Goal: Task Accomplishment & Management: Manage account settings

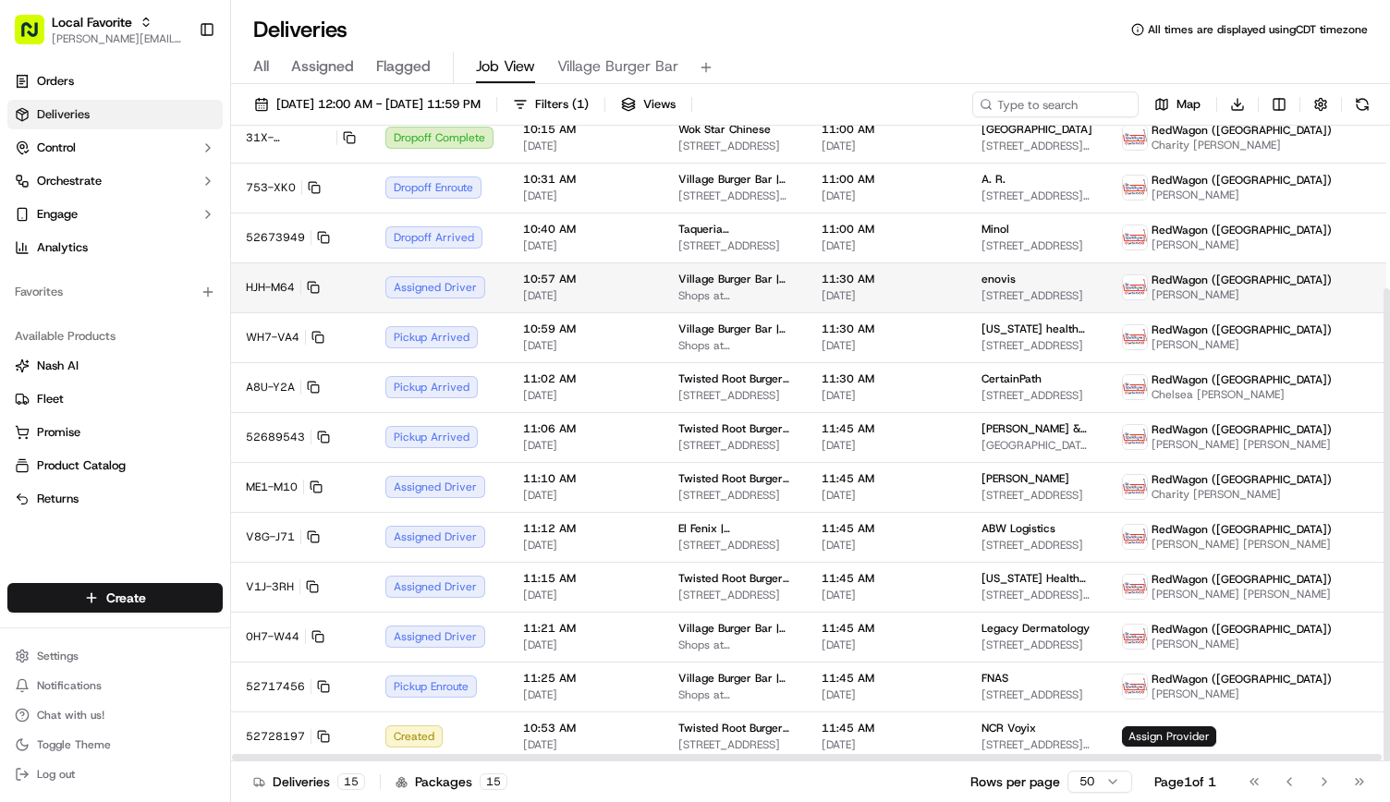
scroll to position [218, 0]
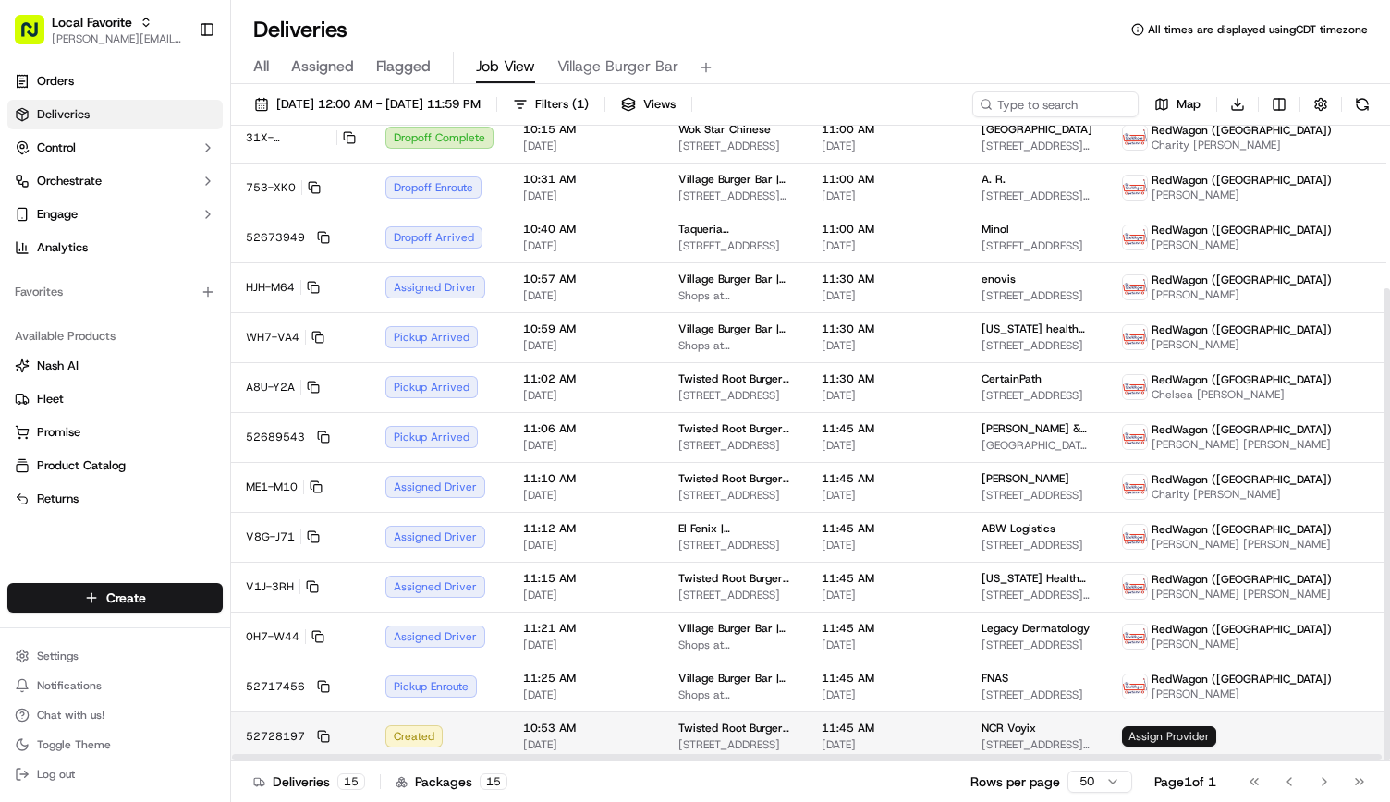
click at [1122, 731] on span "Assign Provider" at bounding box center [1169, 736] width 94 height 20
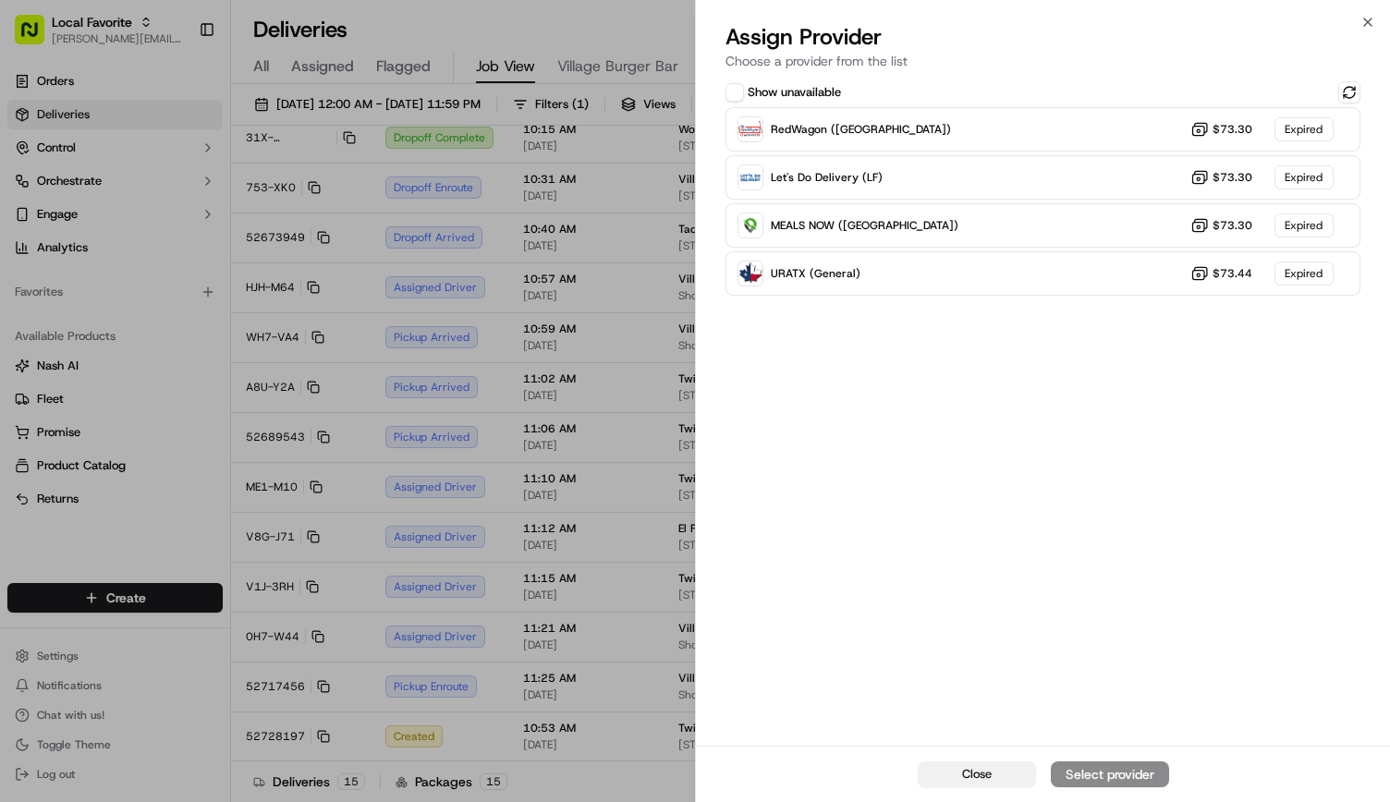
click at [985, 768] on span "Close" at bounding box center [977, 774] width 30 height 17
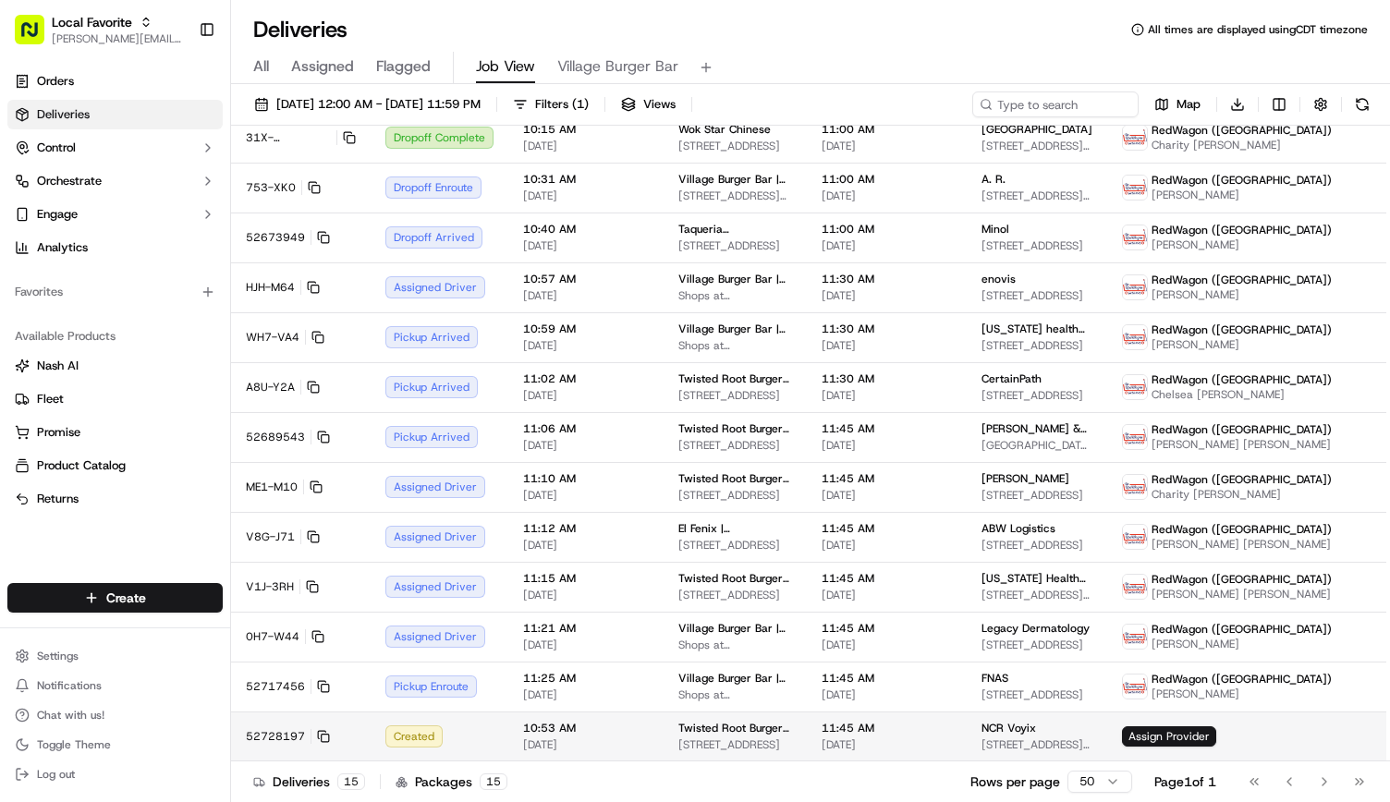
click at [762, 735] on div "Twisted Root Burger | Plano 1212 14th St, Plano, TX 75074, USA" at bounding box center [735, 736] width 114 height 31
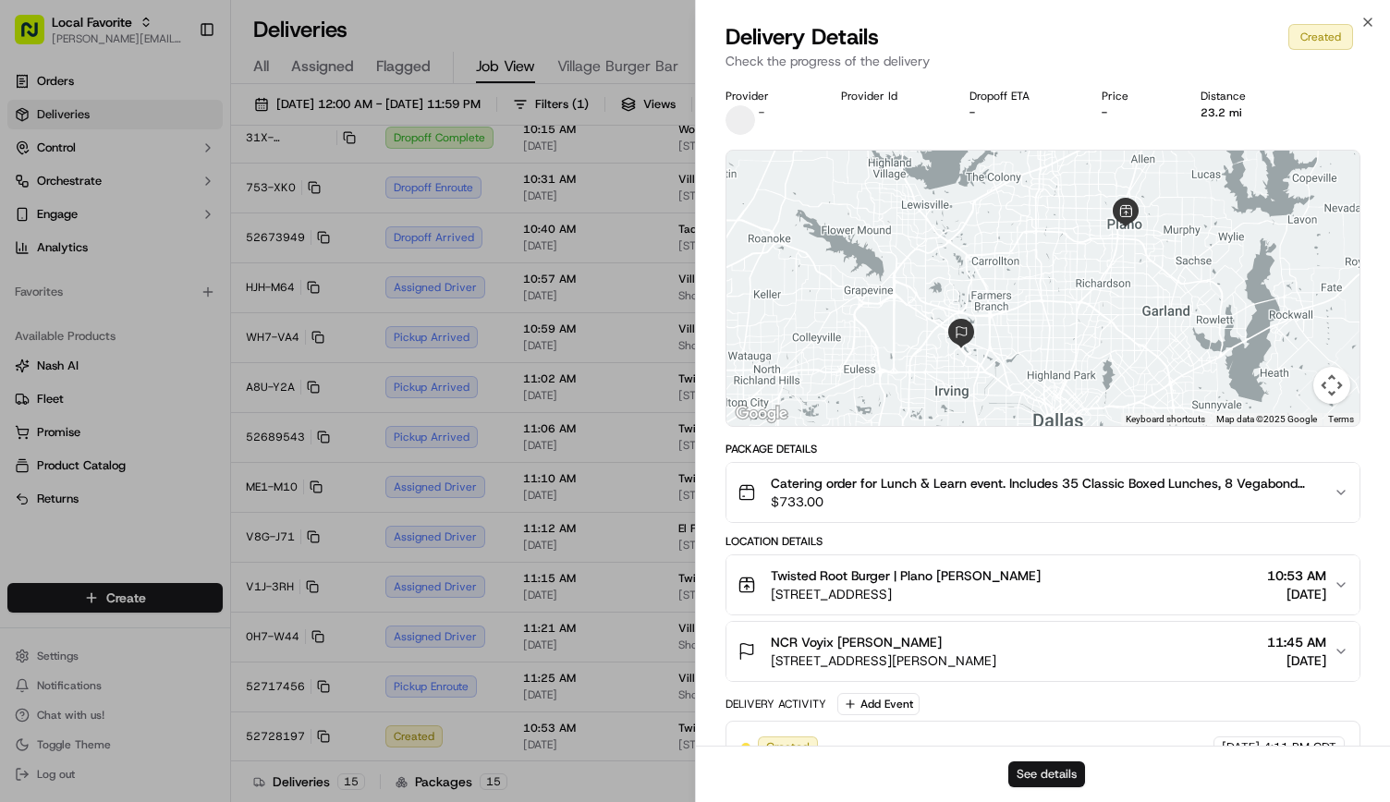
click at [1066, 764] on button "See details" at bounding box center [1046, 775] width 77 height 26
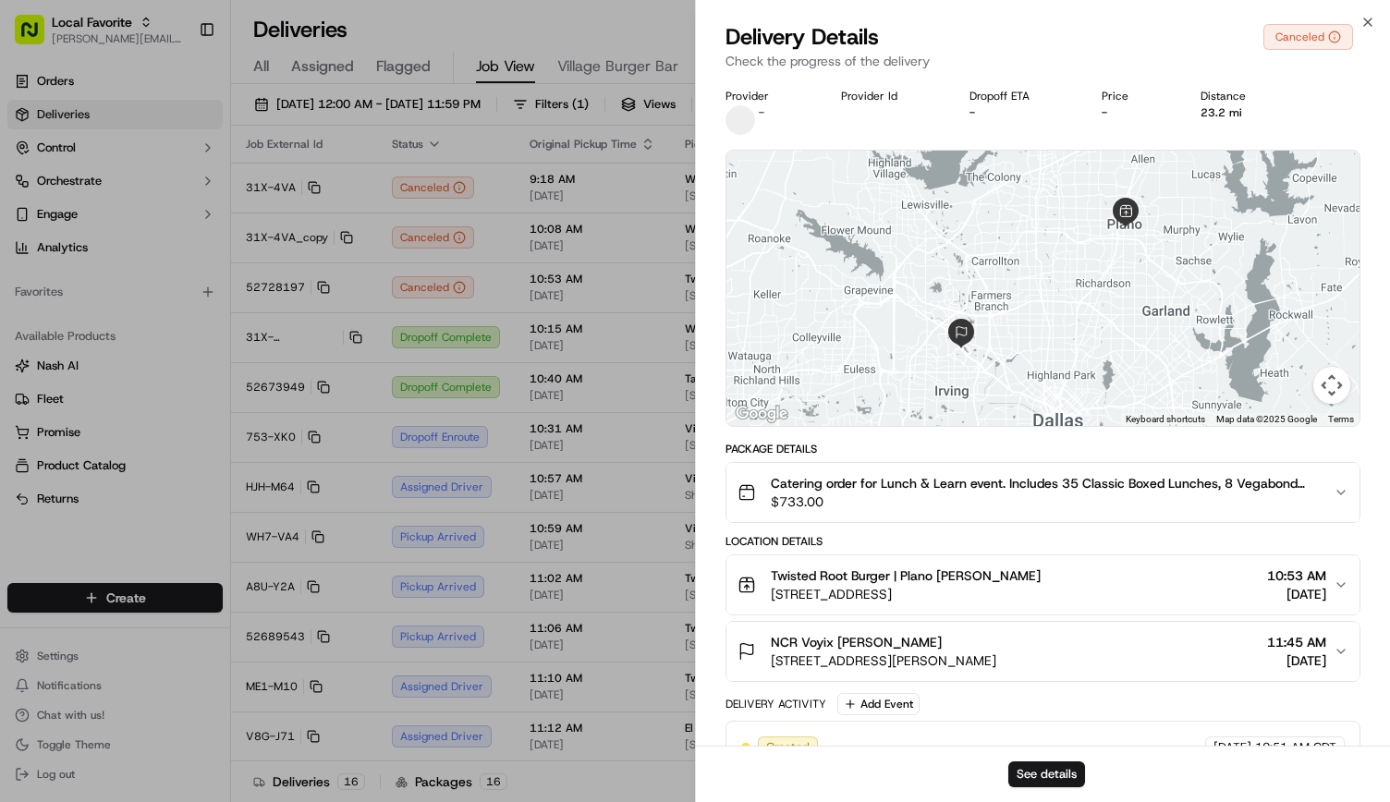
click at [1363, 14] on div "Close Delivery Details Canceled Check the progress of the delivery Provider - P…" at bounding box center [1042, 401] width 695 height 802
click at [1363, 21] on icon "button" at bounding box center [1367, 22] width 15 height 15
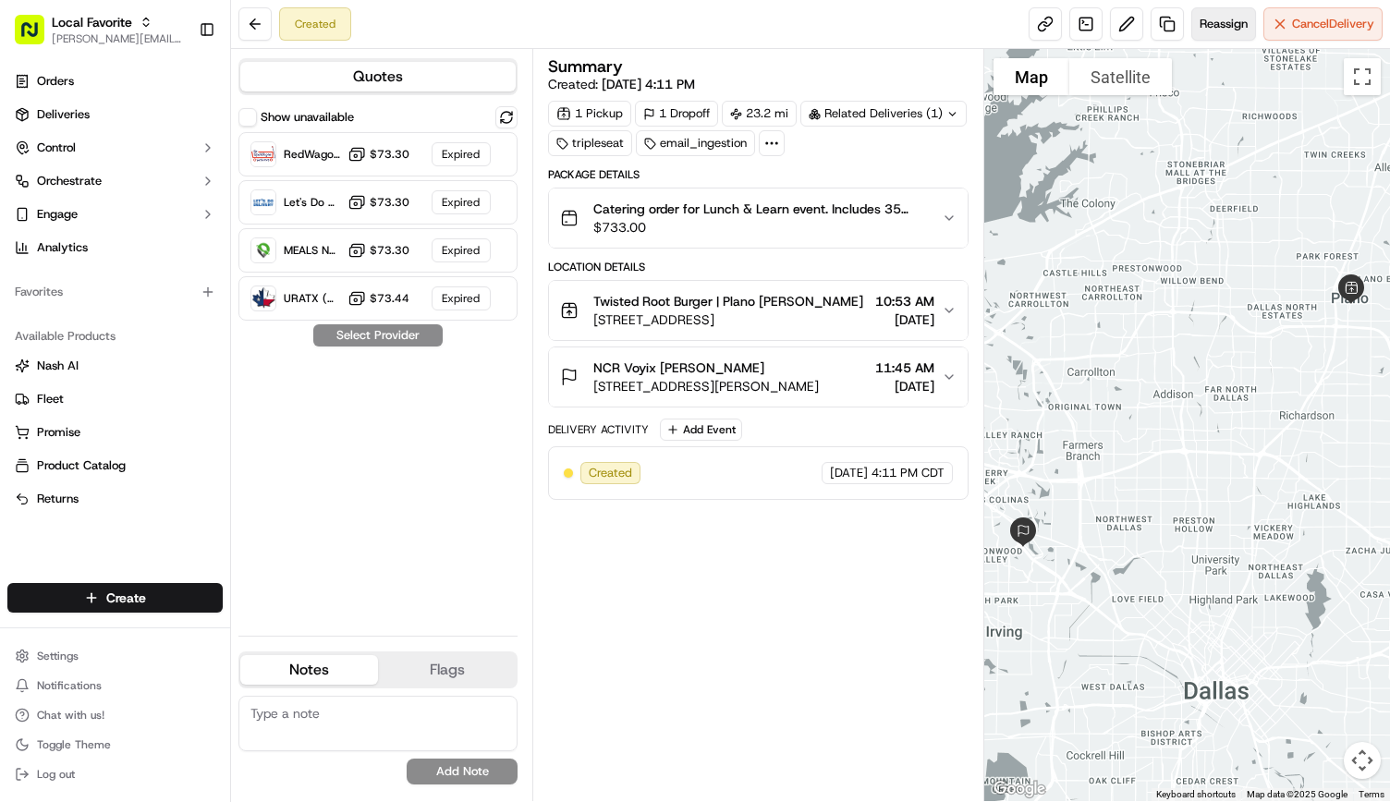
click at [1200, 16] on span "Reassign" at bounding box center [1224, 24] width 48 height 17
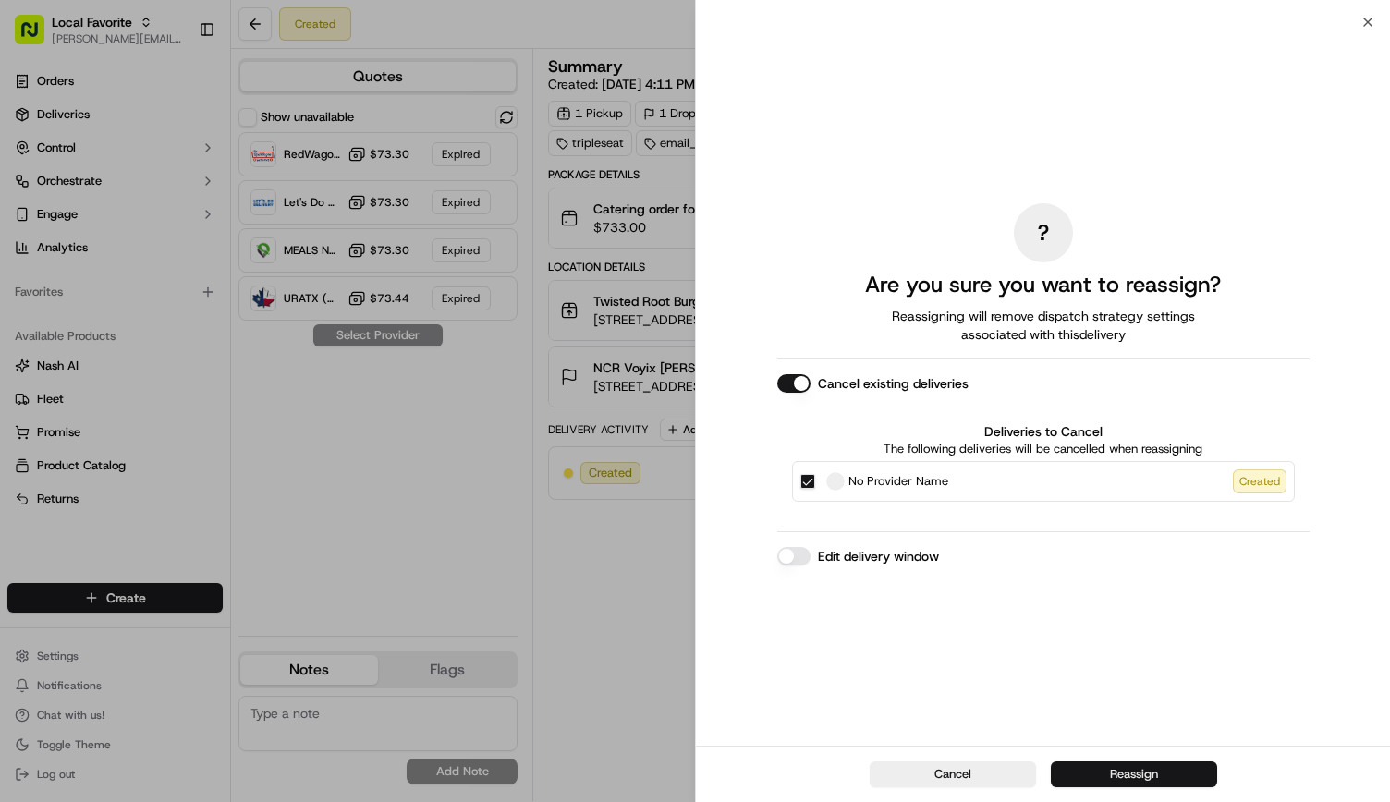
click at [1113, 765] on button "Reassign" at bounding box center [1134, 775] width 166 height 26
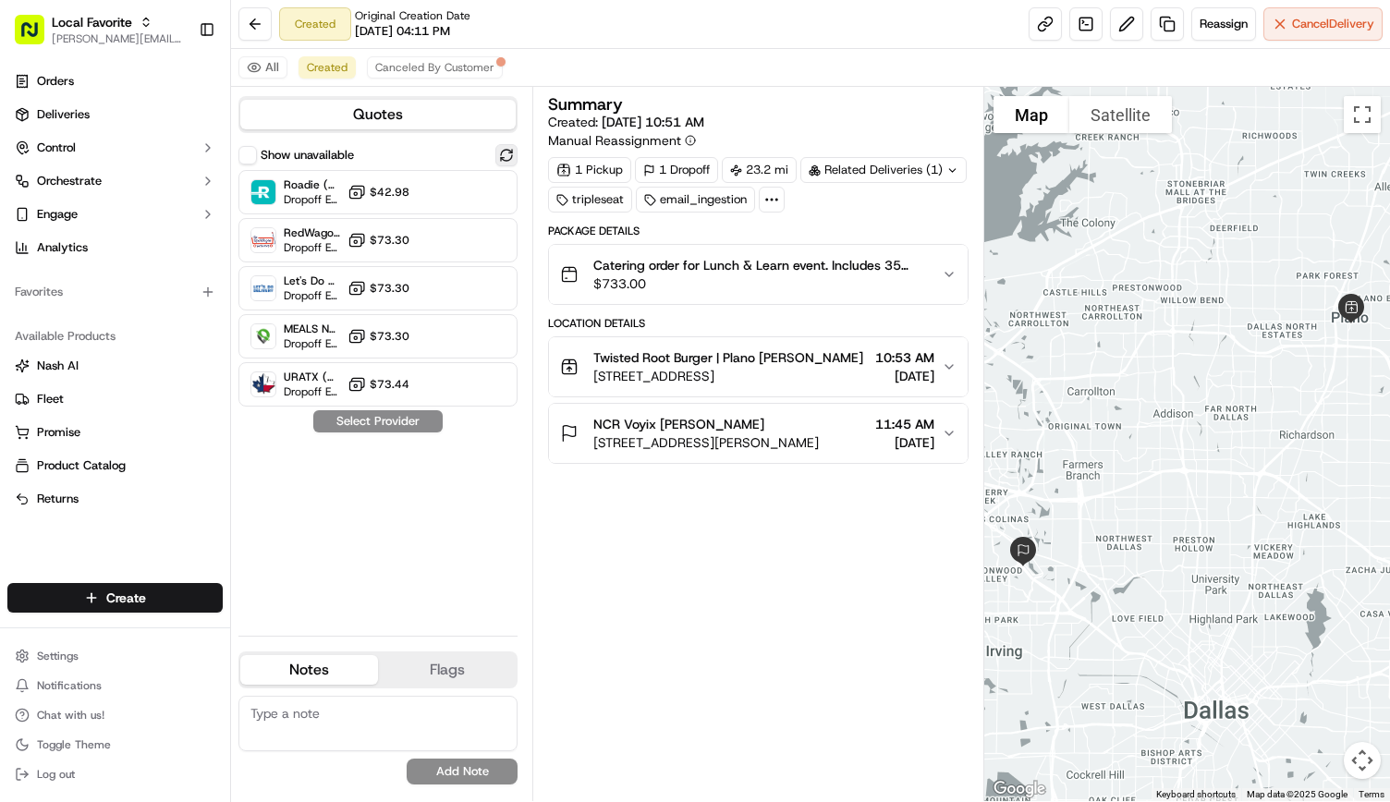
click at [497, 151] on button at bounding box center [506, 155] width 22 height 22
click at [1305, 15] on button "Cancel Delivery" at bounding box center [1322, 23] width 119 height 33
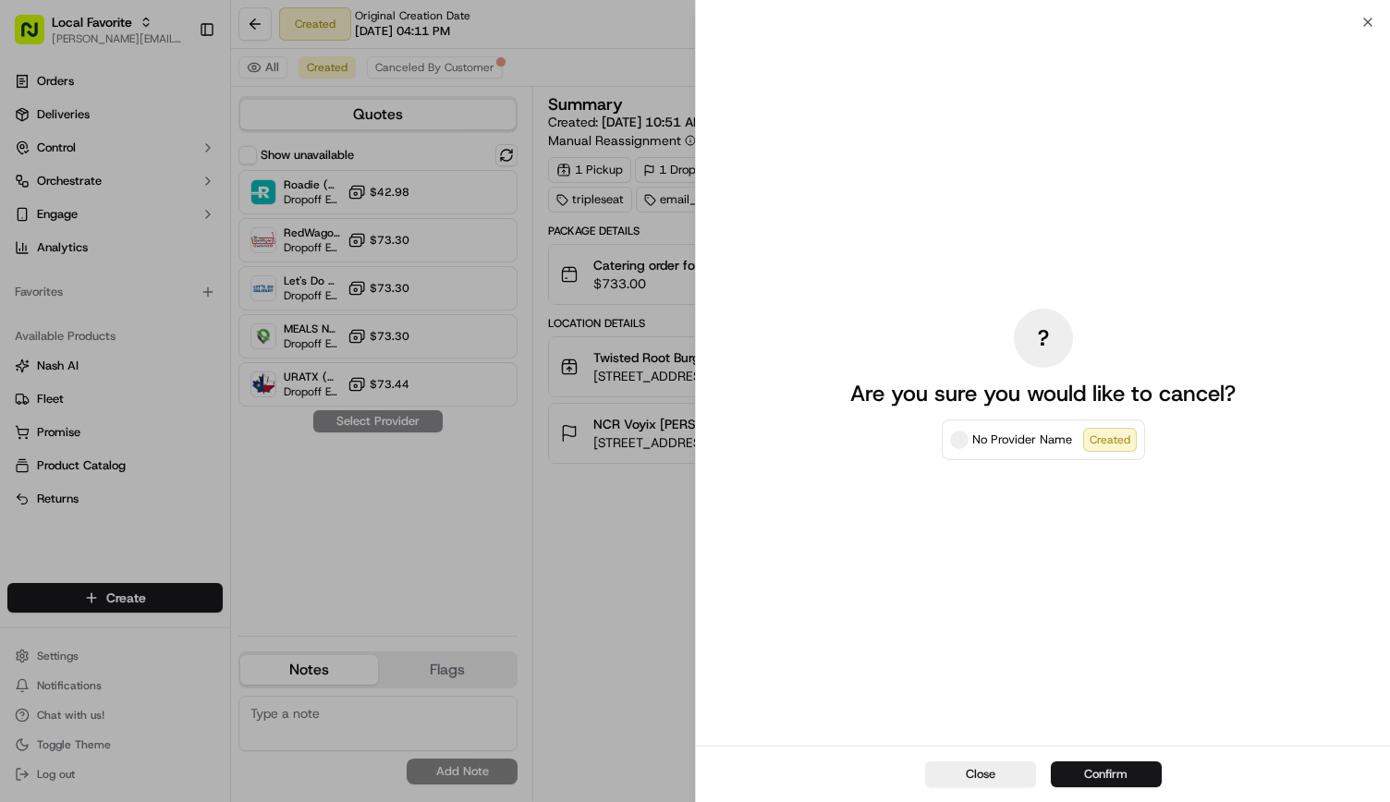
click at [1102, 762] on button "Confirm" at bounding box center [1106, 775] width 111 height 26
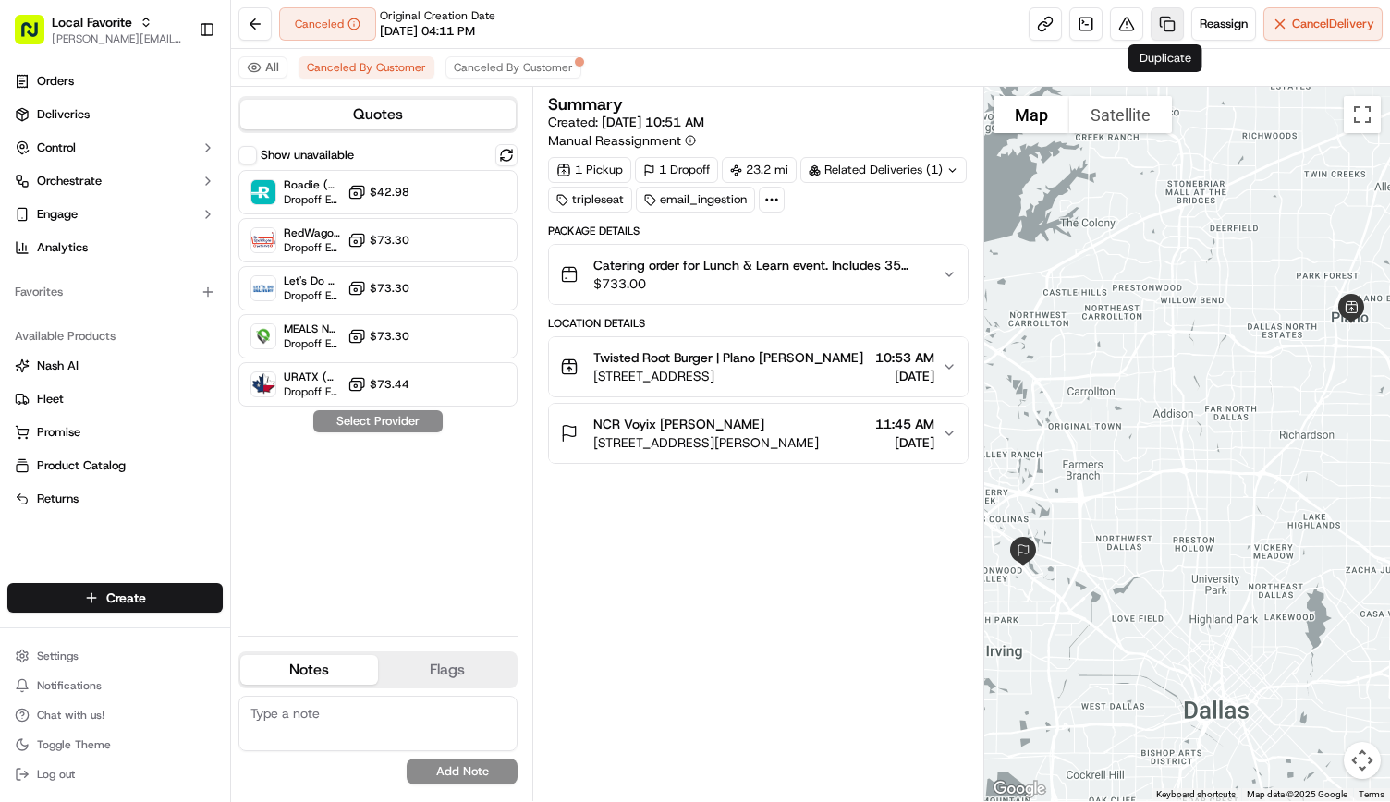
click at [1170, 16] on link at bounding box center [1167, 23] width 33 height 33
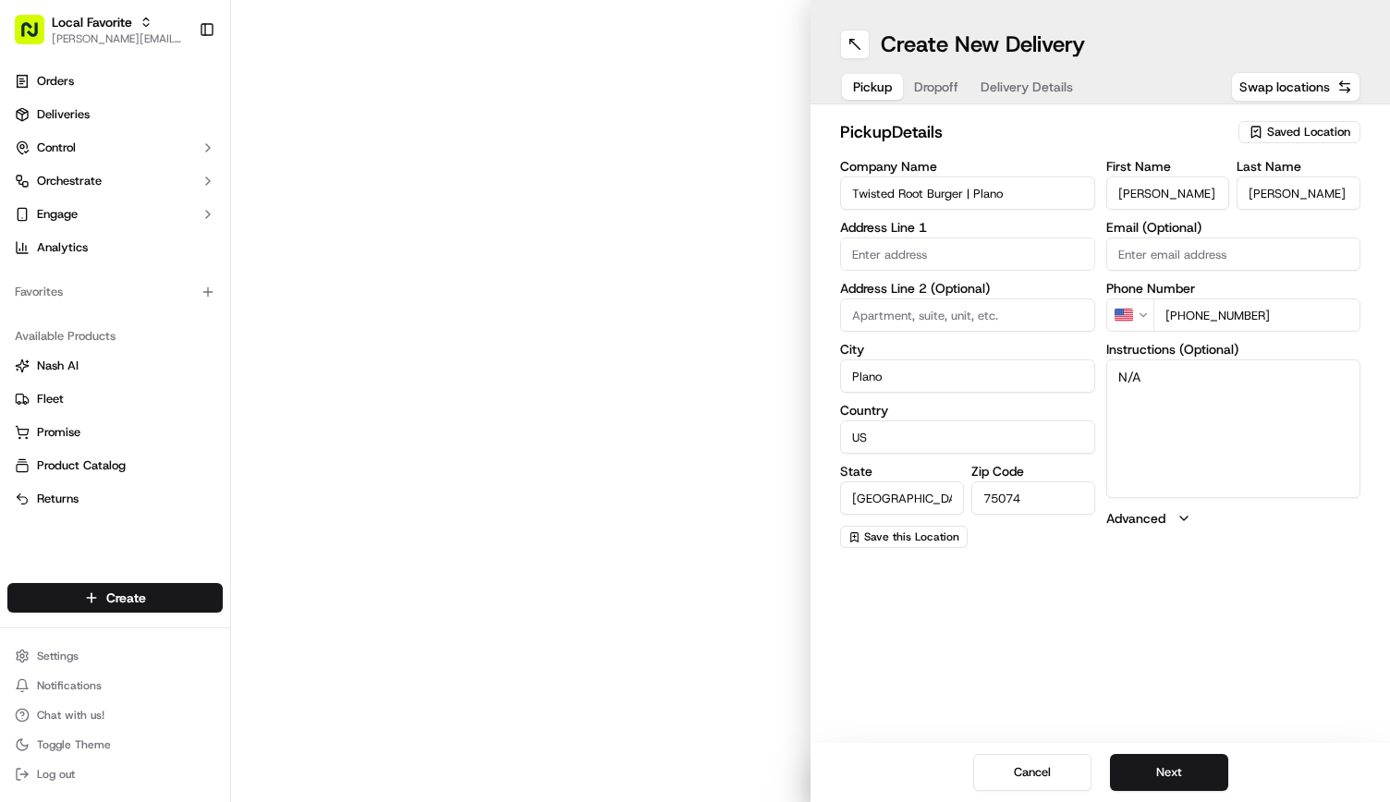
type input "1212 14th St"
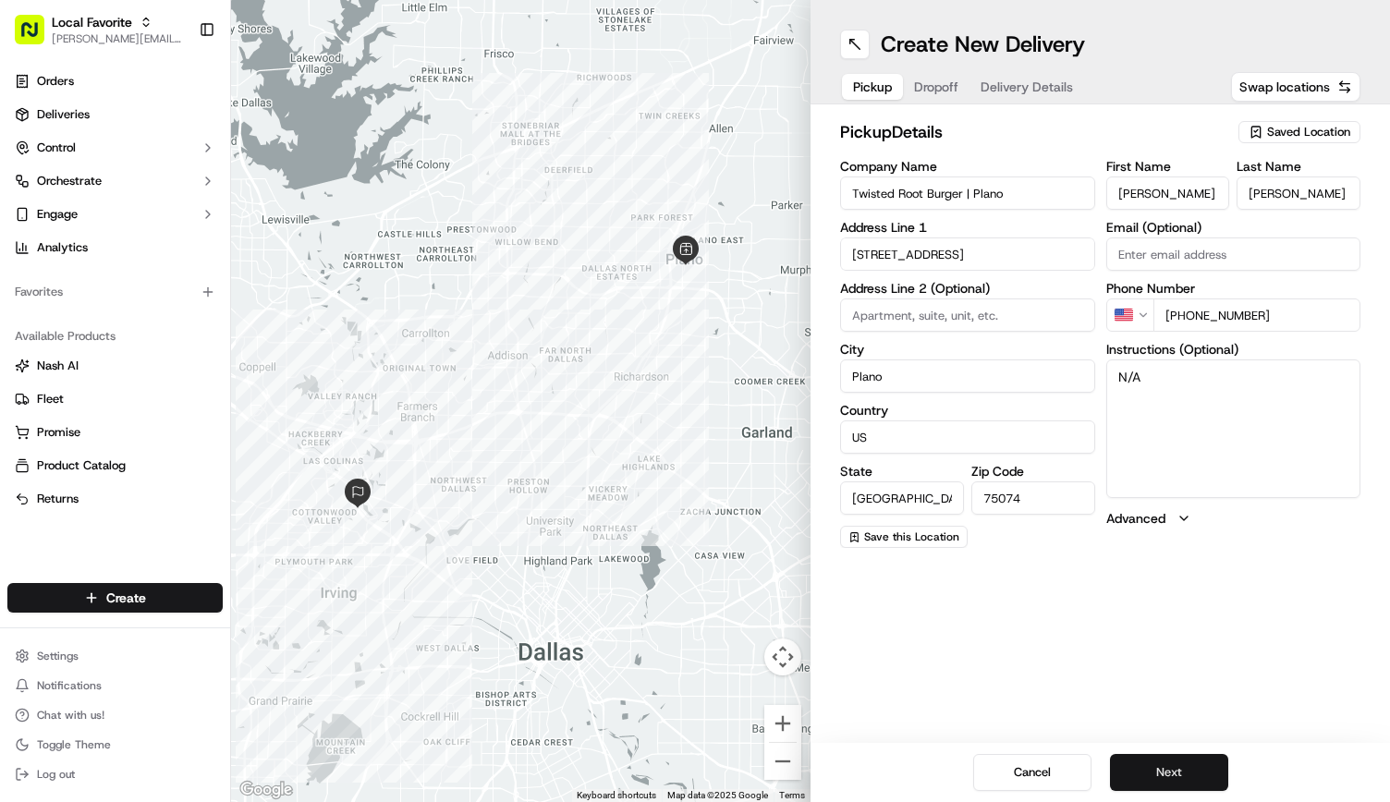
click at [1189, 762] on button "Next" at bounding box center [1169, 772] width 118 height 37
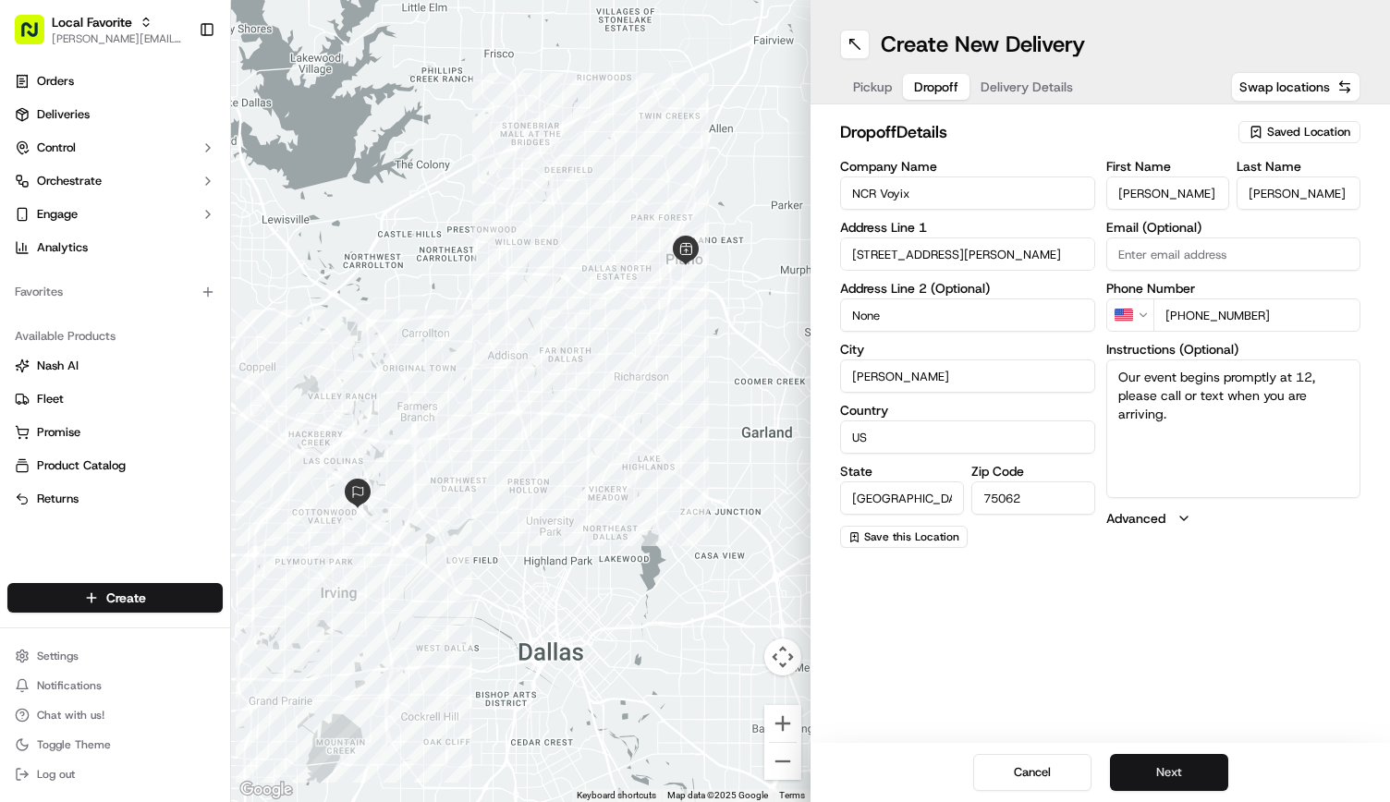
click at [1189, 762] on button "Next" at bounding box center [1169, 772] width 118 height 37
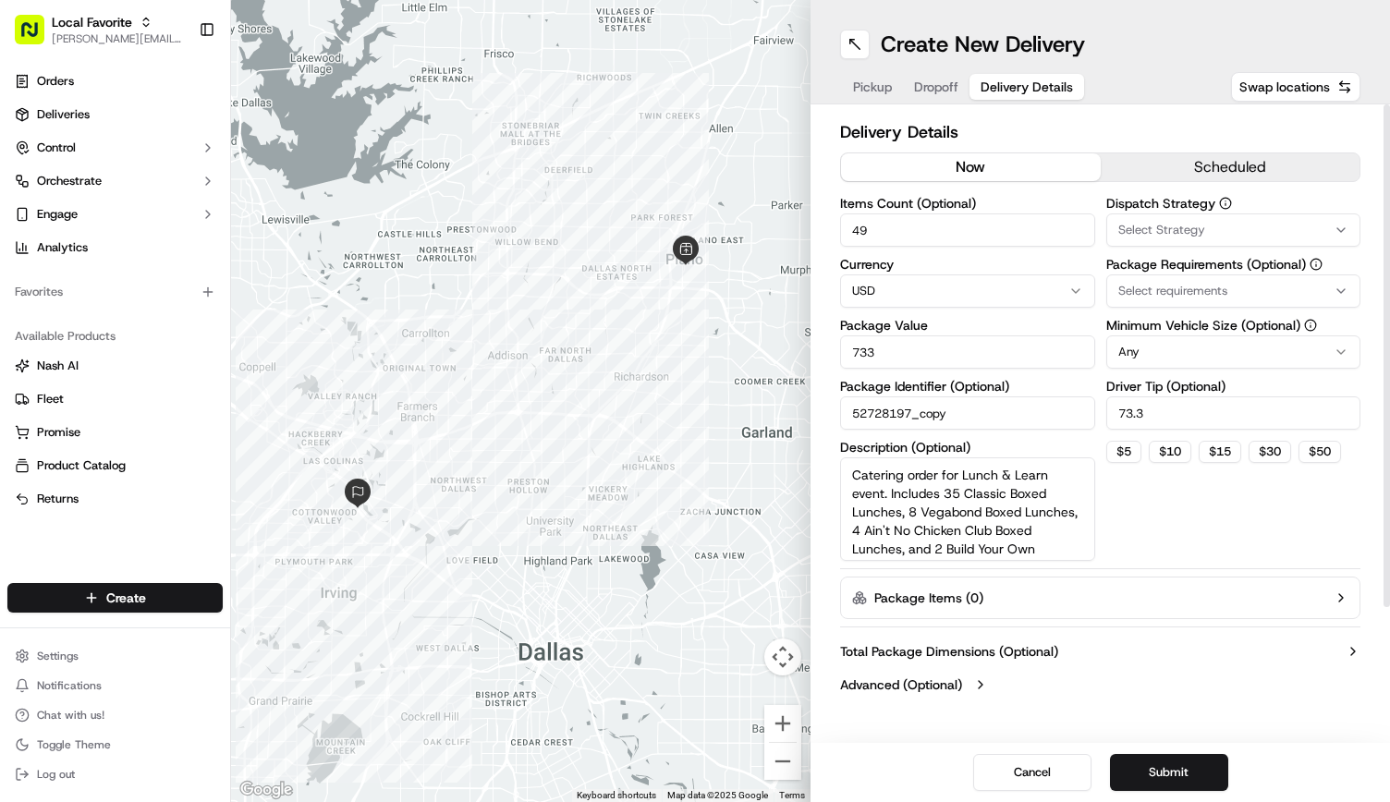
click at [1006, 168] on button "now" at bounding box center [971, 167] width 260 height 28
click at [1152, 768] on button "Submit" at bounding box center [1169, 772] width 118 height 37
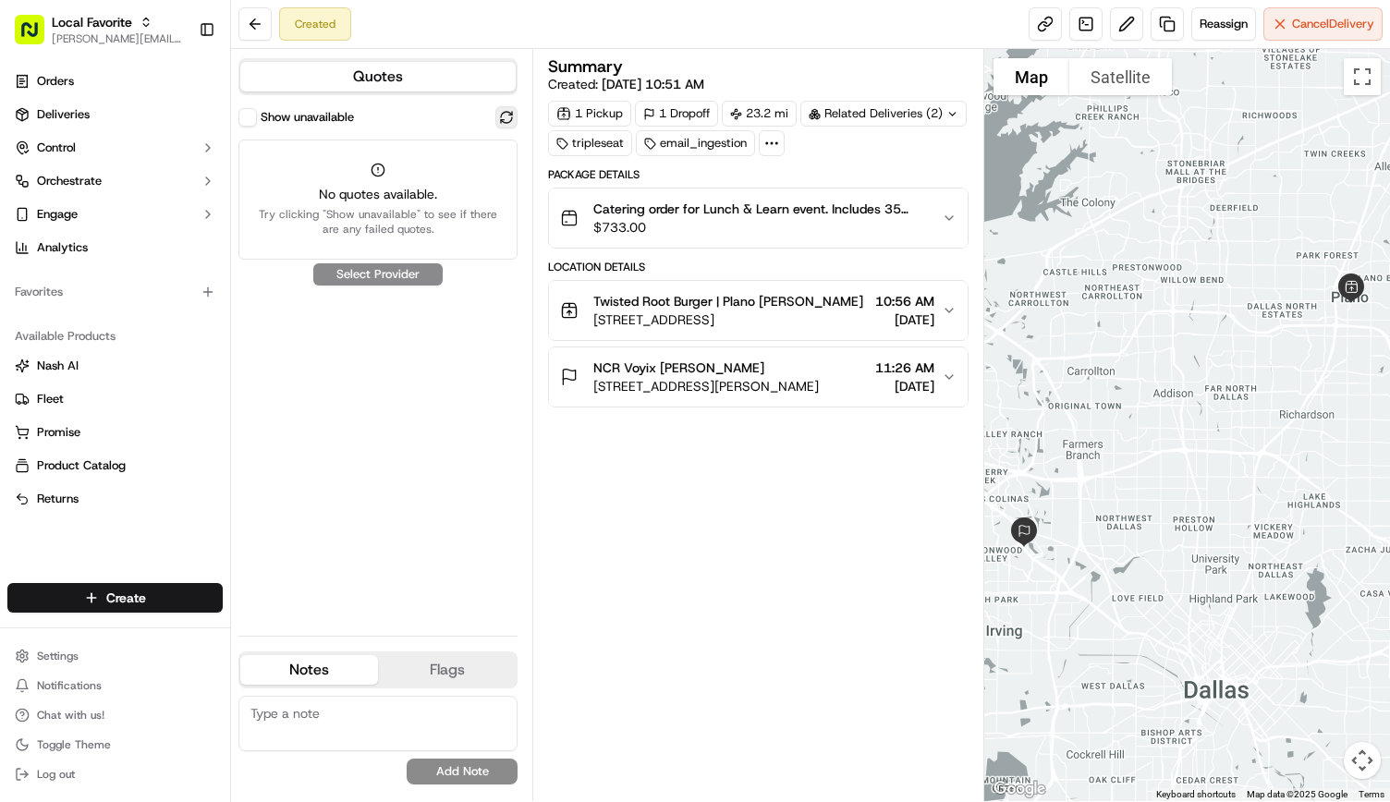
click at [499, 123] on button at bounding box center [506, 117] width 22 height 22
click at [251, 121] on button "Show unavailable" at bounding box center [247, 117] width 18 height 18
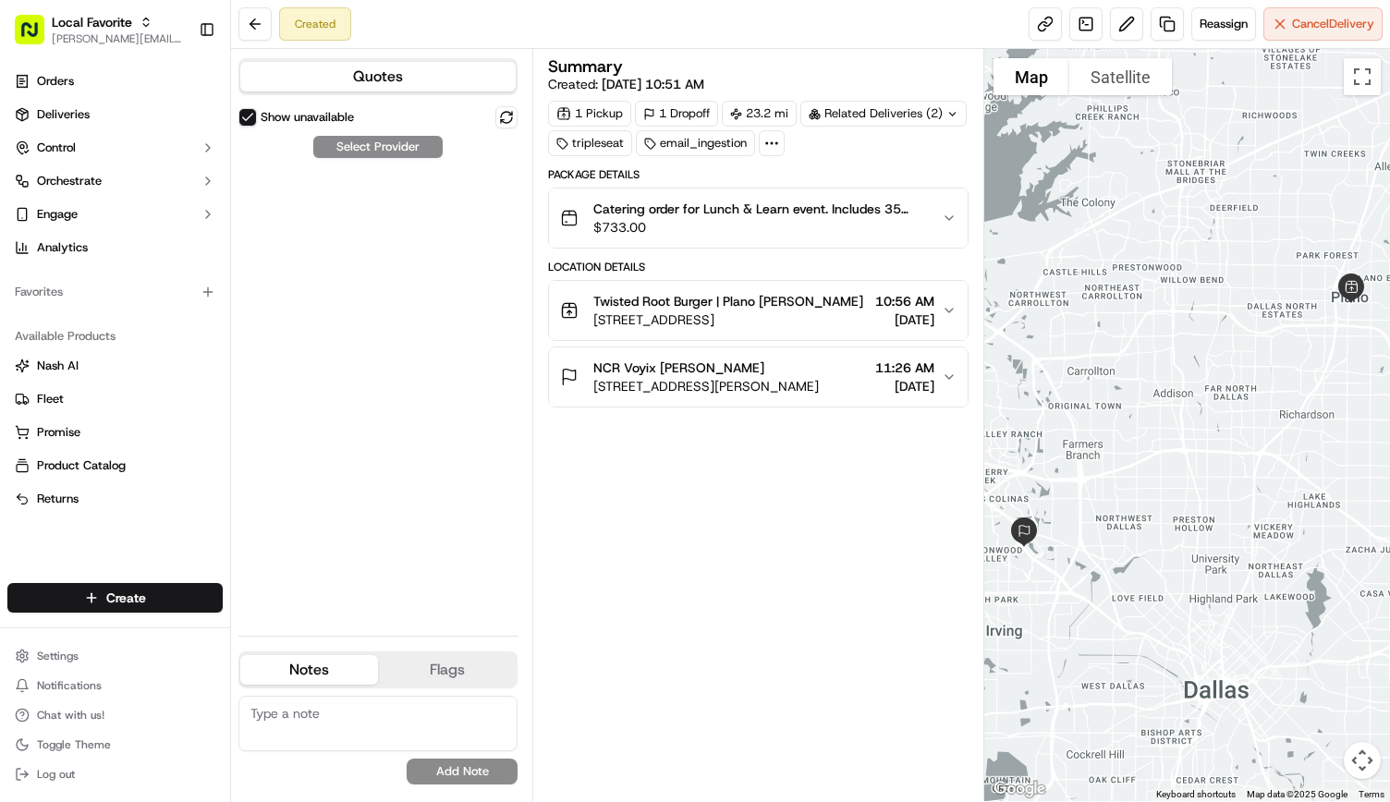
click at [360, 154] on div "Show unavailable Select Provider" at bounding box center [377, 363] width 279 height 515
click at [502, 106] on button at bounding box center [506, 117] width 22 height 22
click at [1225, 23] on span "Reassign" at bounding box center [1224, 24] width 48 height 17
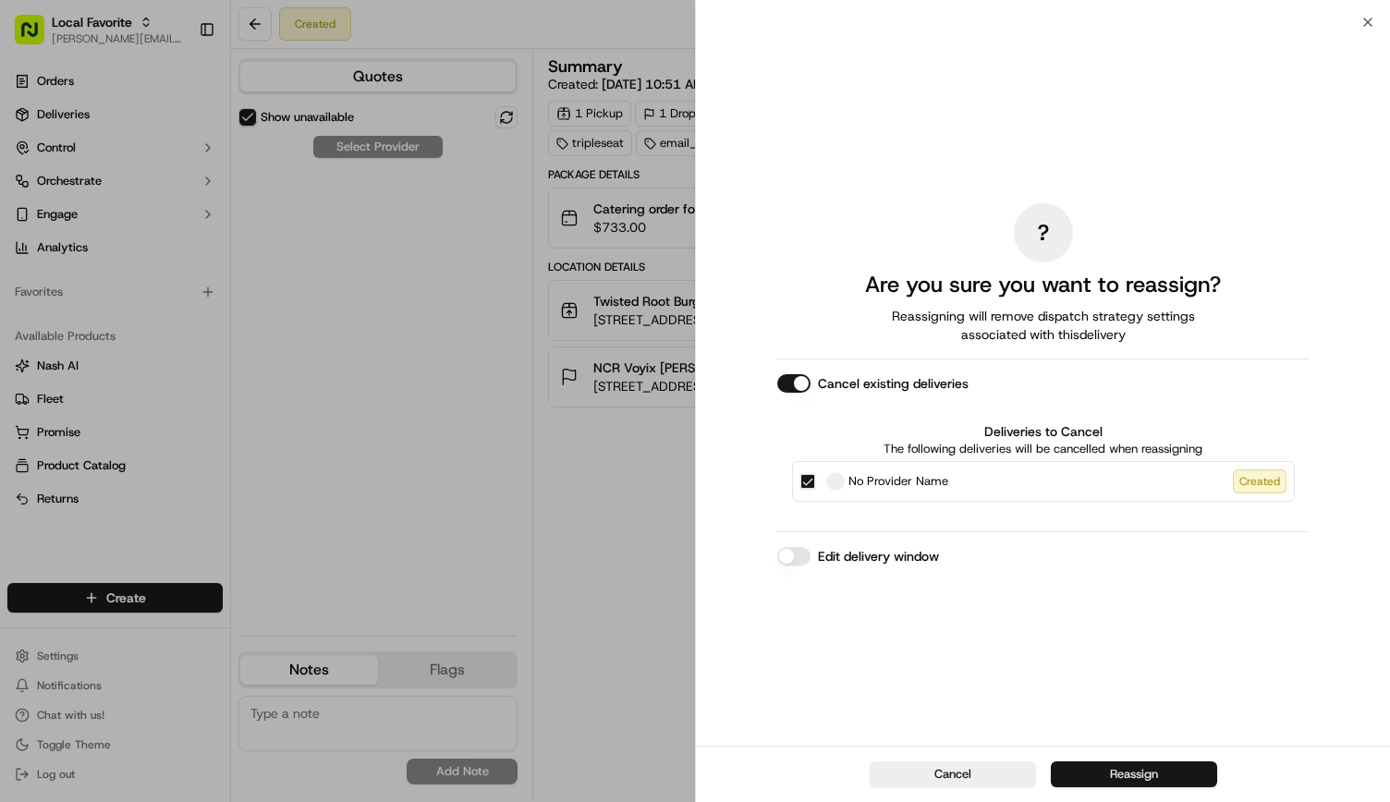
click at [1121, 762] on button "Reassign" at bounding box center [1134, 775] width 166 height 26
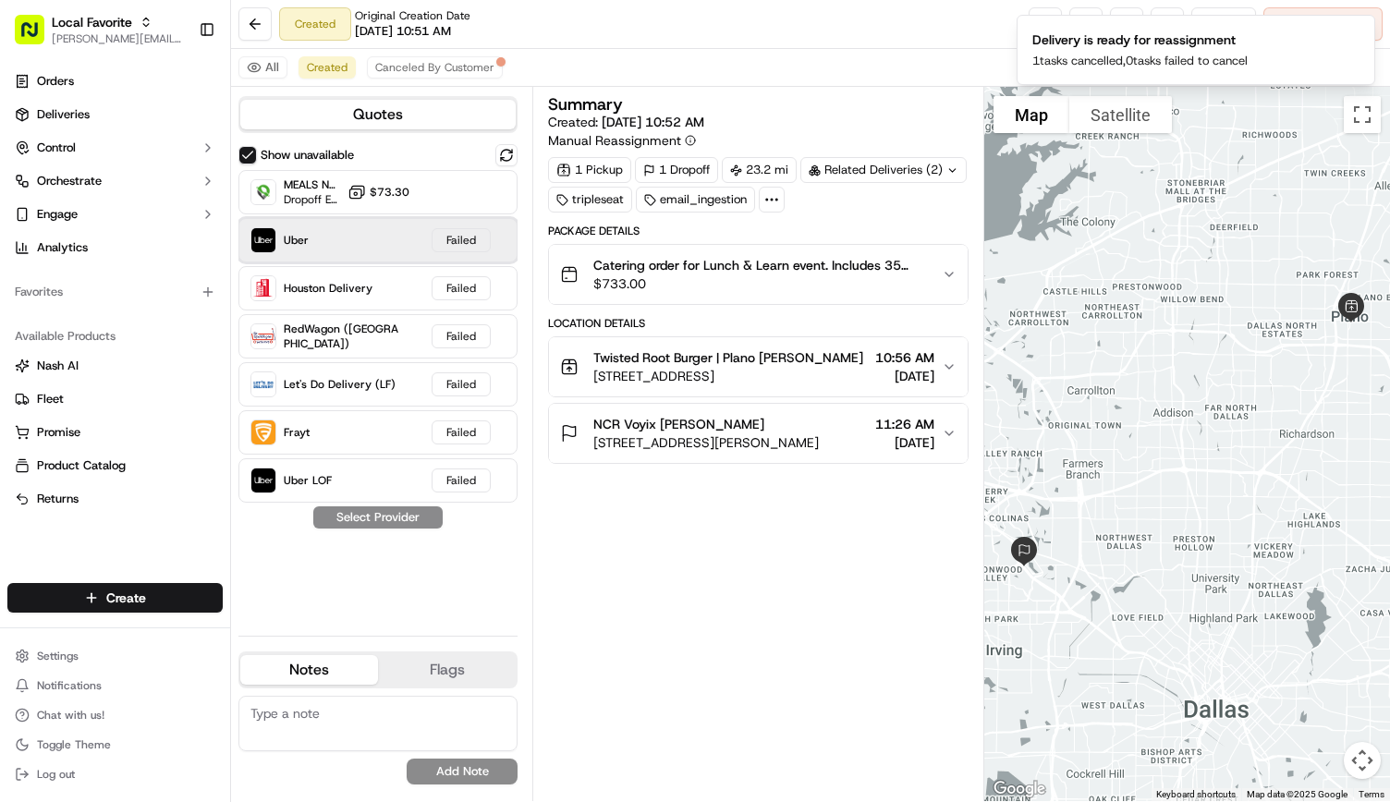
click at [347, 244] on div "Uber Failed" at bounding box center [377, 240] width 279 height 44
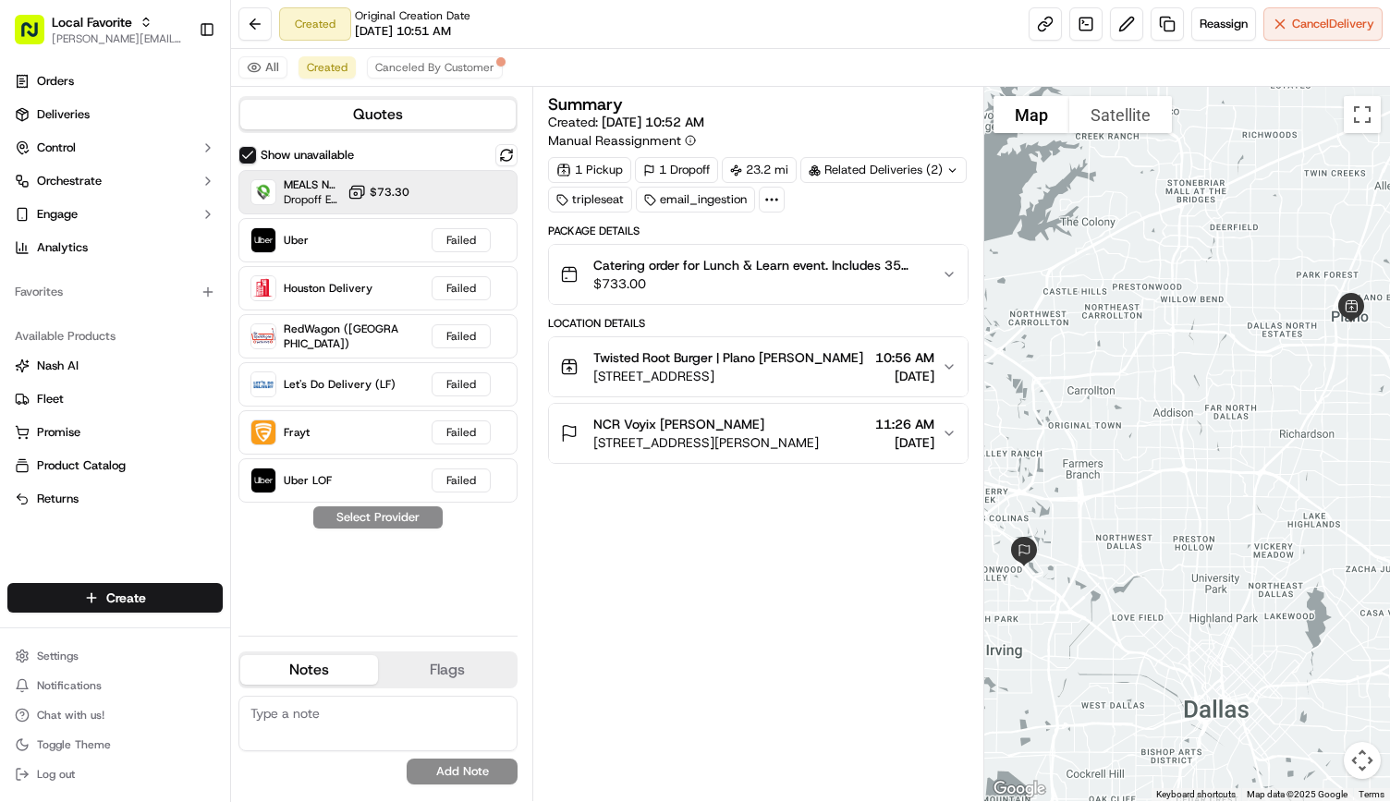
click at [351, 184] on icon at bounding box center [357, 192] width 18 height 18
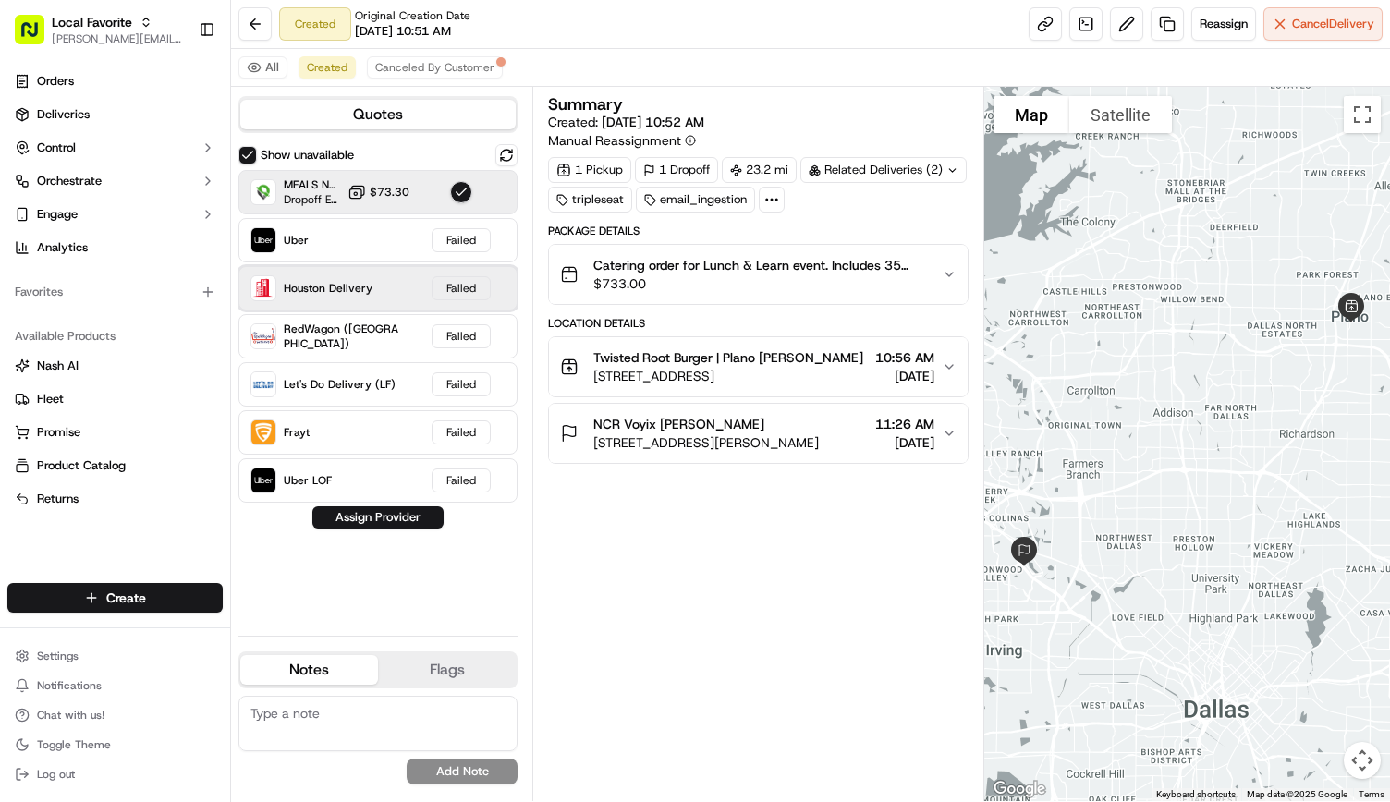
click at [327, 266] on div "Houston Delivery Failed" at bounding box center [377, 288] width 279 height 44
click at [250, 156] on button "Show unavailable" at bounding box center [247, 155] width 18 height 18
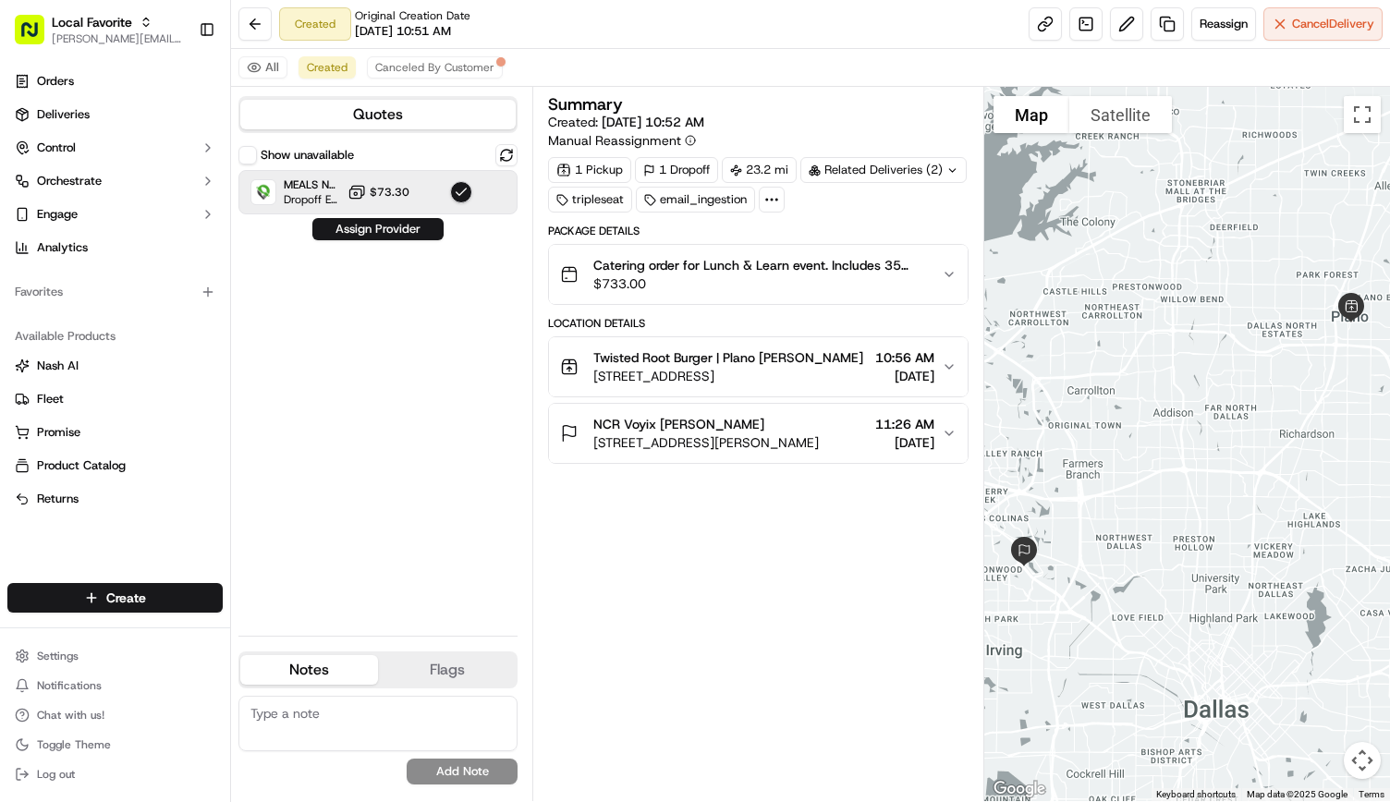
click at [459, 189] on button "button" at bounding box center [461, 192] width 22 height 22
click at [499, 148] on button at bounding box center [506, 155] width 22 height 22
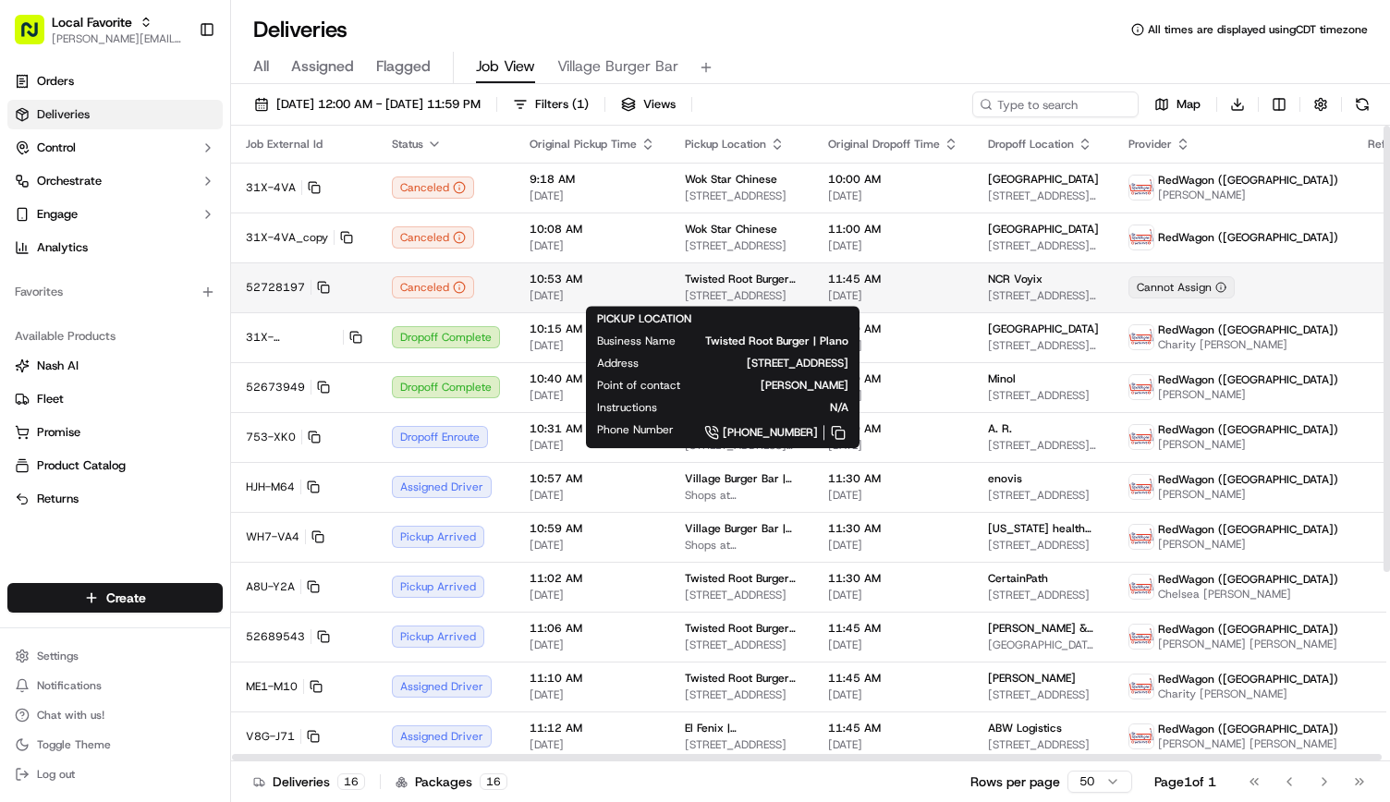
click at [730, 276] on span "Twisted Root Burger | Plano" at bounding box center [742, 279] width 114 height 15
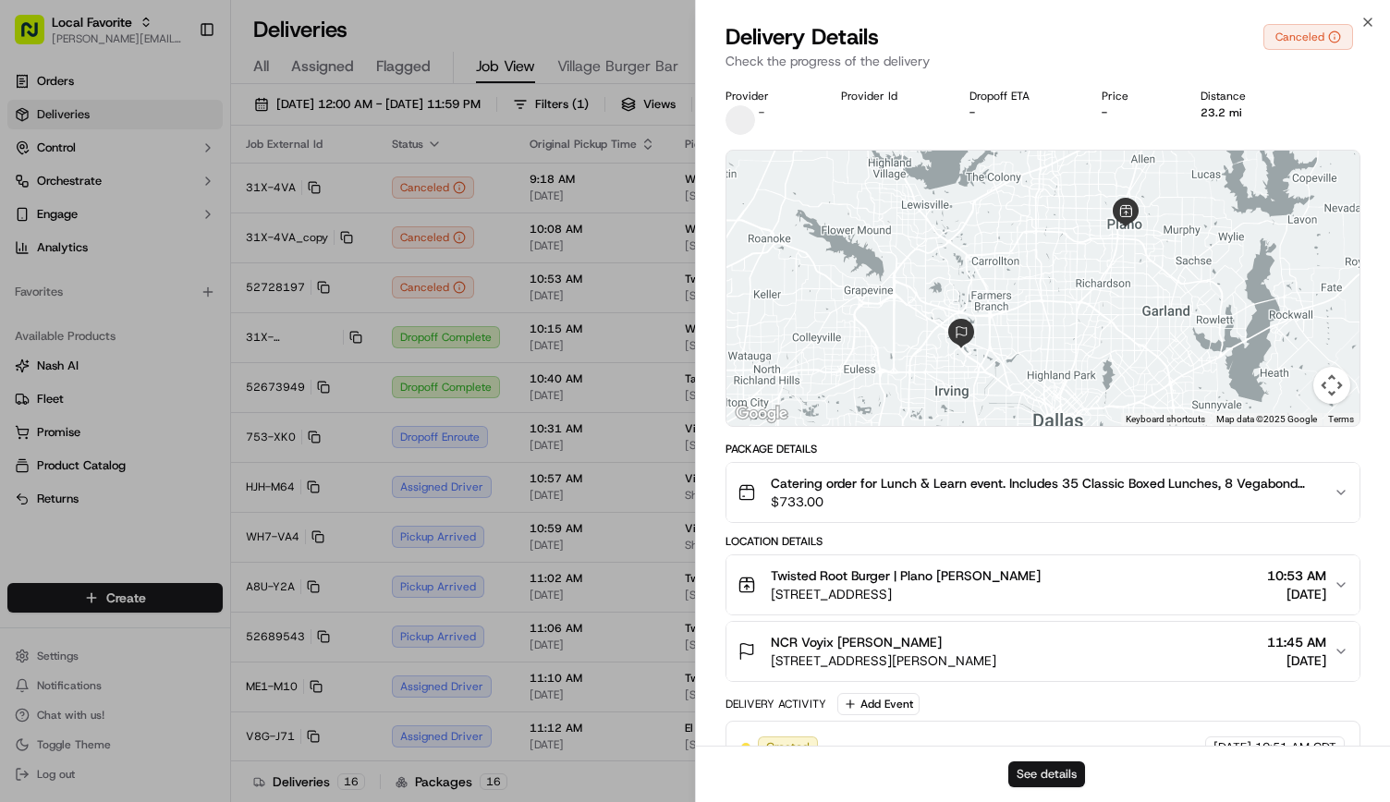
click at [1048, 770] on button "See details" at bounding box center [1046, 775] width 77 height 26
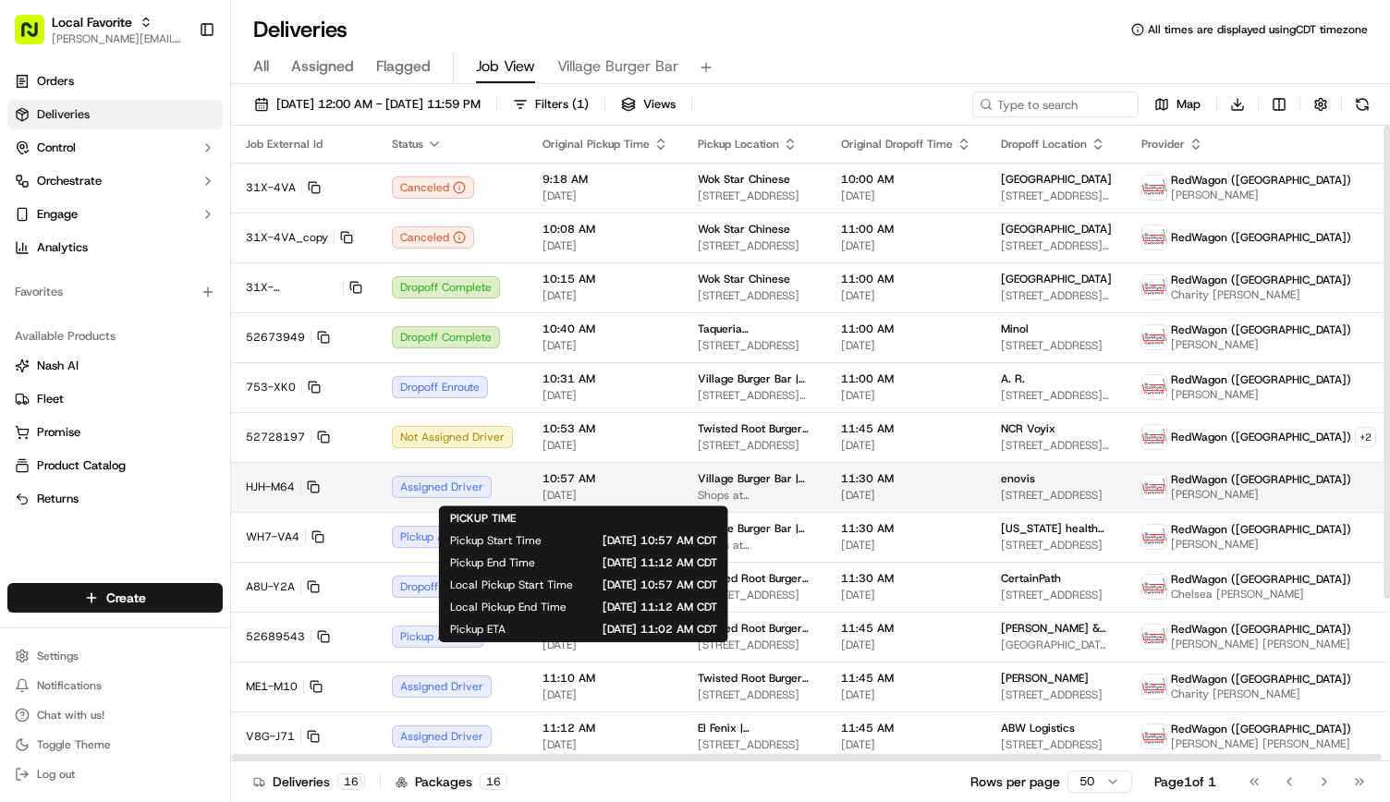
click at [567, 480] on span "10:57 AM" at bounding box center [606, 478] width 126 height 15
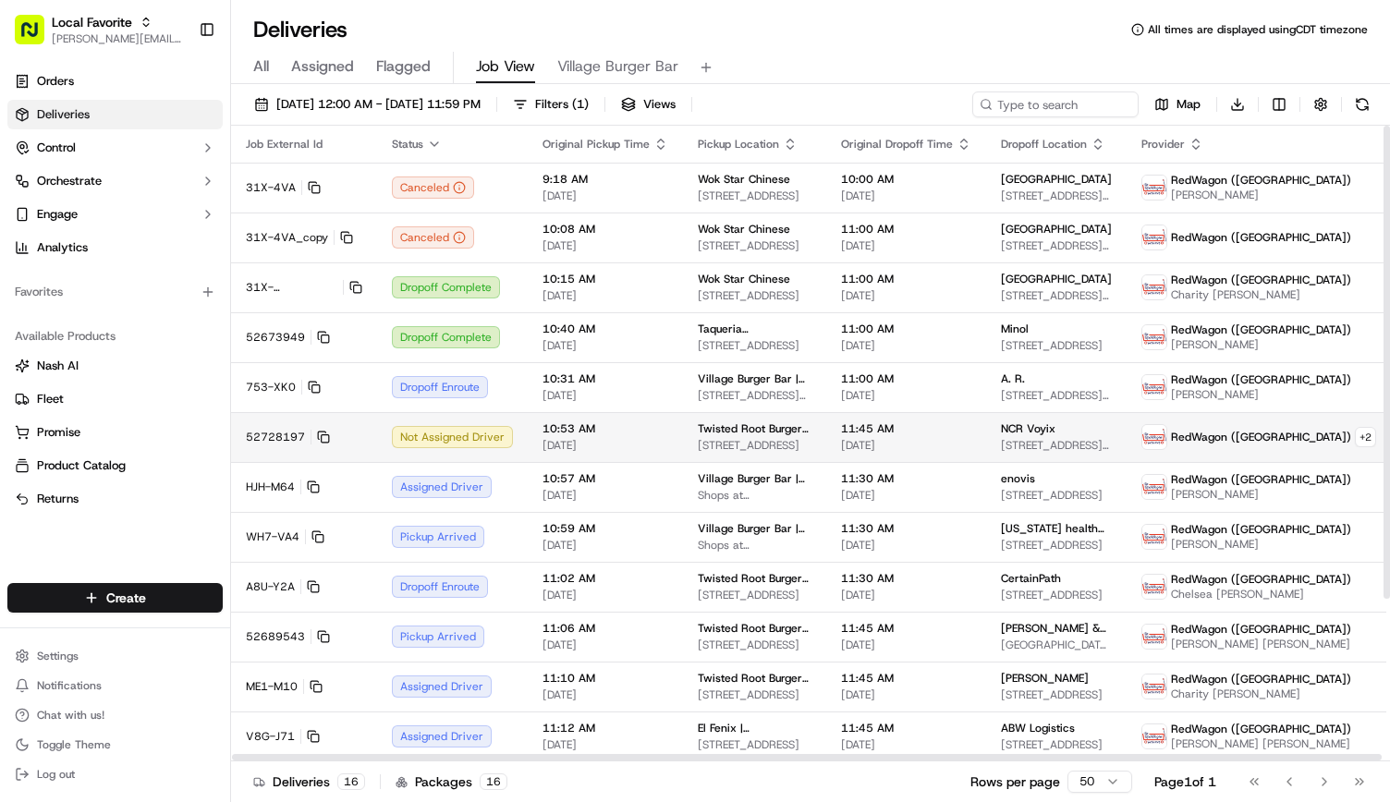
click at [569, 441] on span "[DATE]" at bounding box center [606, 445] width 126 height 15
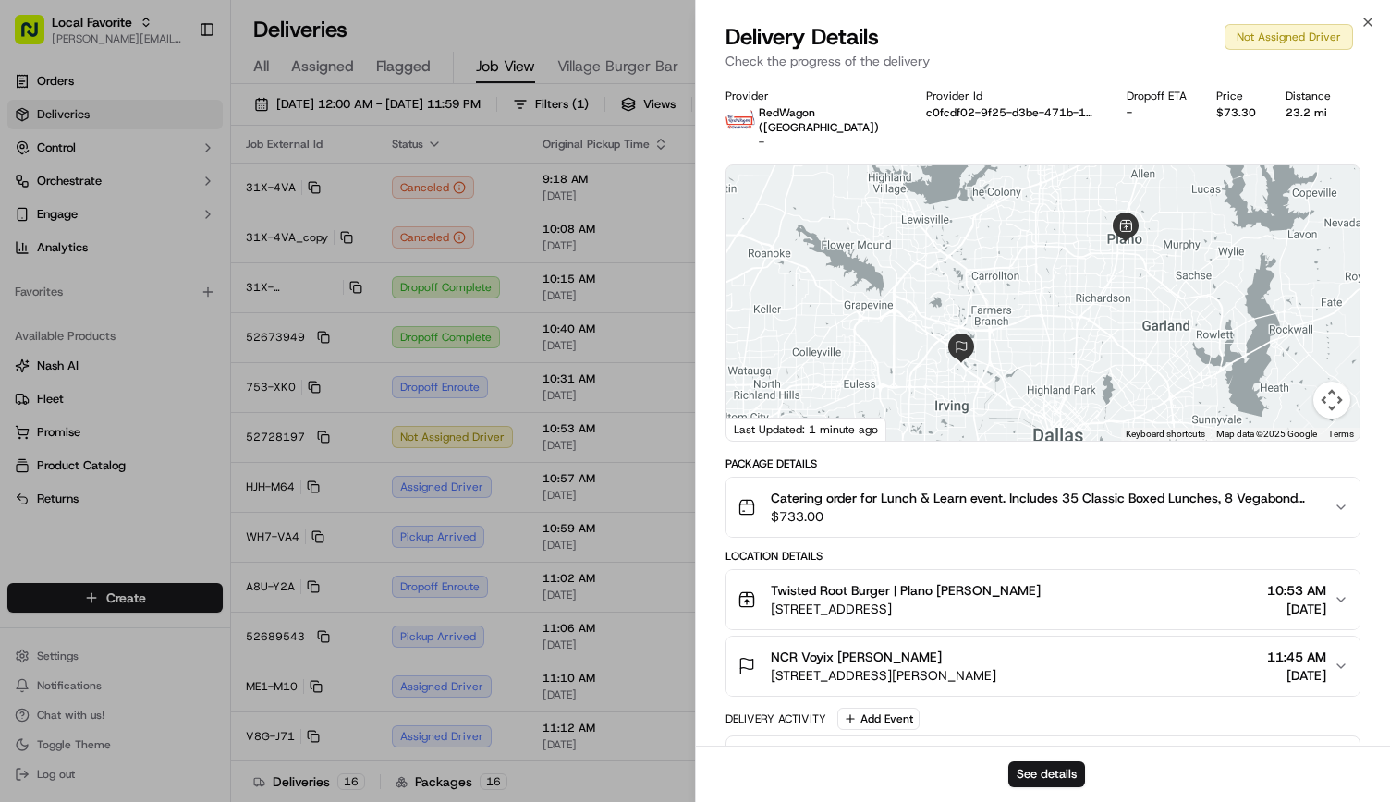
scroll to position [211, 0]
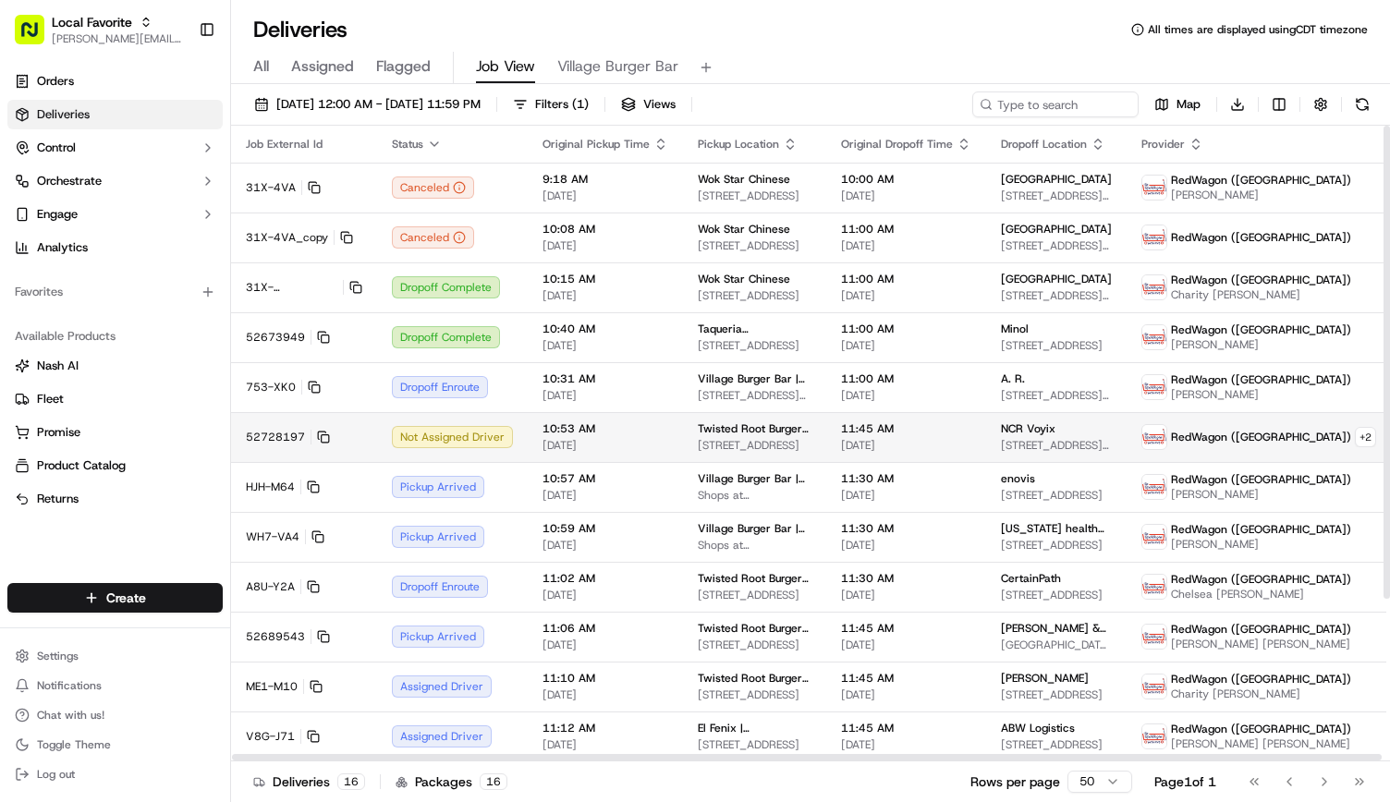
click at [492, 428] on div "Not Assigned Driver" at bounding box center [452, 437] width 121 height 22
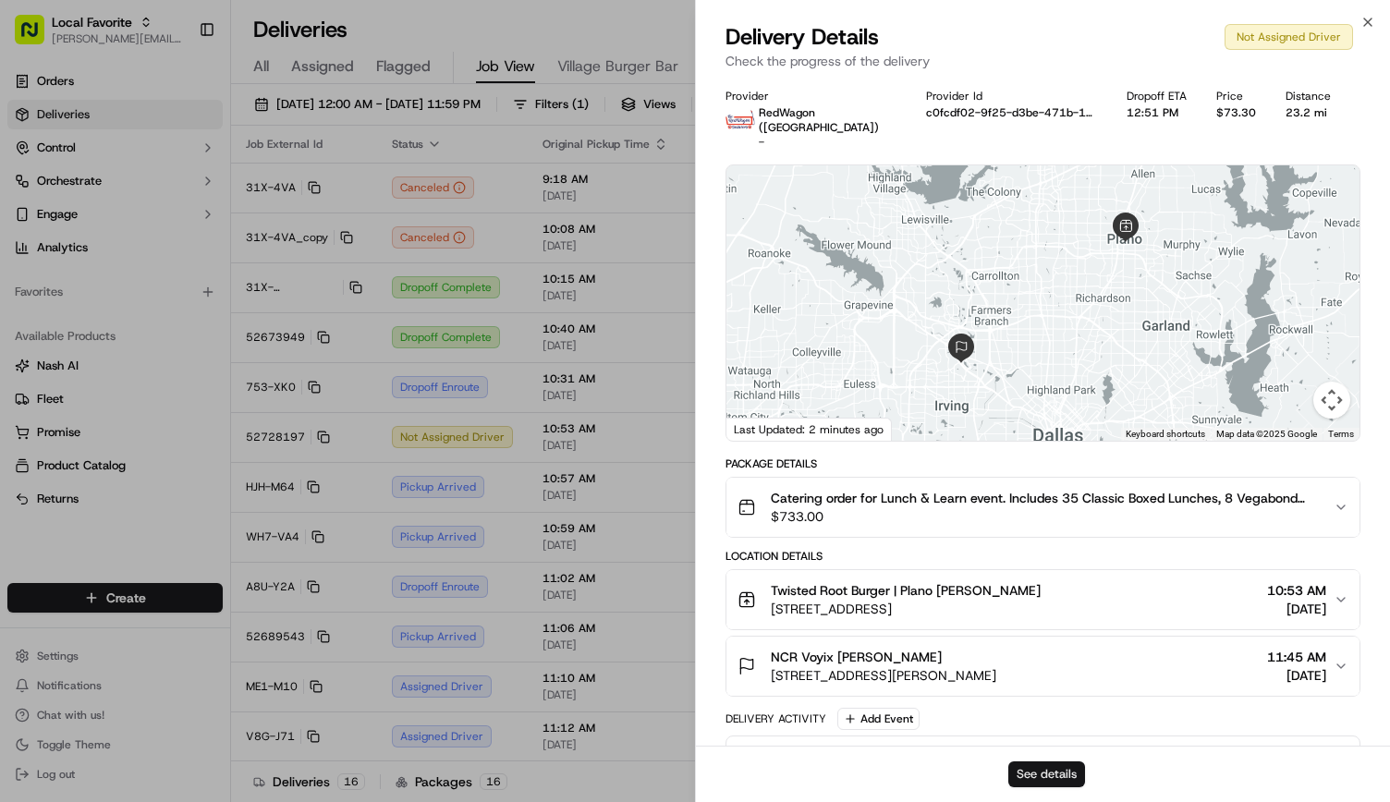
click at [1053, 765] on button "See details" at bounding box center [1046, 775] width 77 height 26
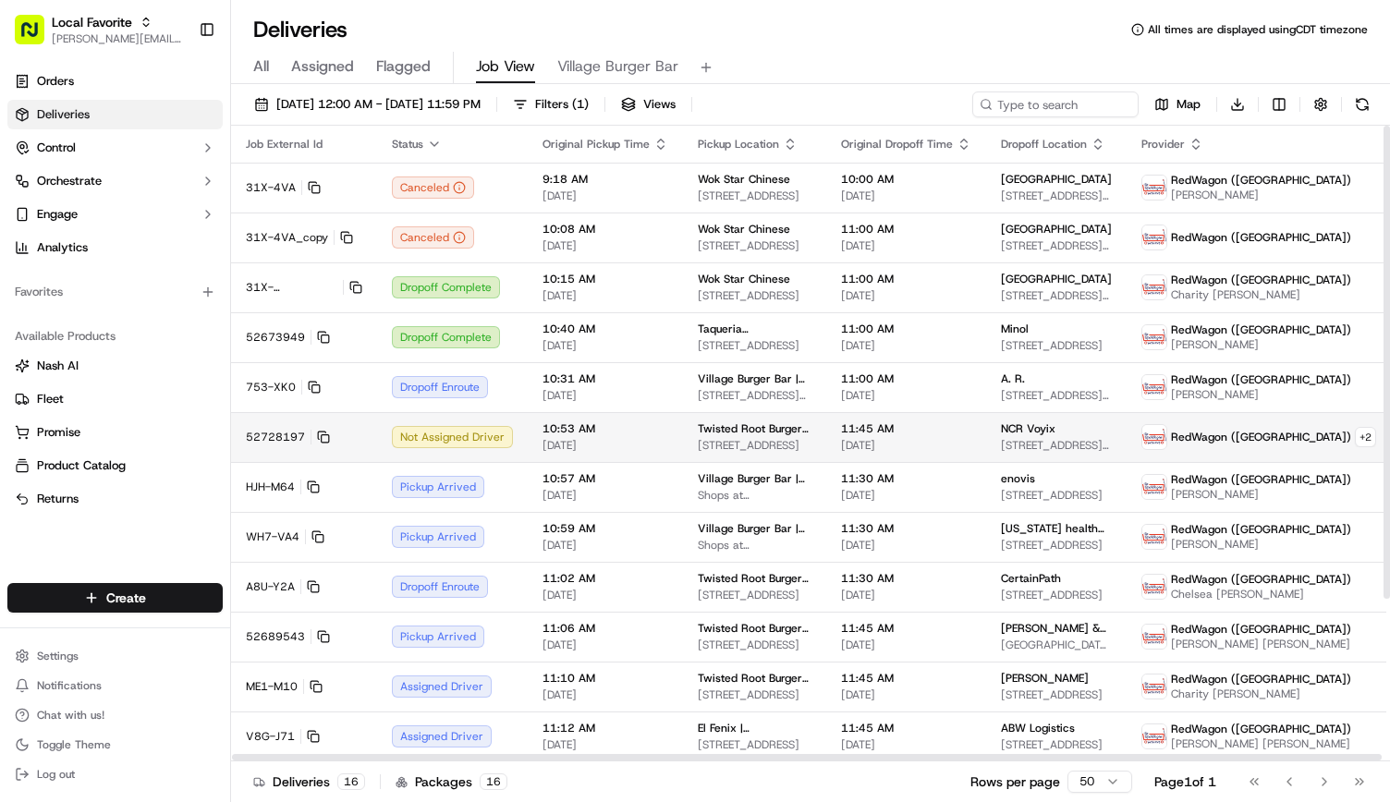
click at [643, 428] on span "10:53 AM" at bounding box center [606, 428] width 126 height 15
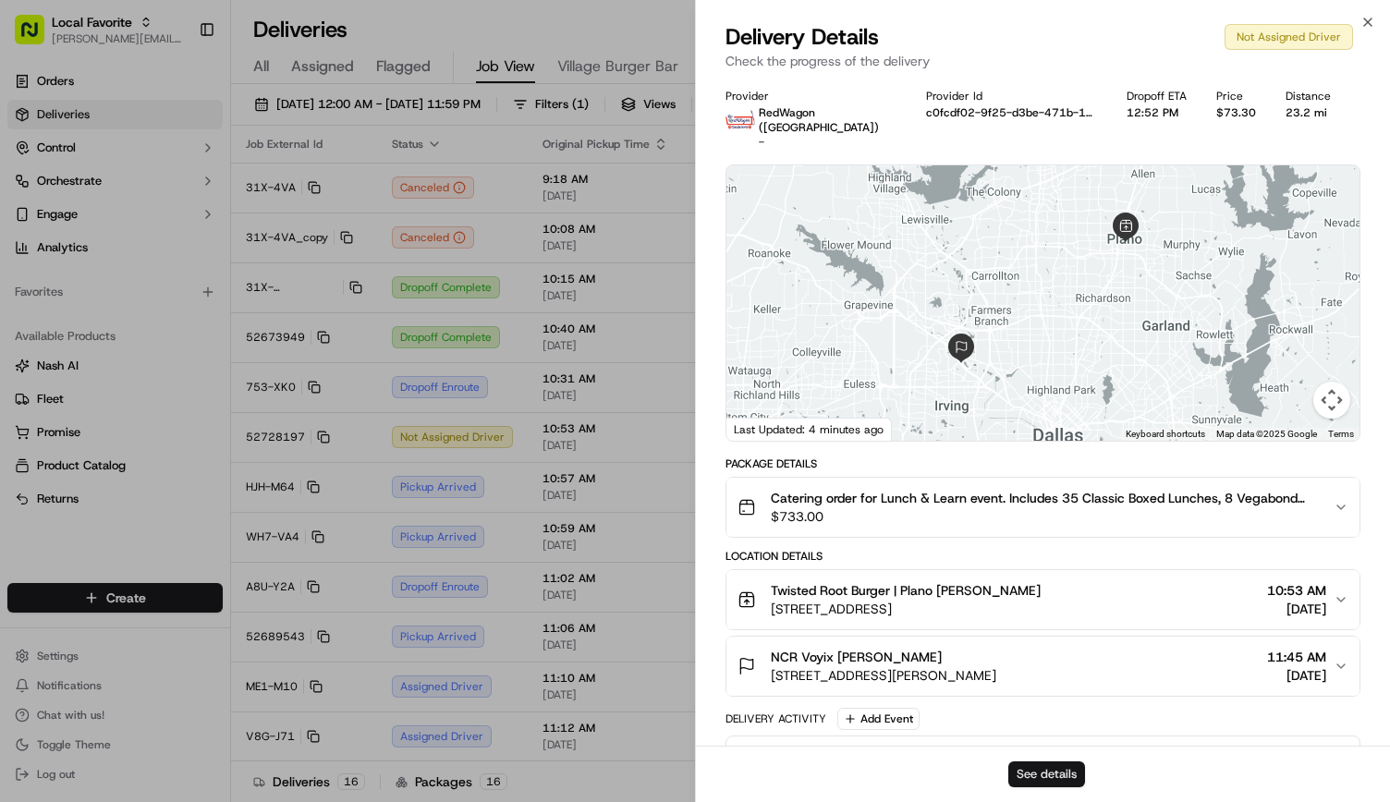
click at [1076, 766] on button "See details" at bounding box center [1046, 775] width 77 height 26
click at [1364, 18] on icon "button" at bounding box center [1367, 22] width 15 height 15
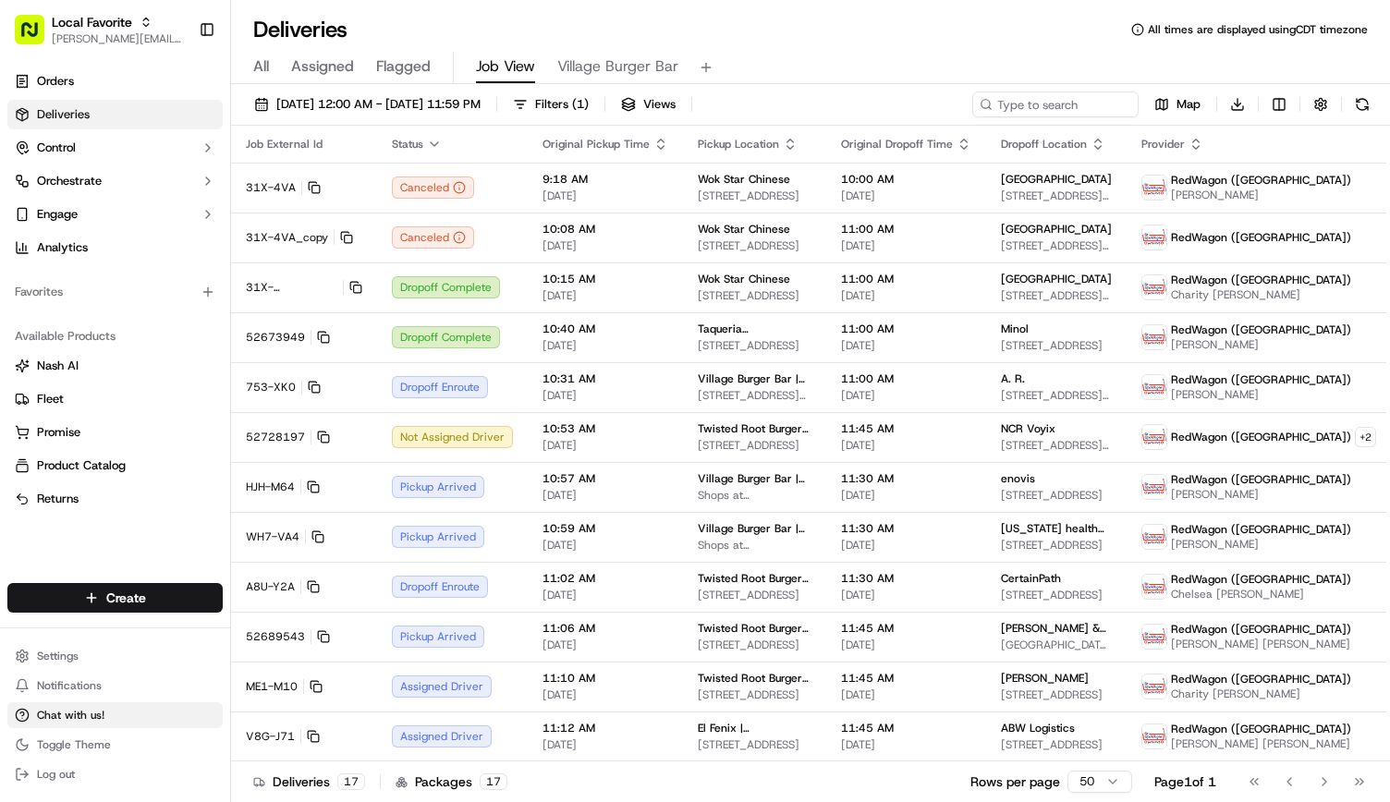
click at [79, 716] on span "Chat with us!" at bounding box center [70, 715] width 67 height 15
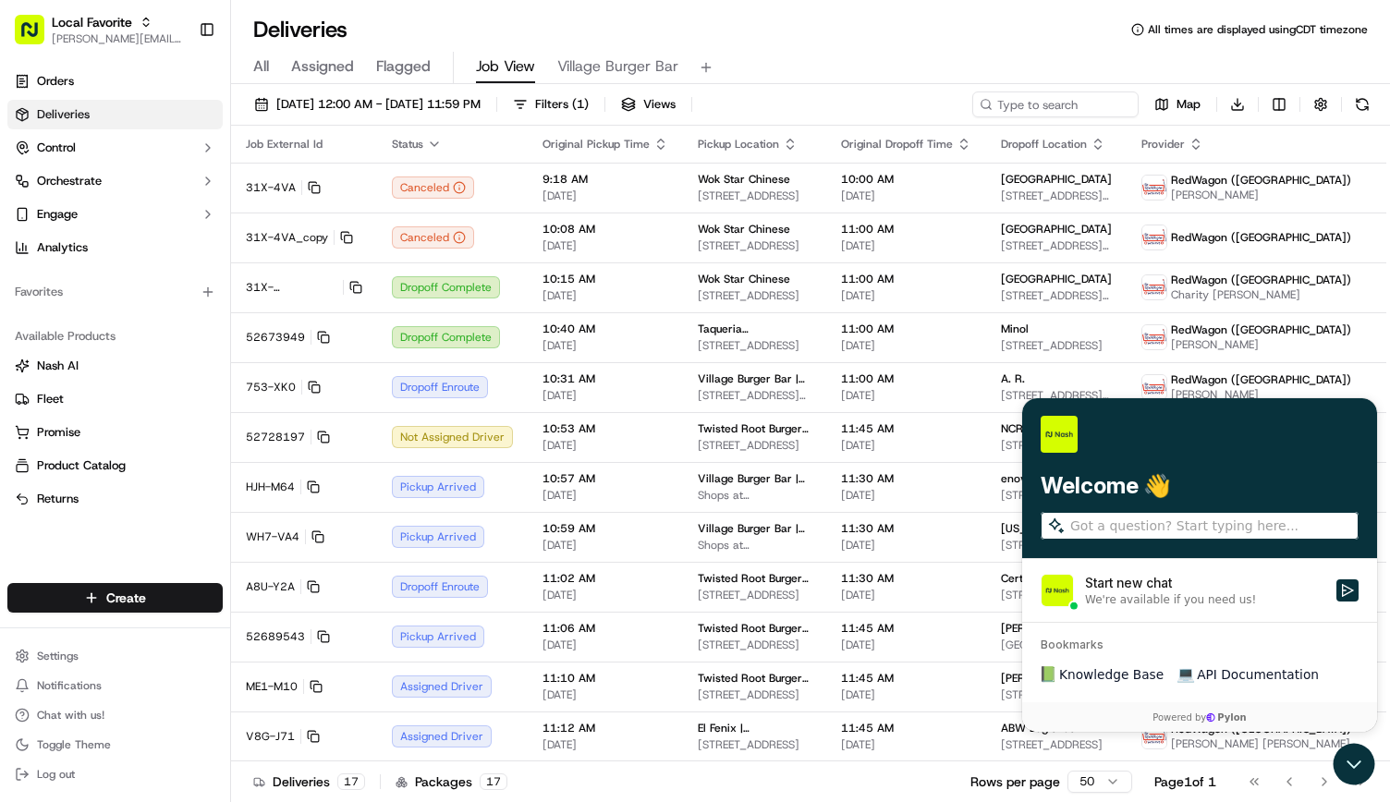
click at [1128, 603] on div "We're available if you need us!" at bounding box center [1170, 598] width 171 height 15
click at [1336, 601] on button "Start new chat We're available if you need us!" at bounding box center [1347, 590] width 22 height 22
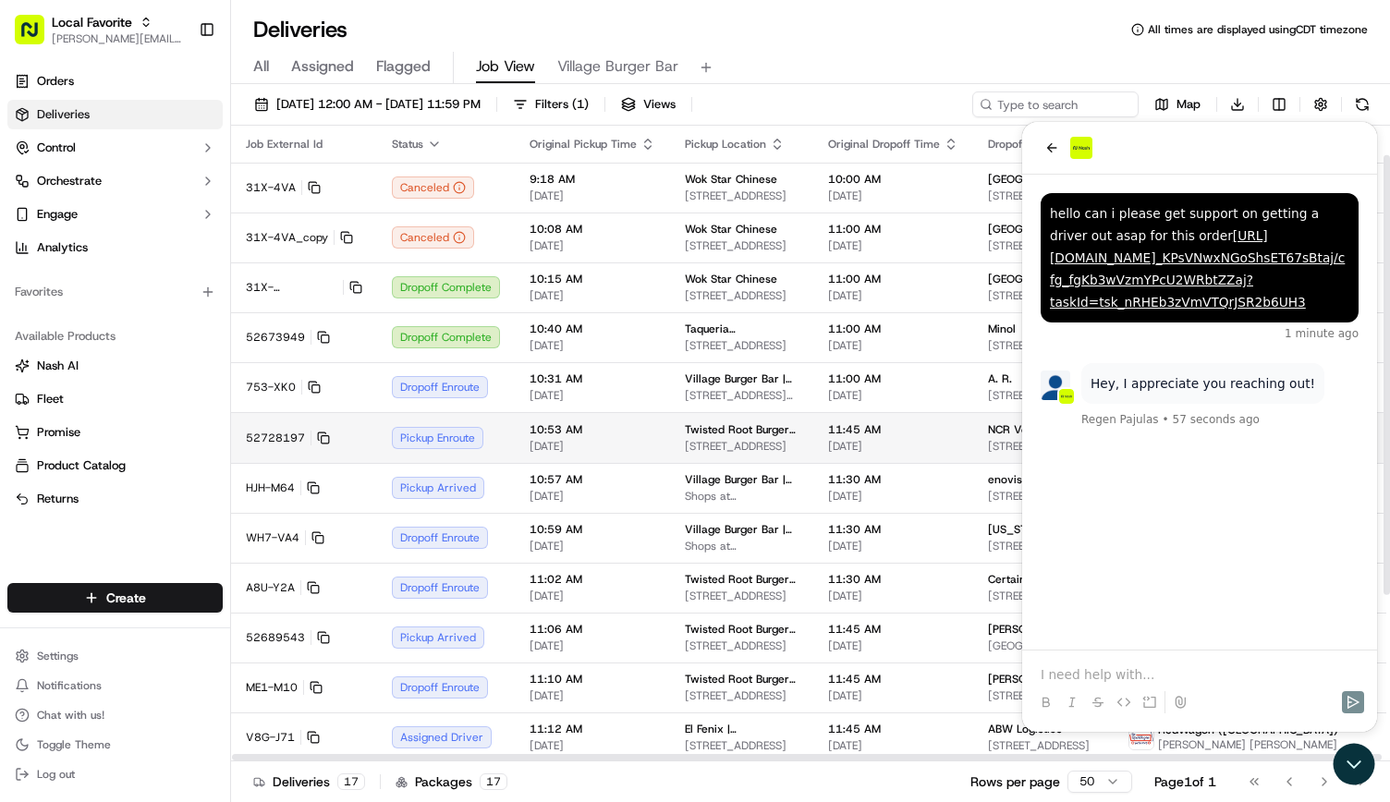
scroll to position [284, 0]
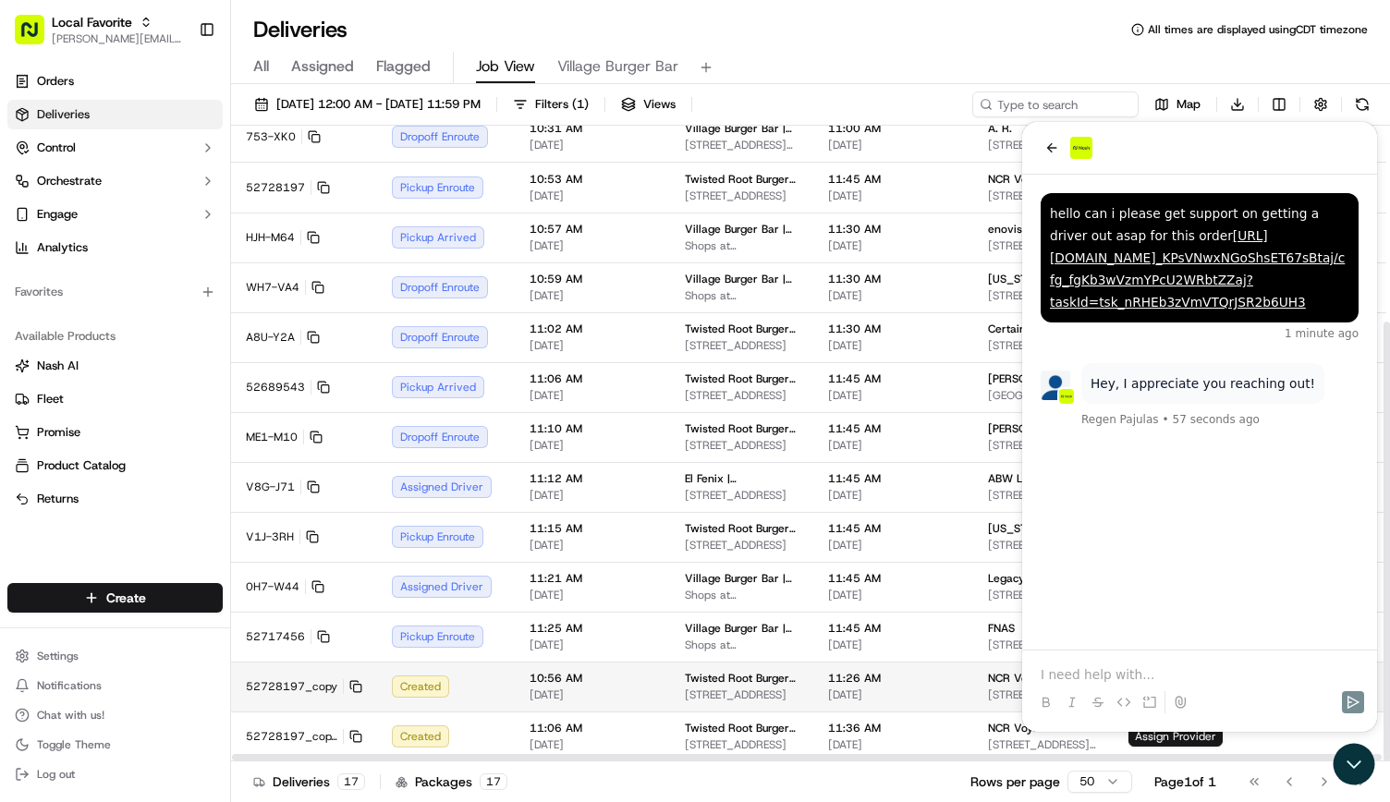
click at [973, 687] on td "NCR Voyix 225 E John W Carpenter Fwy, Irving, TX 75062, USA" at bounding box center [1043, 687] width 140 height 50
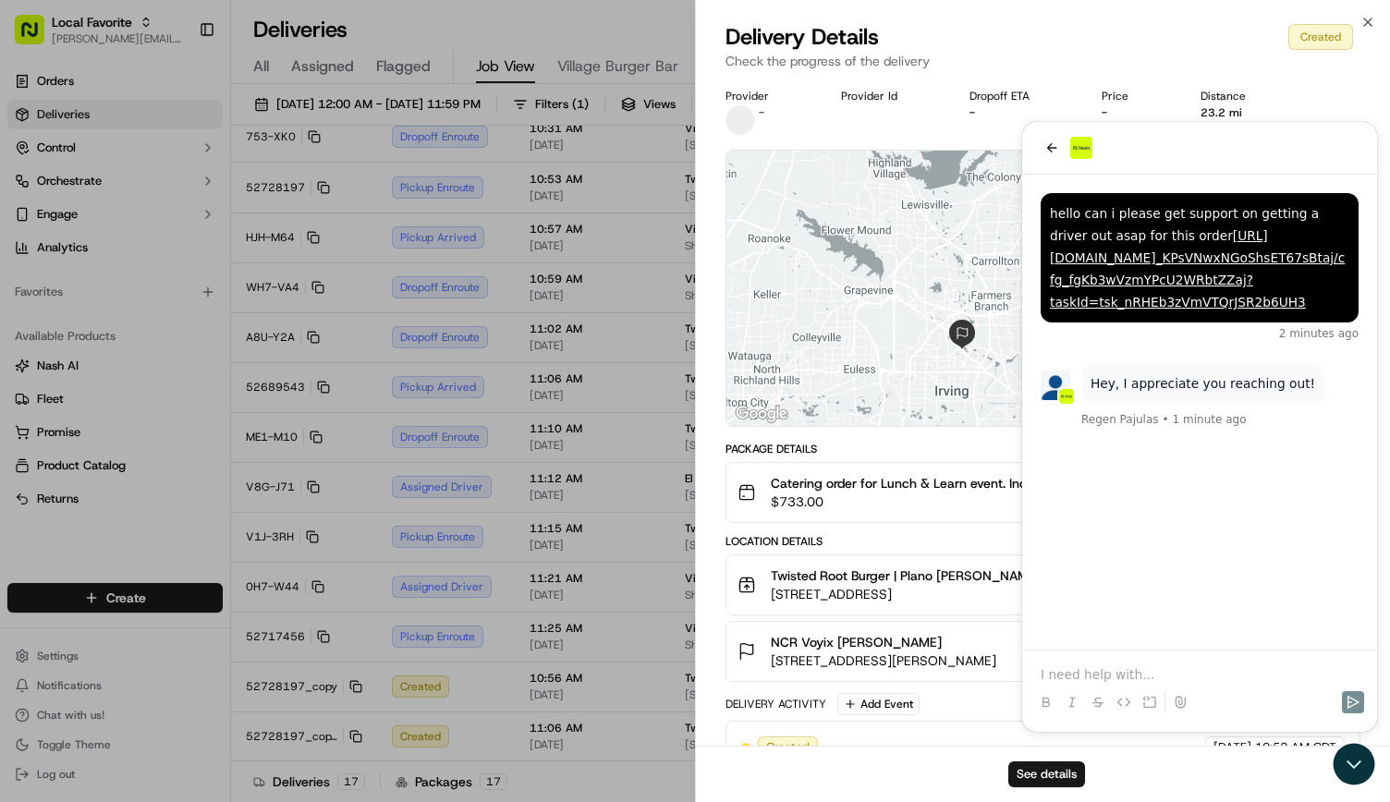
click at [1045, 156] on div at bounding box center [1042, 288] width 633 height 275
click at [1052, 146] on div "Provider - Provider Id Dropoff ETA - Price - Distance 23.2 mi To navigate the m…" at bounding box center [1043, 432] width 635 height 686
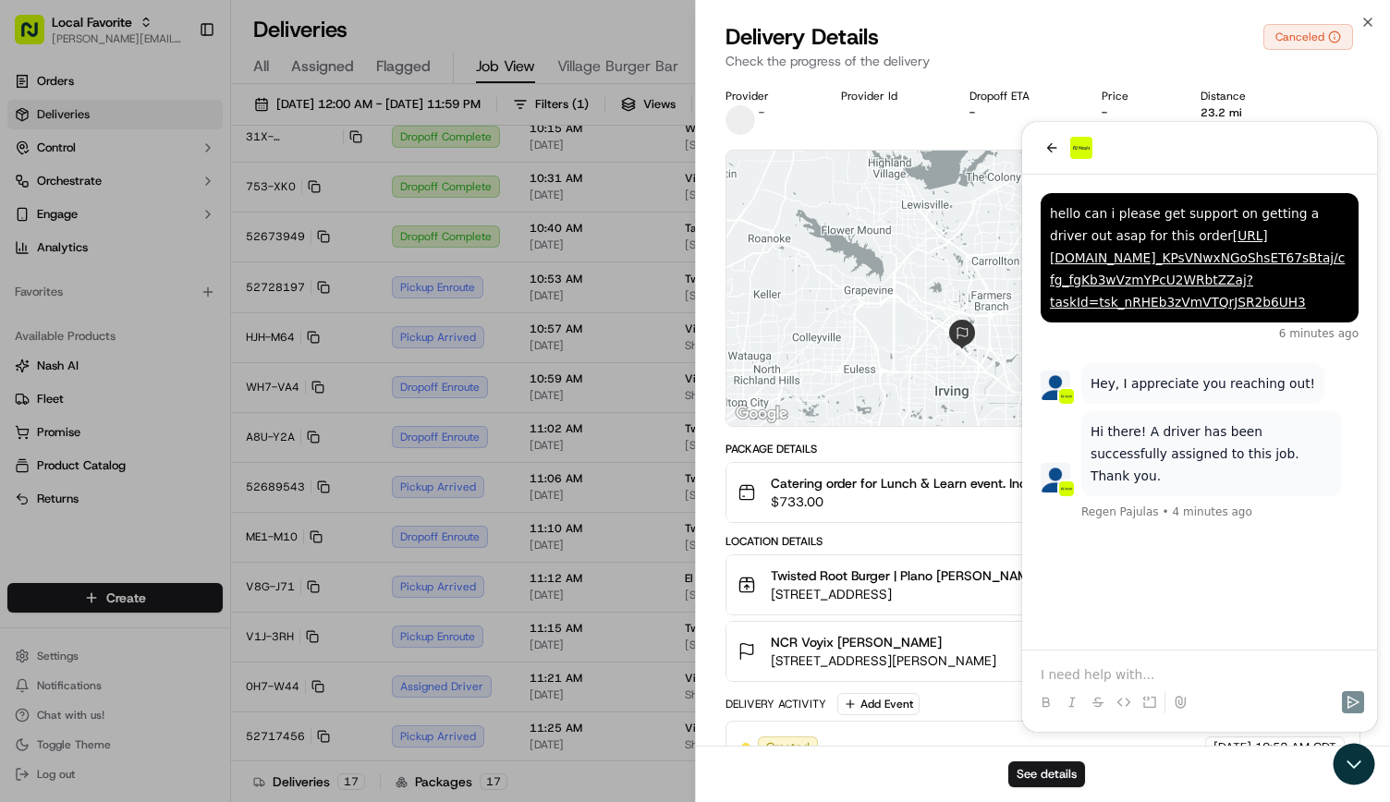
click at [1349, 776] on div "See details" at bounding box center [1043, 774] width 694 height 56
click at [1351, 757] on div "See details" at bounding box center [1043, 774] width 694 height 56
click at [1355, 766] on div "See details" at bounding box center [1043, 774] width 694 height 56
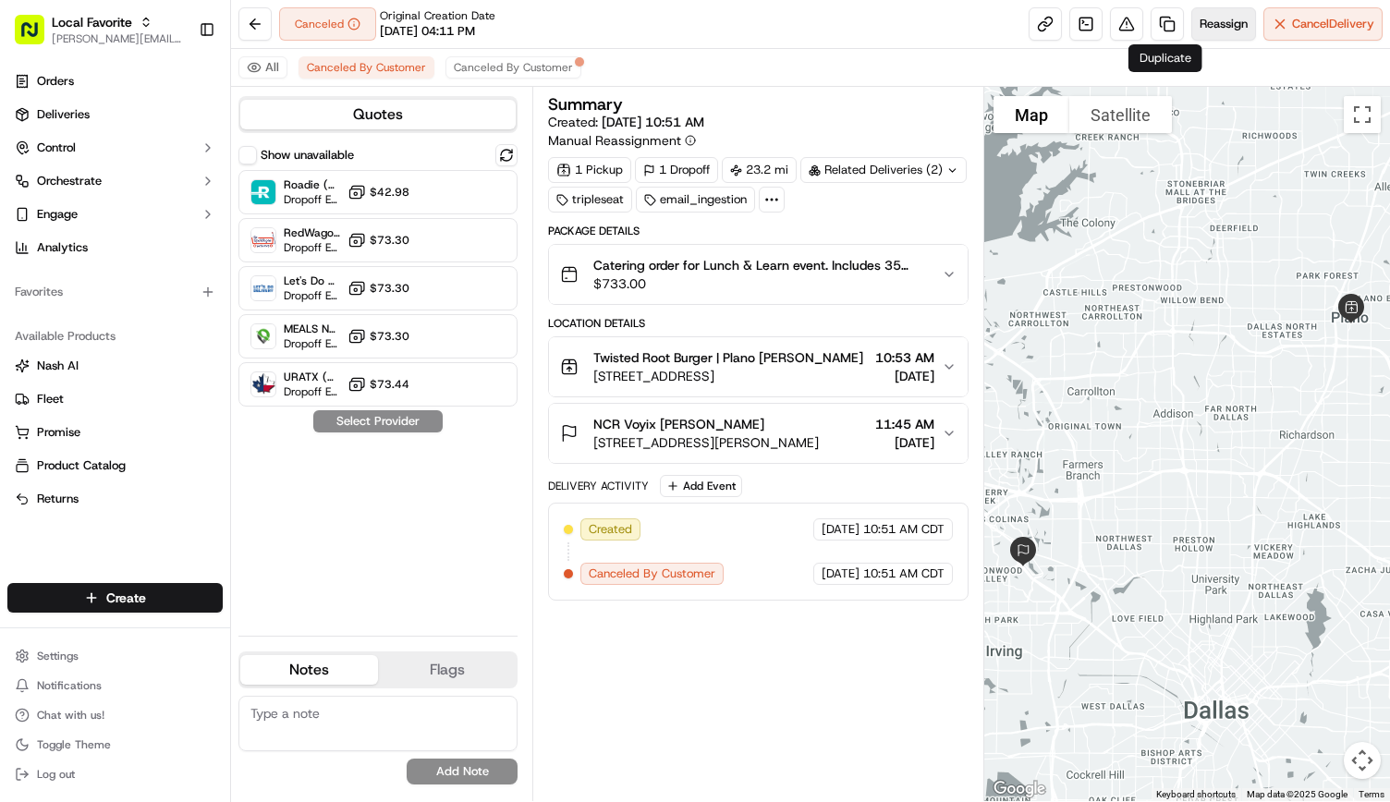
click at [1216, 29] on span "Reassign" at bounding box center [1224, 24] width 48 height 17
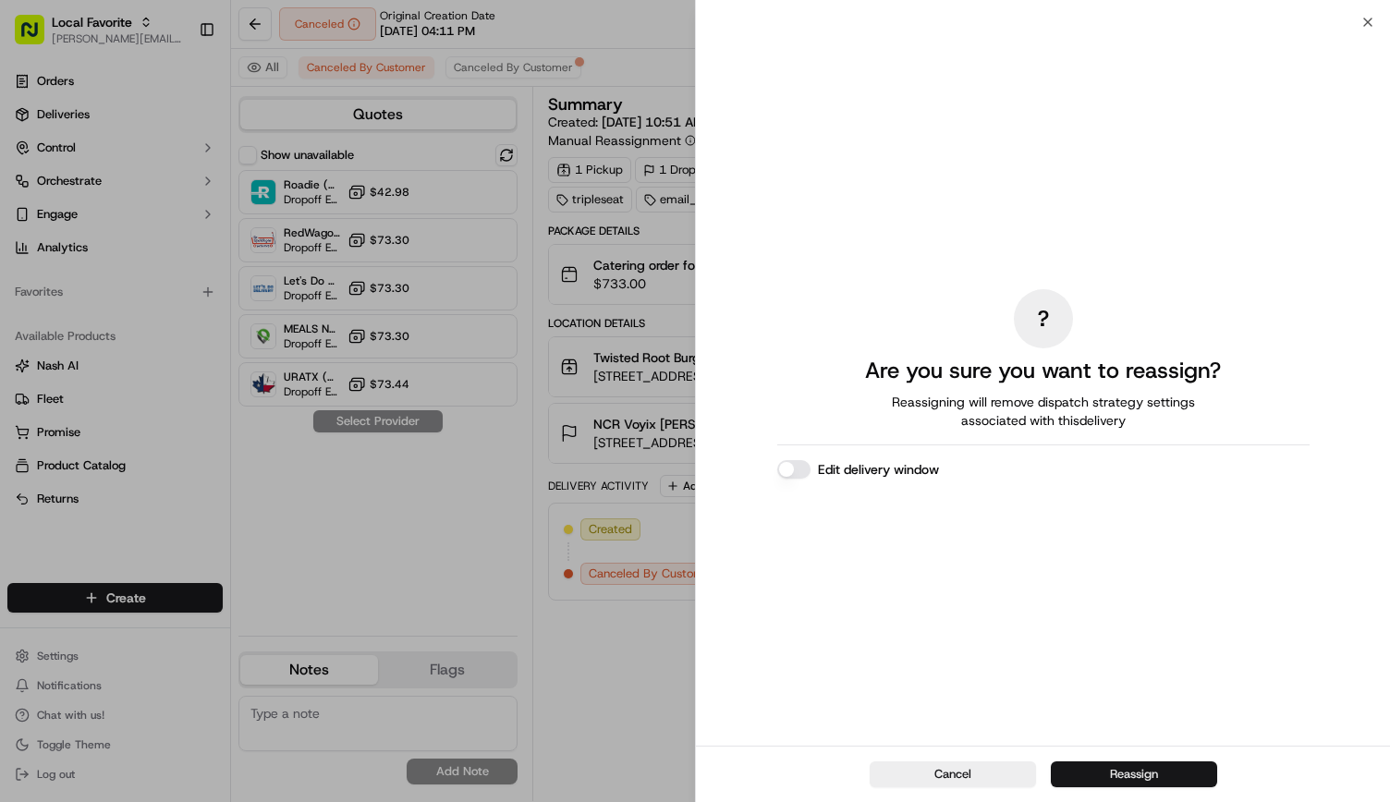
click at [1173, 764] on button "Reassign" at bounding box center [1134, 775] width 166 height 26
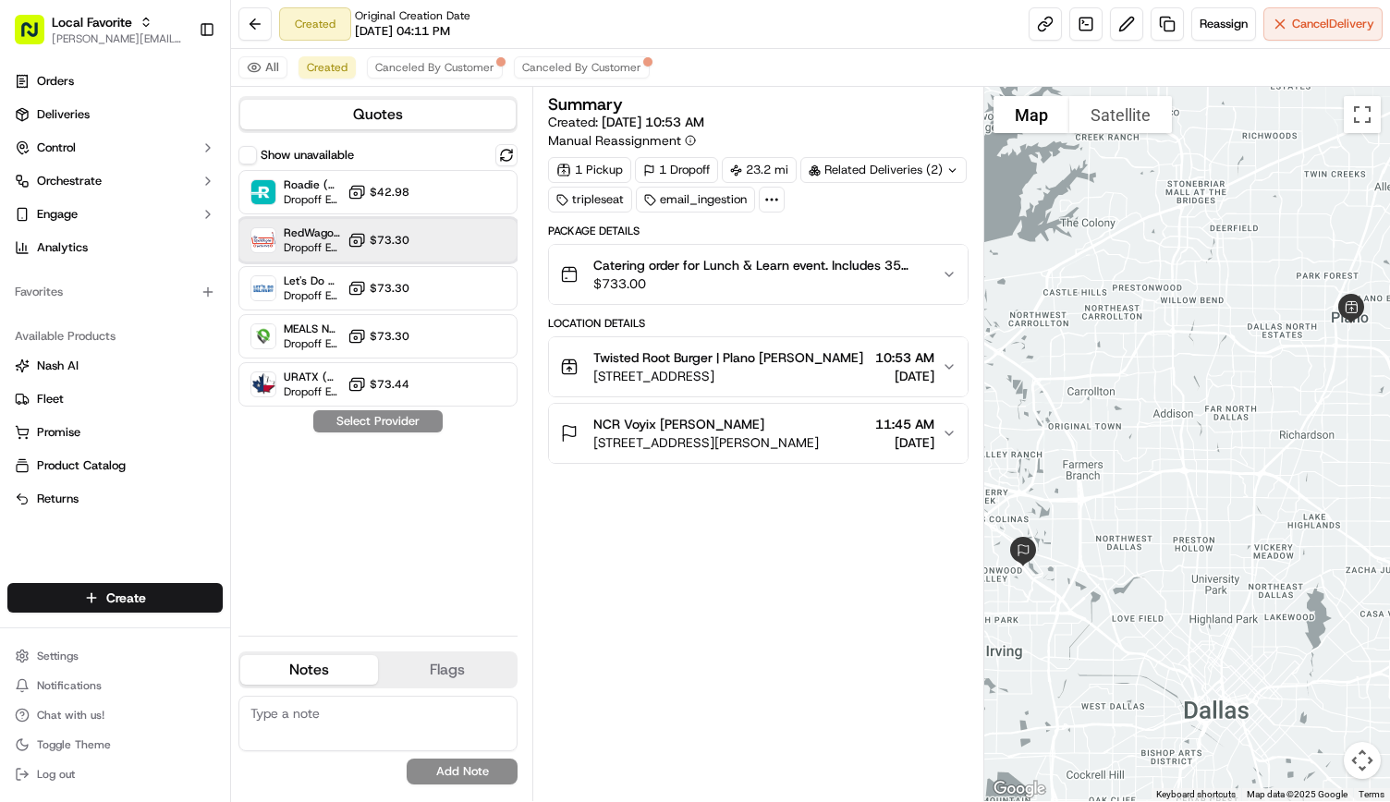
click at [312, 243] on span "Dropoff ETA -" at bounding box center [312, 247] width 56 height 15
click at [396, 421] on button "Assign Provider" at bounding box center [377, 421] width 131 height 22
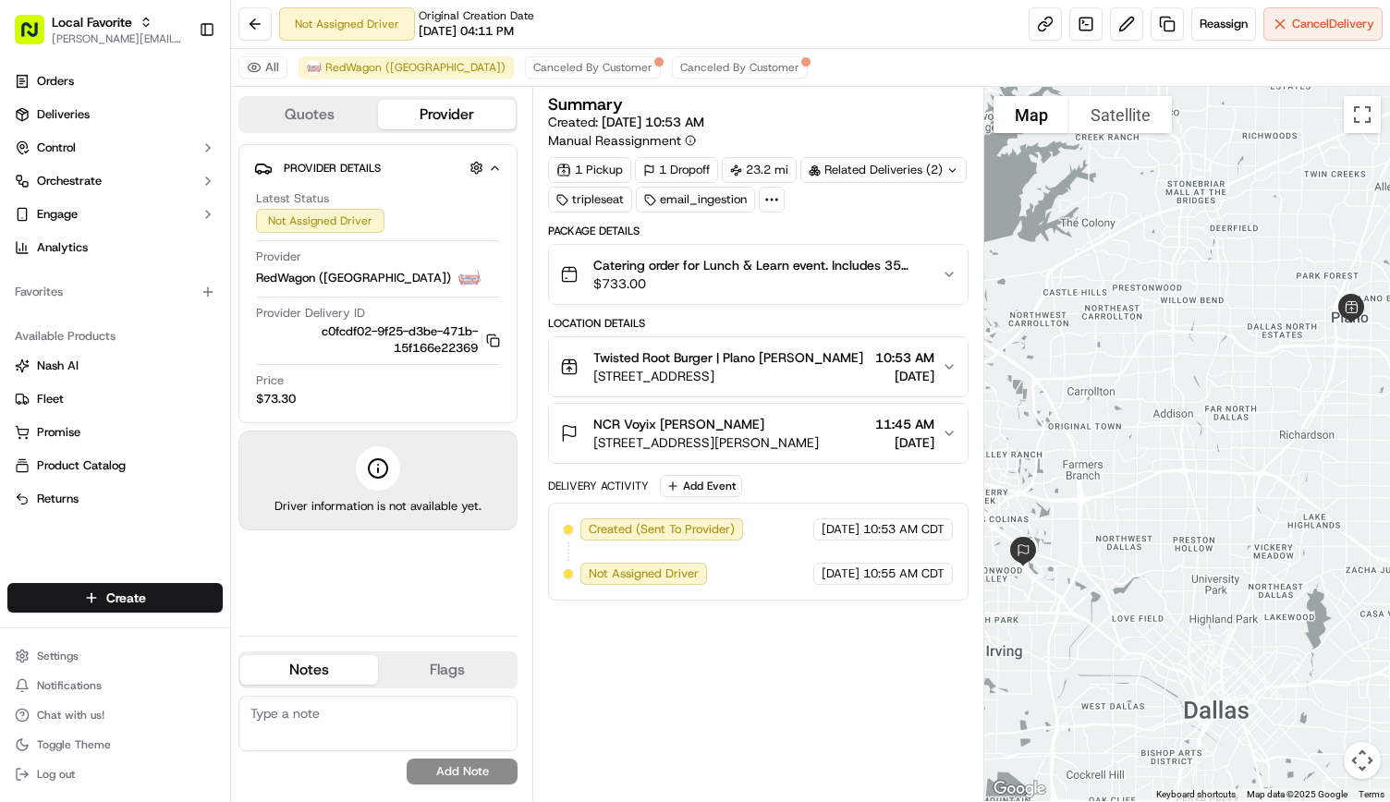
click at [593, 638] on div "Summary Created: 09/18/2025 10:53 AM Manual Reassignment 1 Pickup 1 Dropoff 23.…" at bounding box center [758, 444] width 421 height 696
click at [623, 631] on div "Summary Created: 09/18/2025 10:53 AM Manual Reassignment 1 Pickup 1 Dropoff 23.…" at bounding box center [758, 444] width 421 height 696
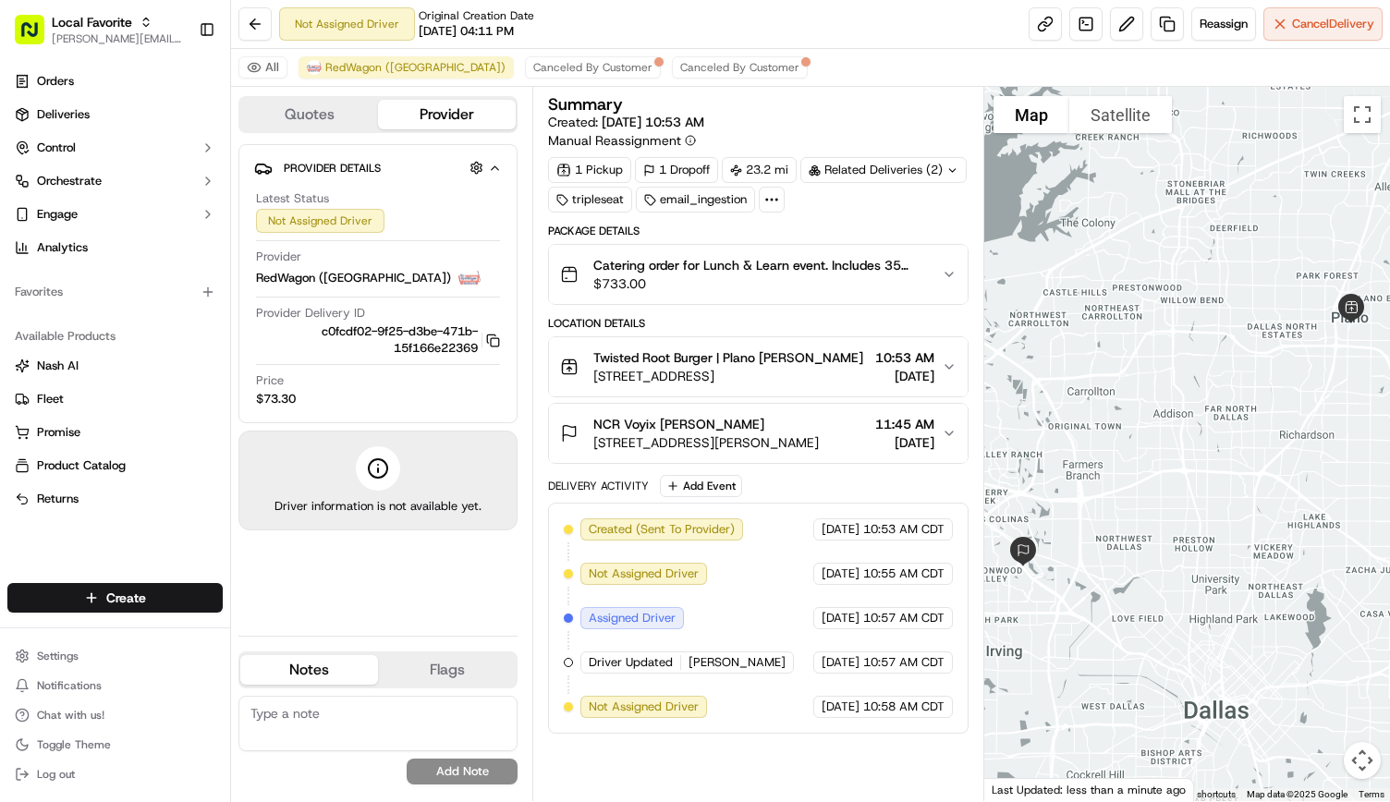
click at [311, 115] on button "Quotes" at bounding box center [309, 115] width 138 height 30
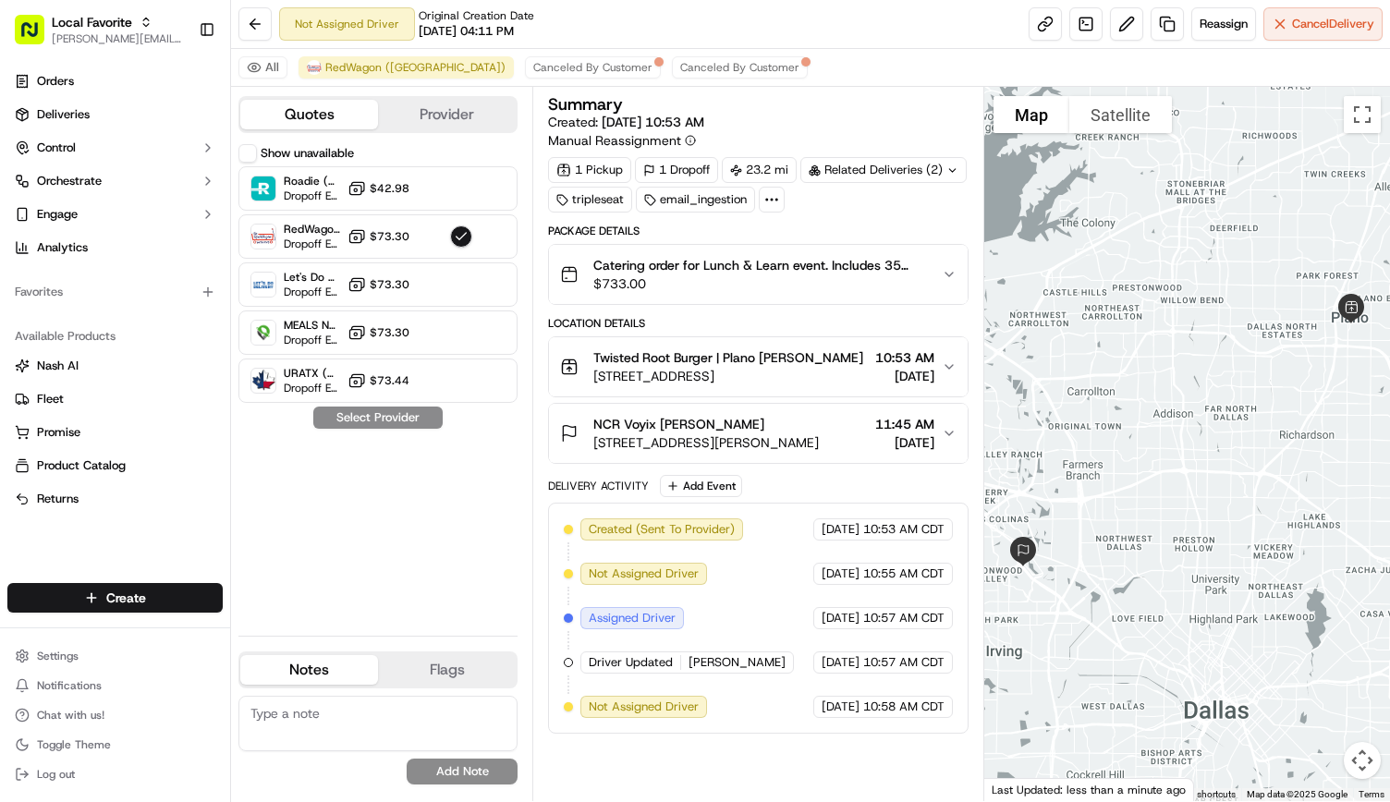
click at [405, 122] on button "Provider" at bounding box center [447, 115] width 138 height 30
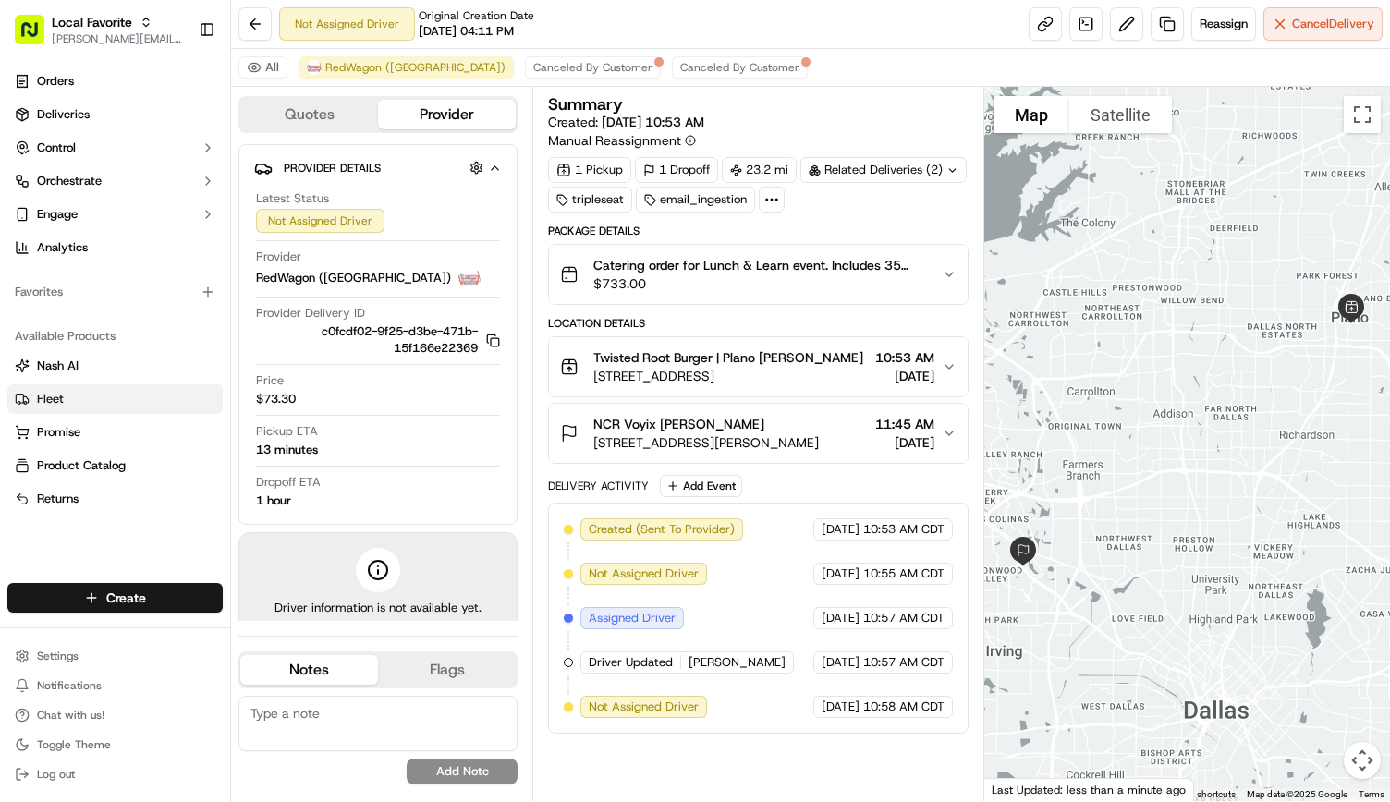
click at [57, 395] on span "Fleet" at bounding box center [50, 399] width 27 height 17
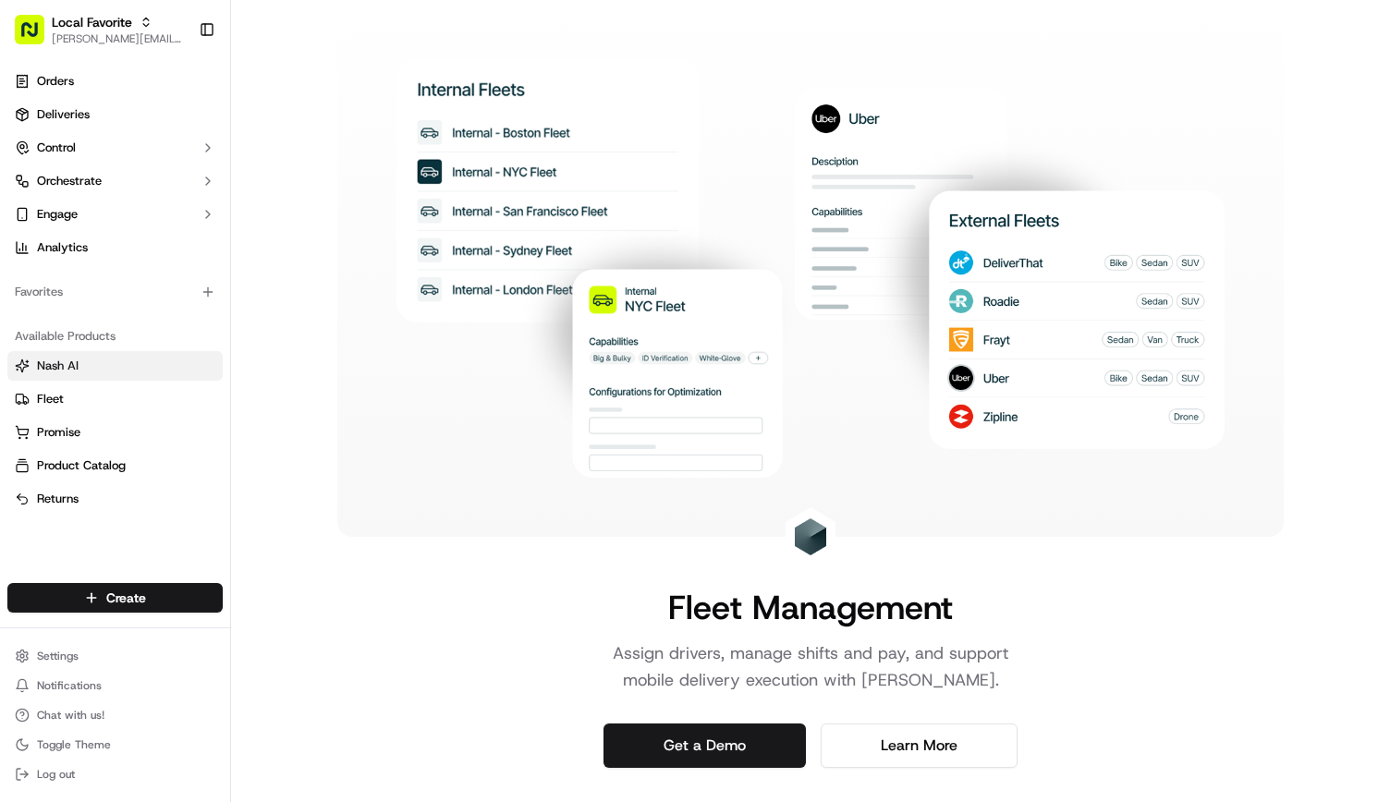
click at [58, 371] on span "Nash AI" at bounding box center [58, 366] width 42 height 17
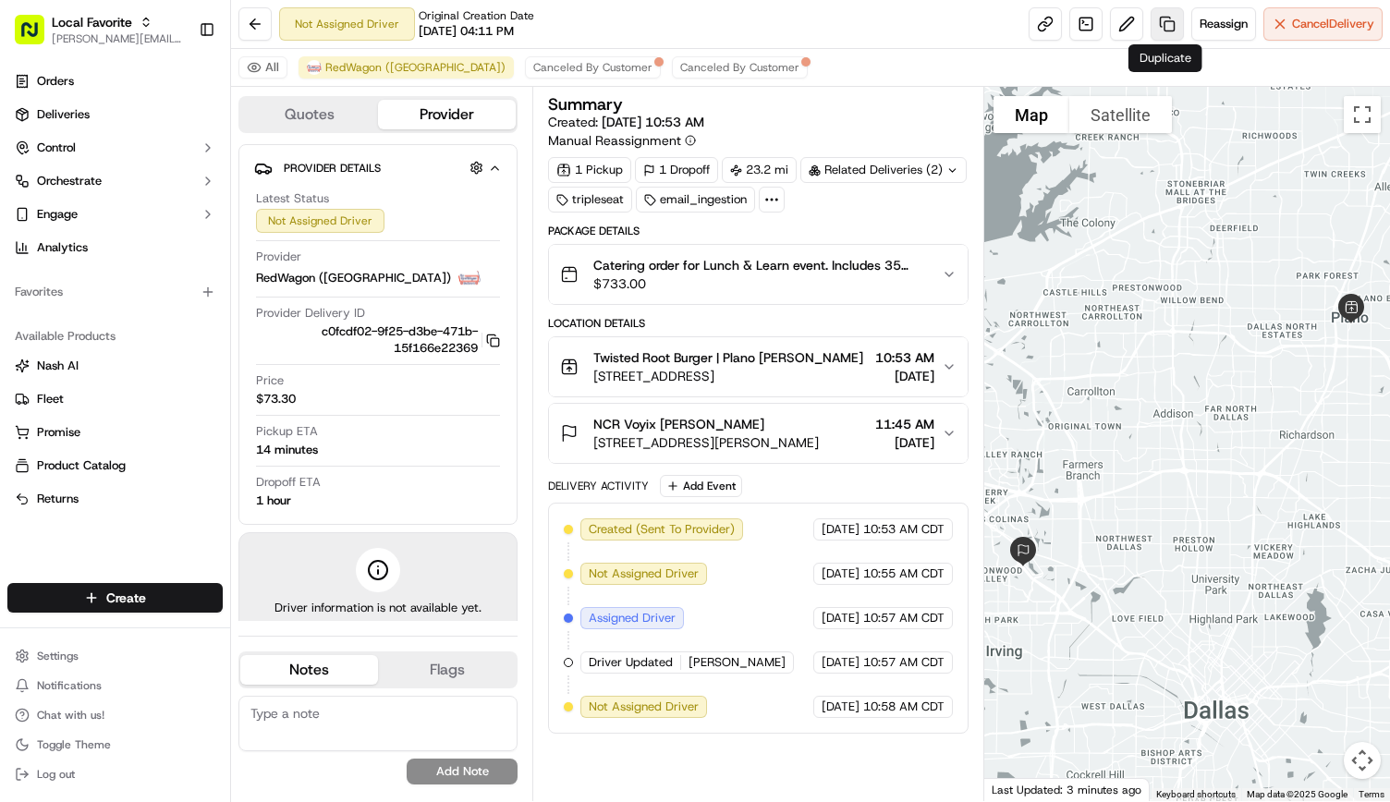
click at [1159, 16] on link at bounding box center [1167, 23] width 33 height 33
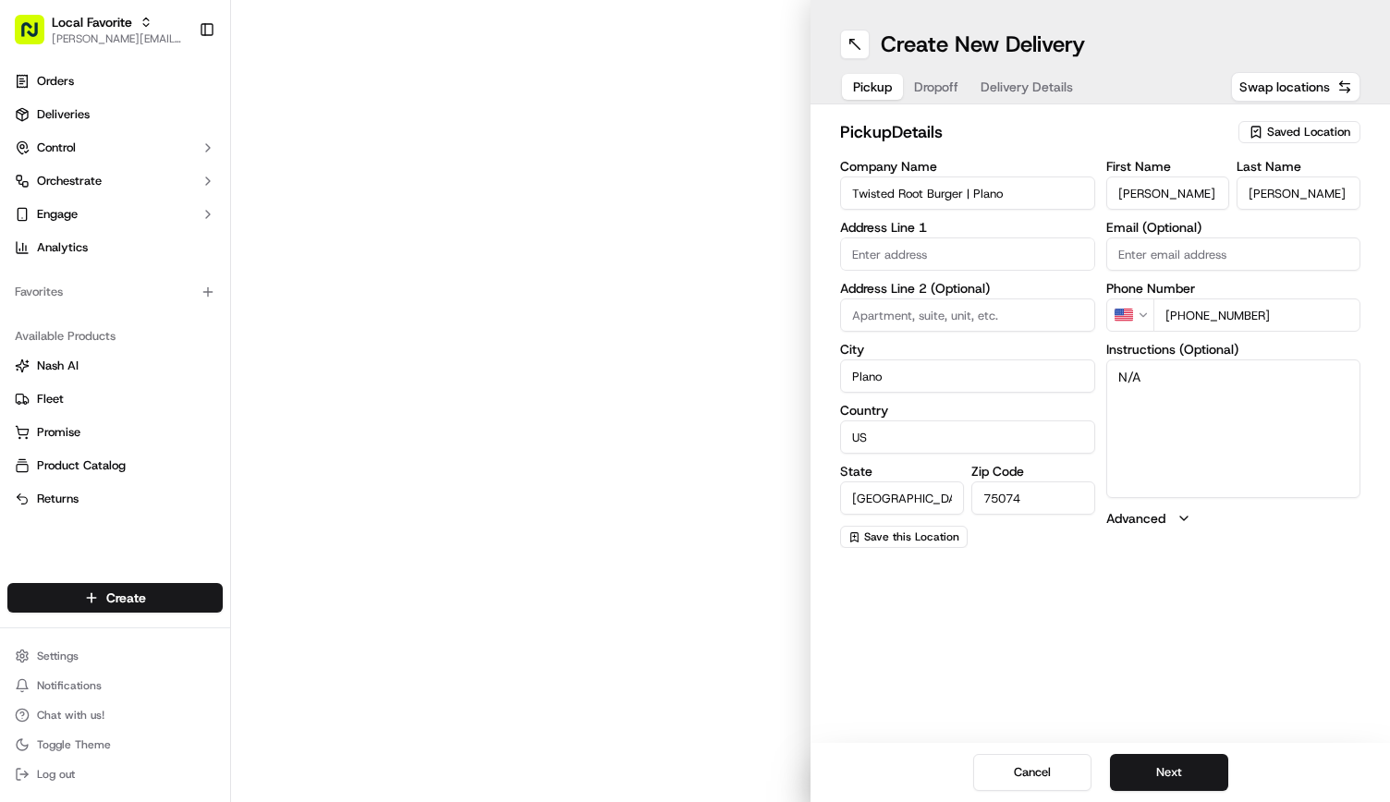
type input "[STREET_ADDRESS]"
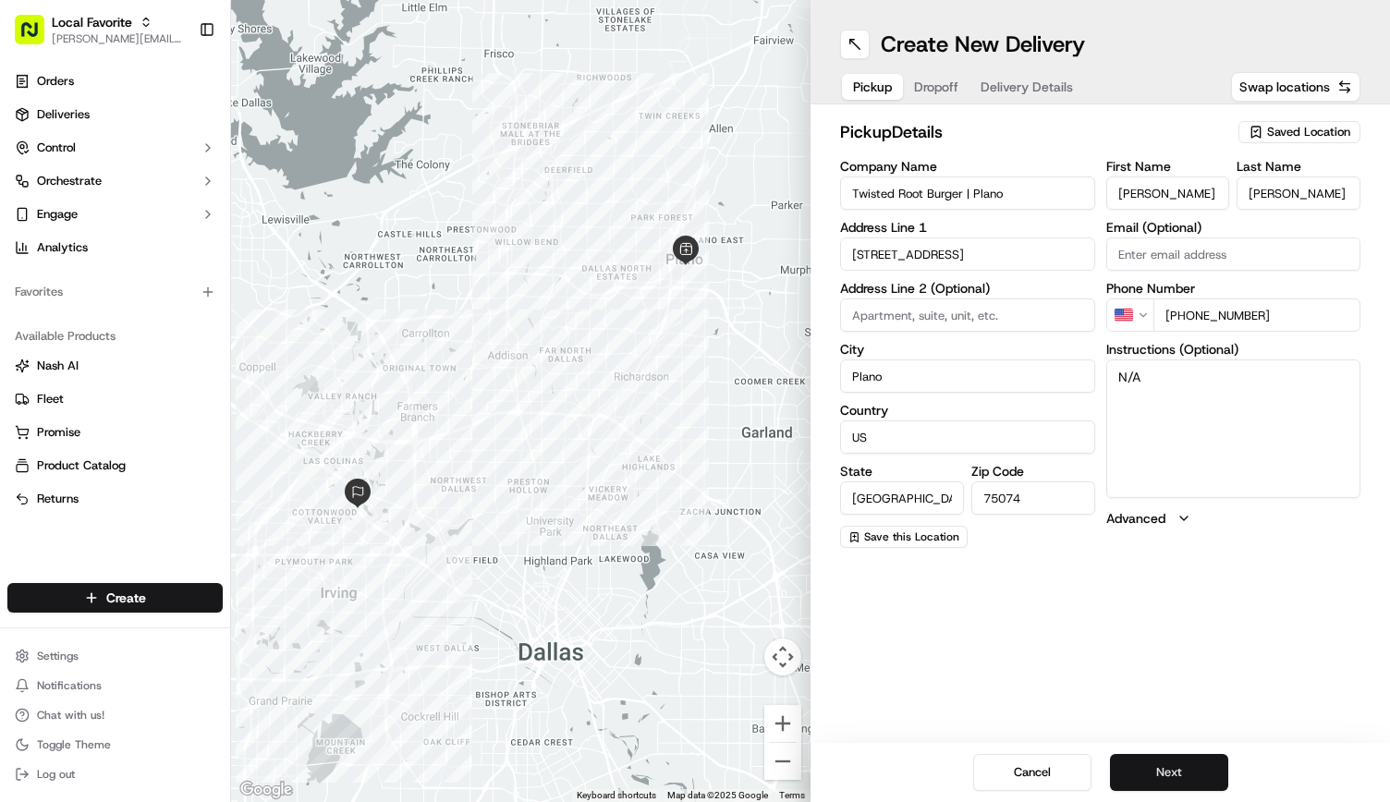
click at [1187, 764] on button "Next" at bounding box center [1169, 772] width 118 height 37
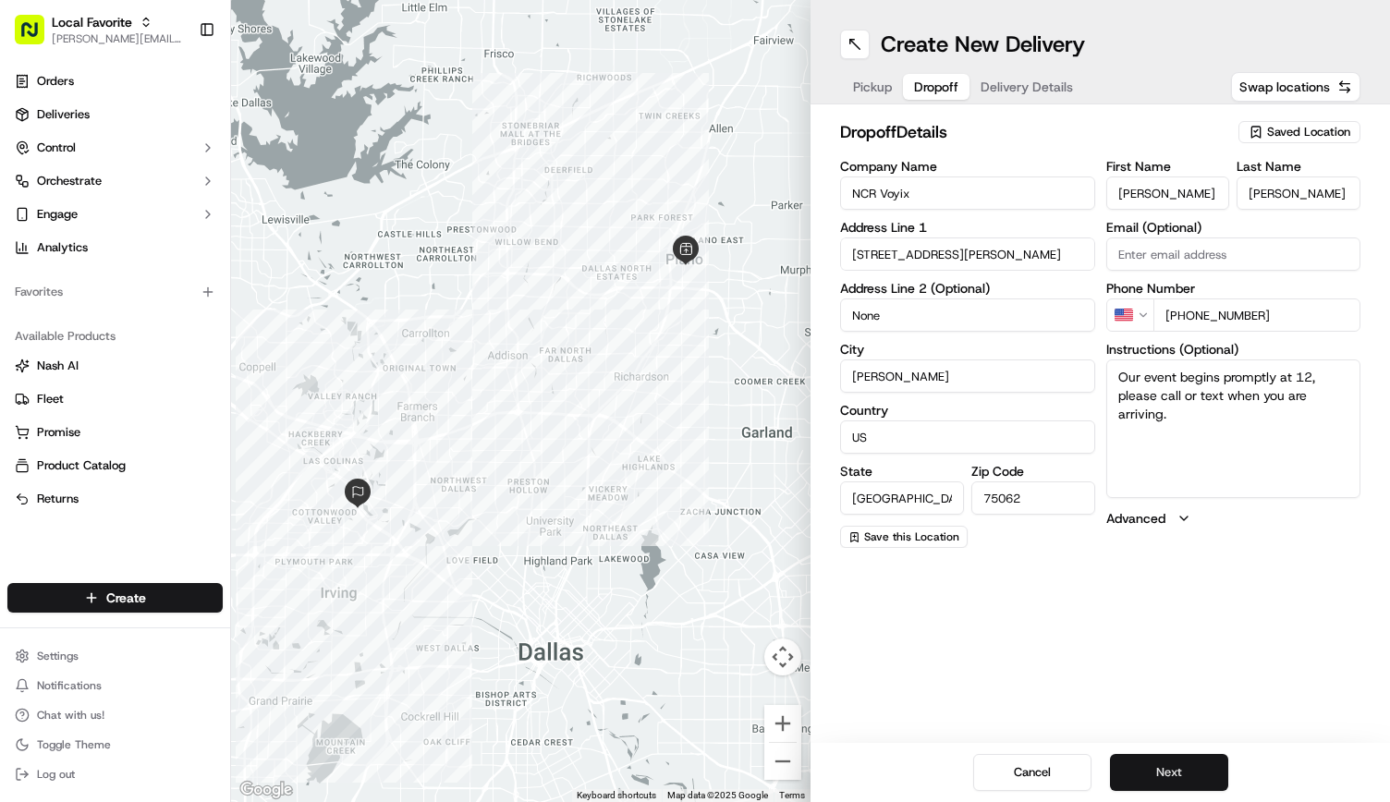
click at [1187, 764] on button "Next" at bounding box center [1169, 772] width 118 height 37
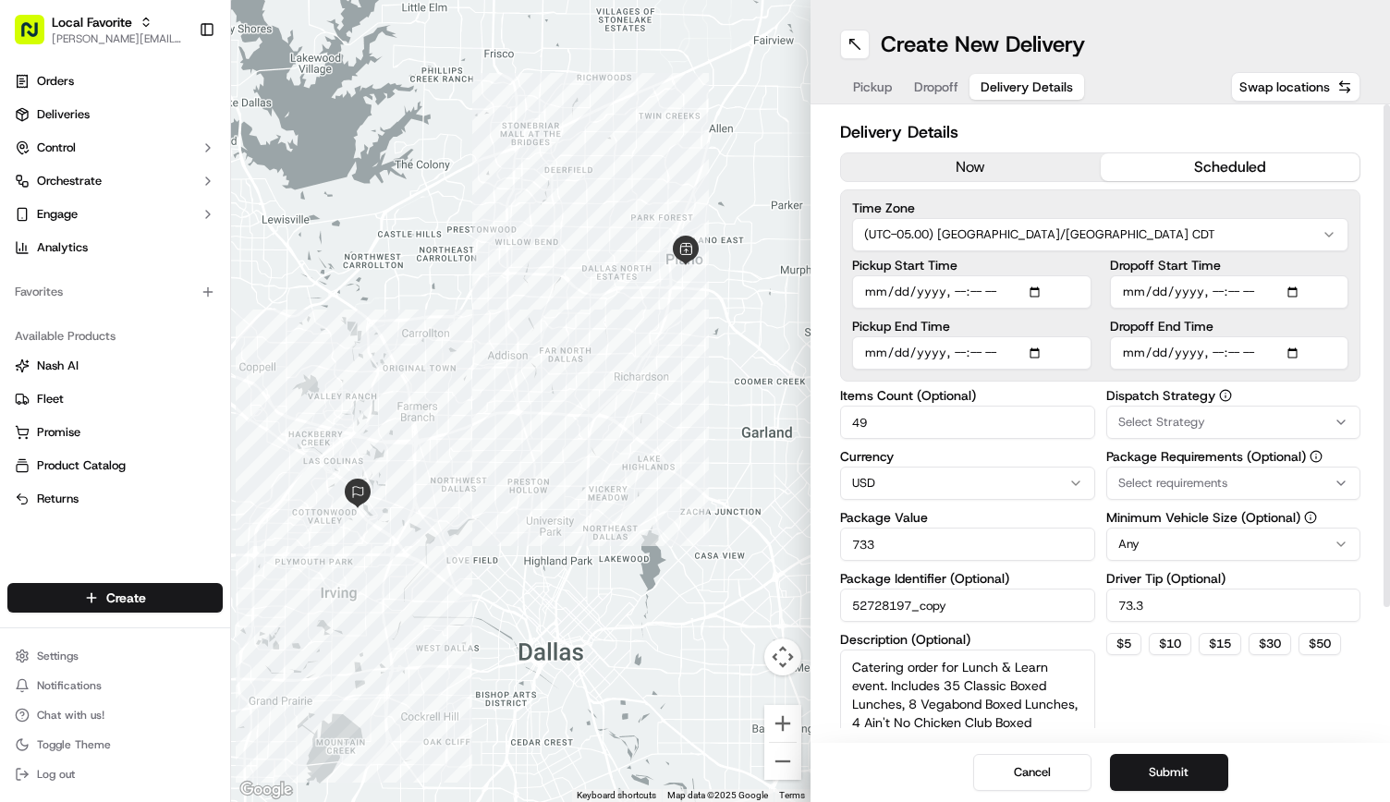
click at [991, 172] on button "now" at bounding box center [971, 167] width 260 height 28
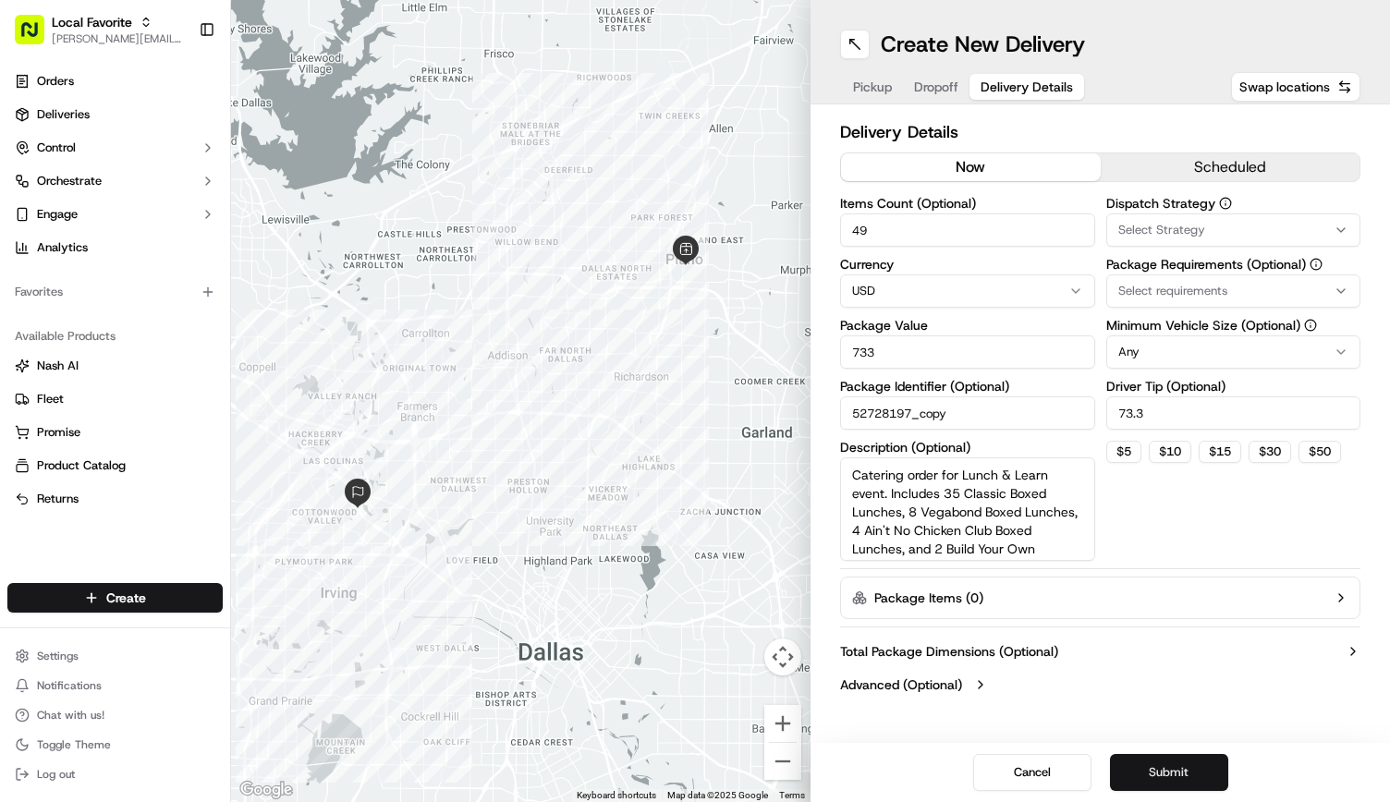
click at [1202, 764] on button "Submit" at bounding box center [1169, 772] width 118 height 37
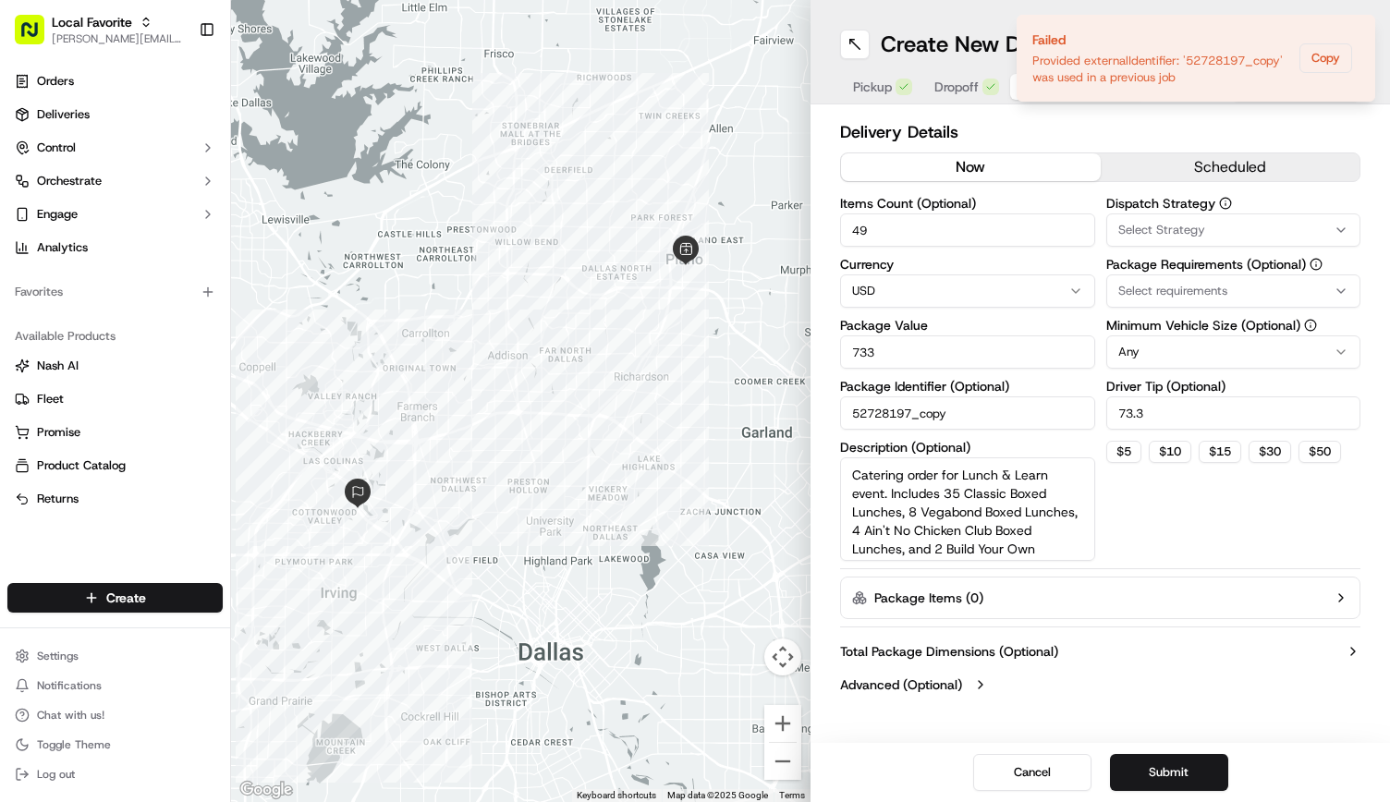
click at [951, 415] on input "52728197_copy" at bounding box center [967, 412] width 255 height 33
type input "52728197_copy copy"
click at [1177, 759] on button "Submit" at bounding box center [1169, 772] width 118 height 37
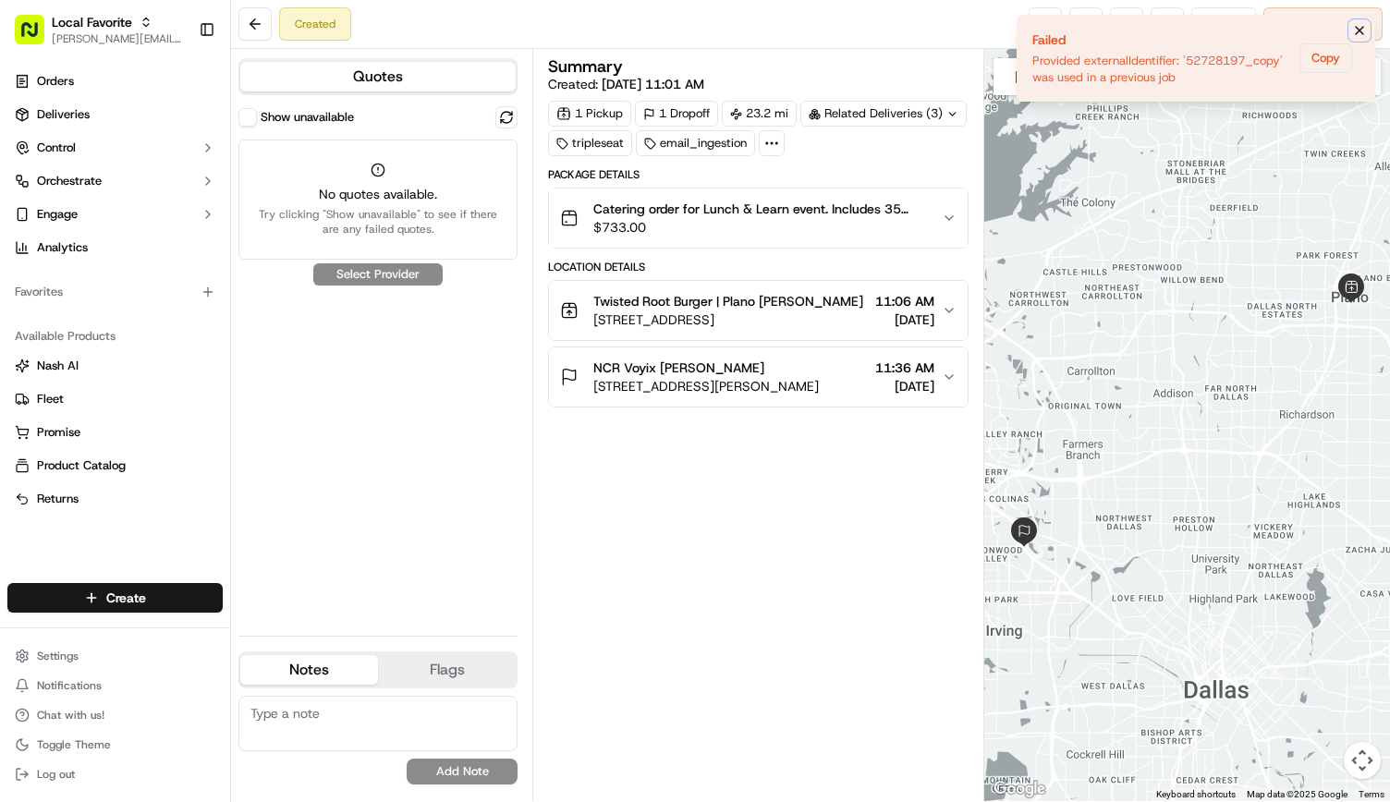
click at [1360, 24] on icon "Notifications (F8)" at bounding box center [1359, 30] width 15 height 15
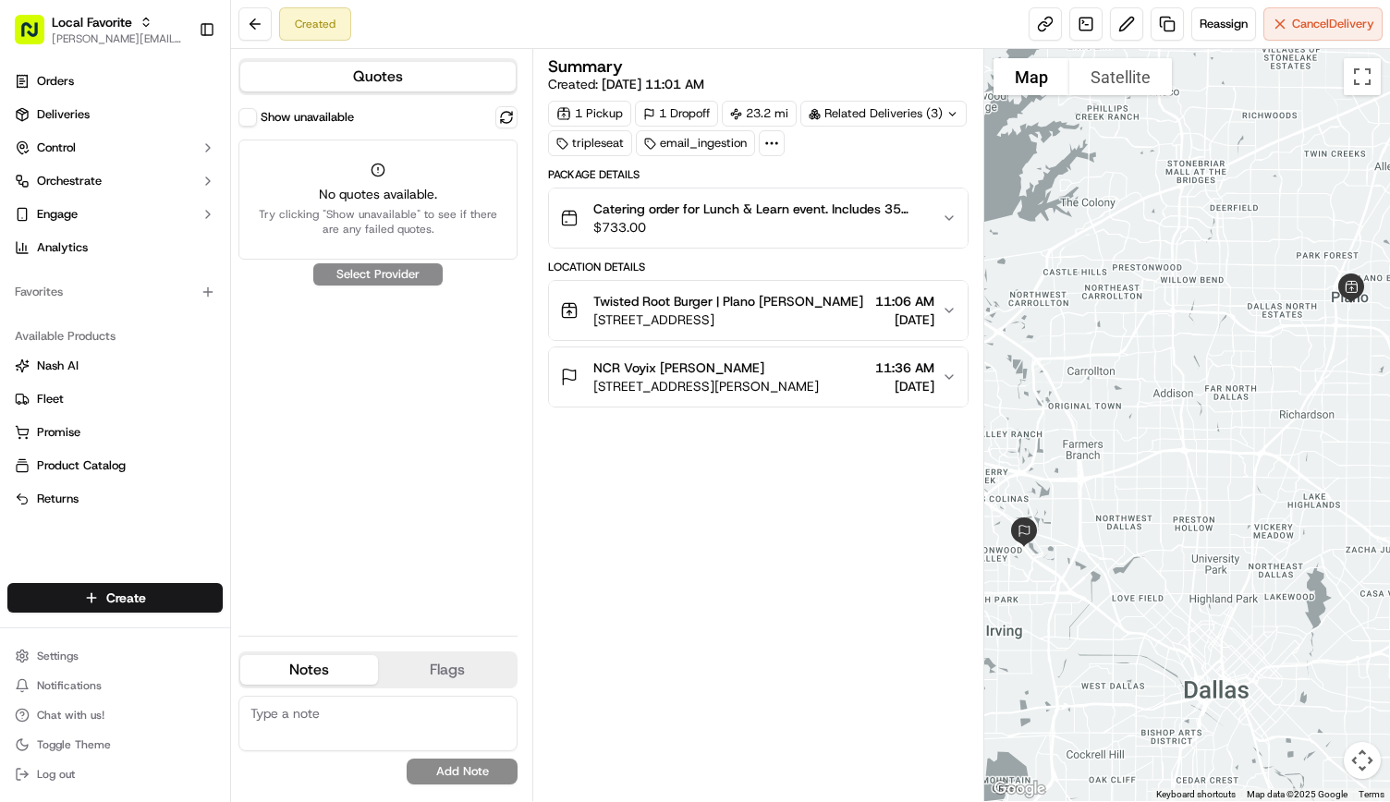
click at [248, 122] on button "Show unavailable" at bounding box center [247, 117] width 18 height 18
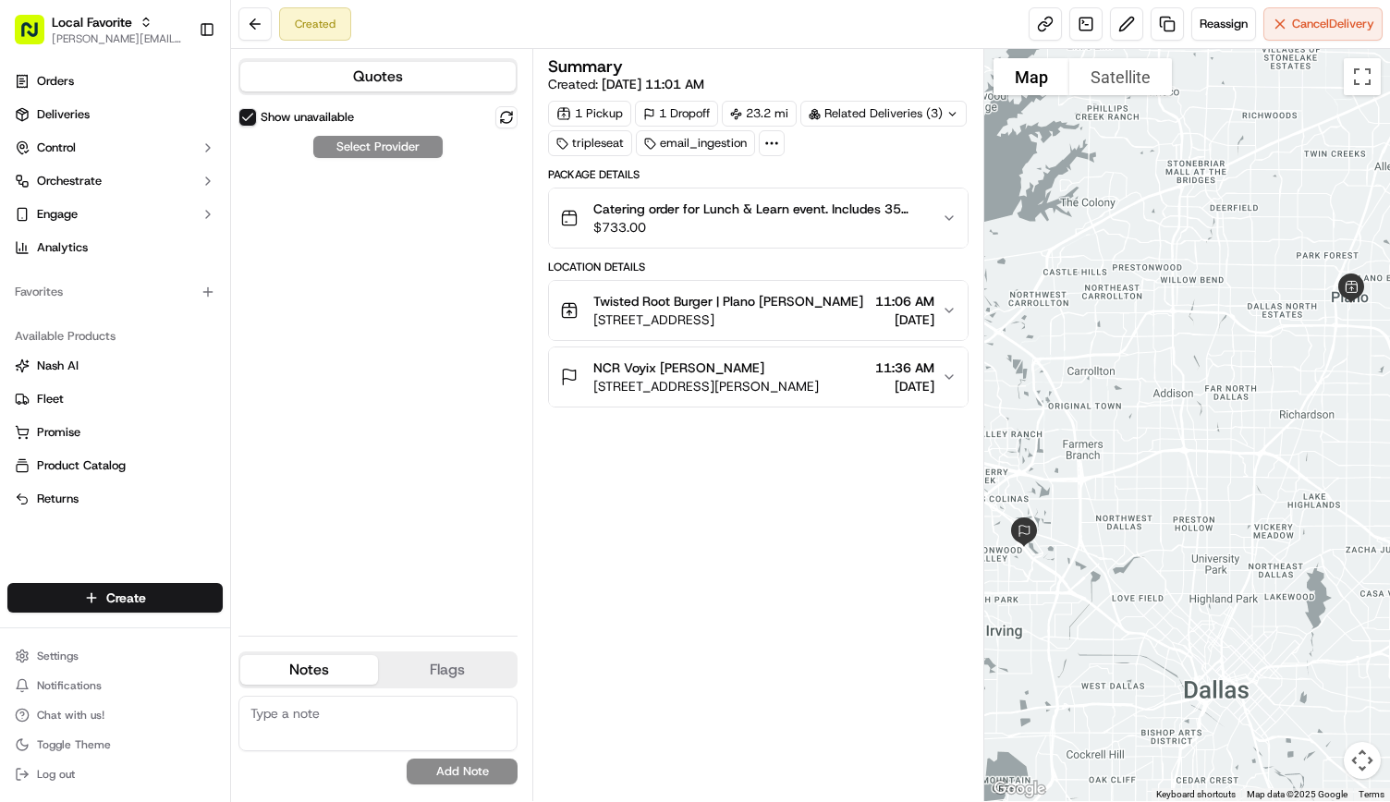
click at [338, 140] on div "Show unavailable Select Provider" at bounding box center [377, 363] width 279 height 515
click at [511, 113] on button at bounding box center [506, 117] width 22 height 22
click at [950, 110] on icon at bounding box center [952, 114] width 12 height 12
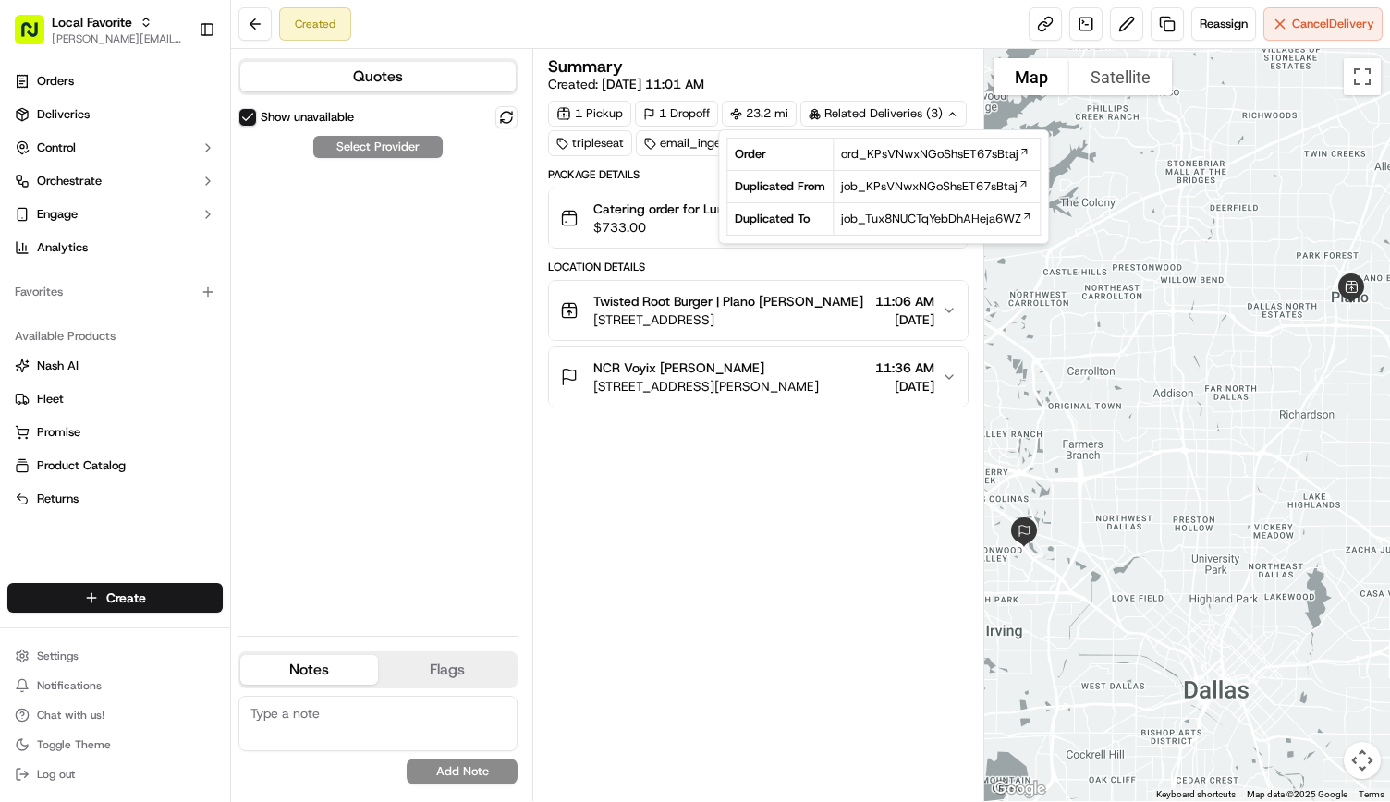
click at [950, 110] on icon at bounding box center [952, 114] width 12 height 12
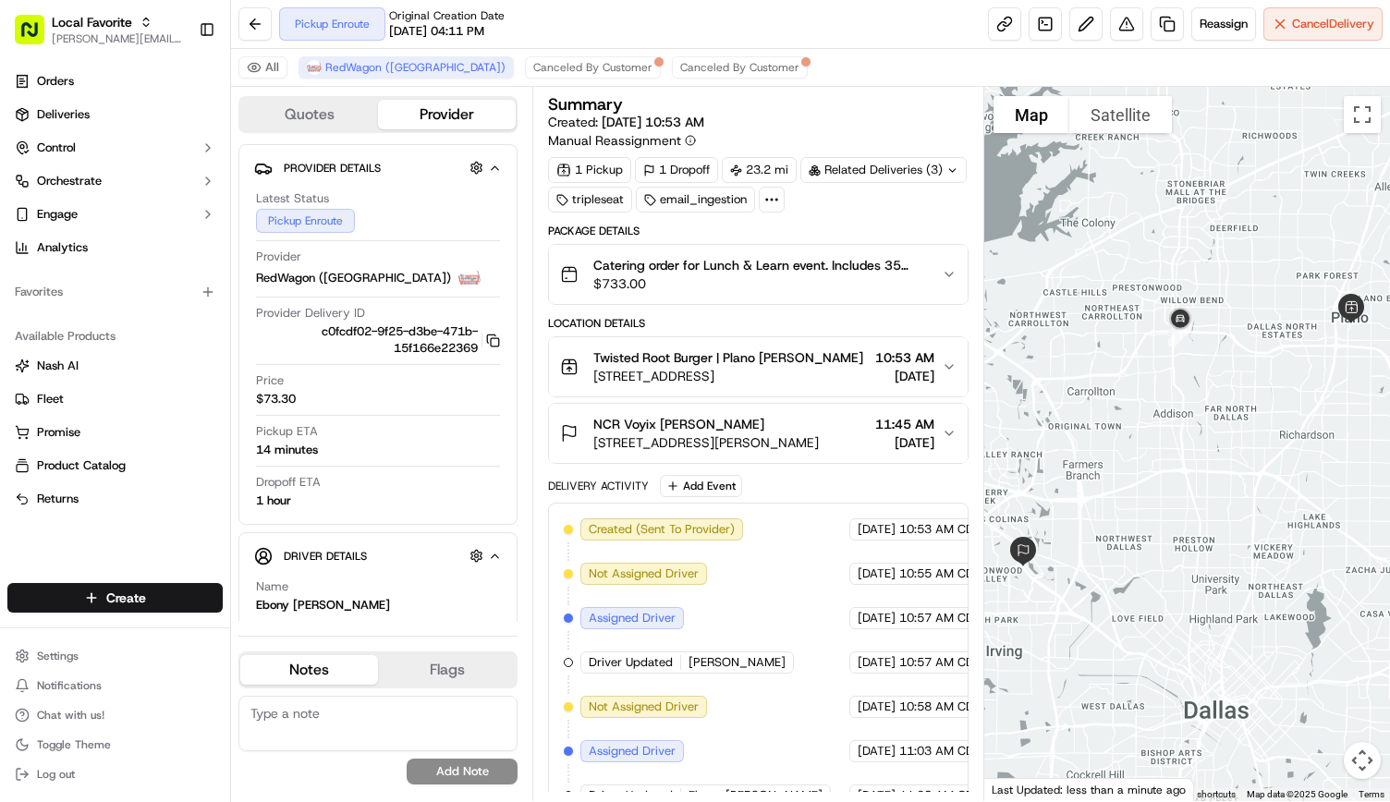
scroll to position [66, 0]
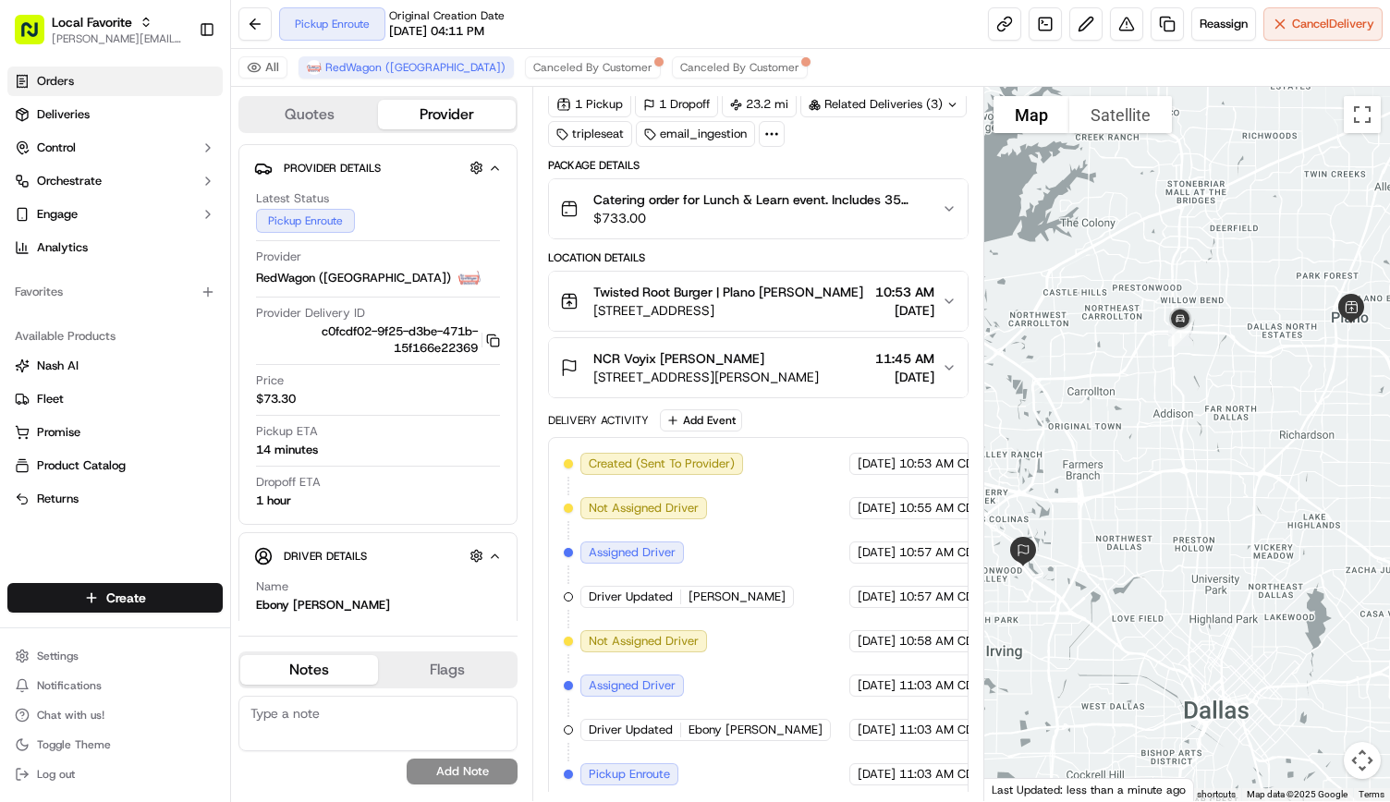
click at [70, 86] on span "Orders" at bounding box center [55, 81] width 37 height 17
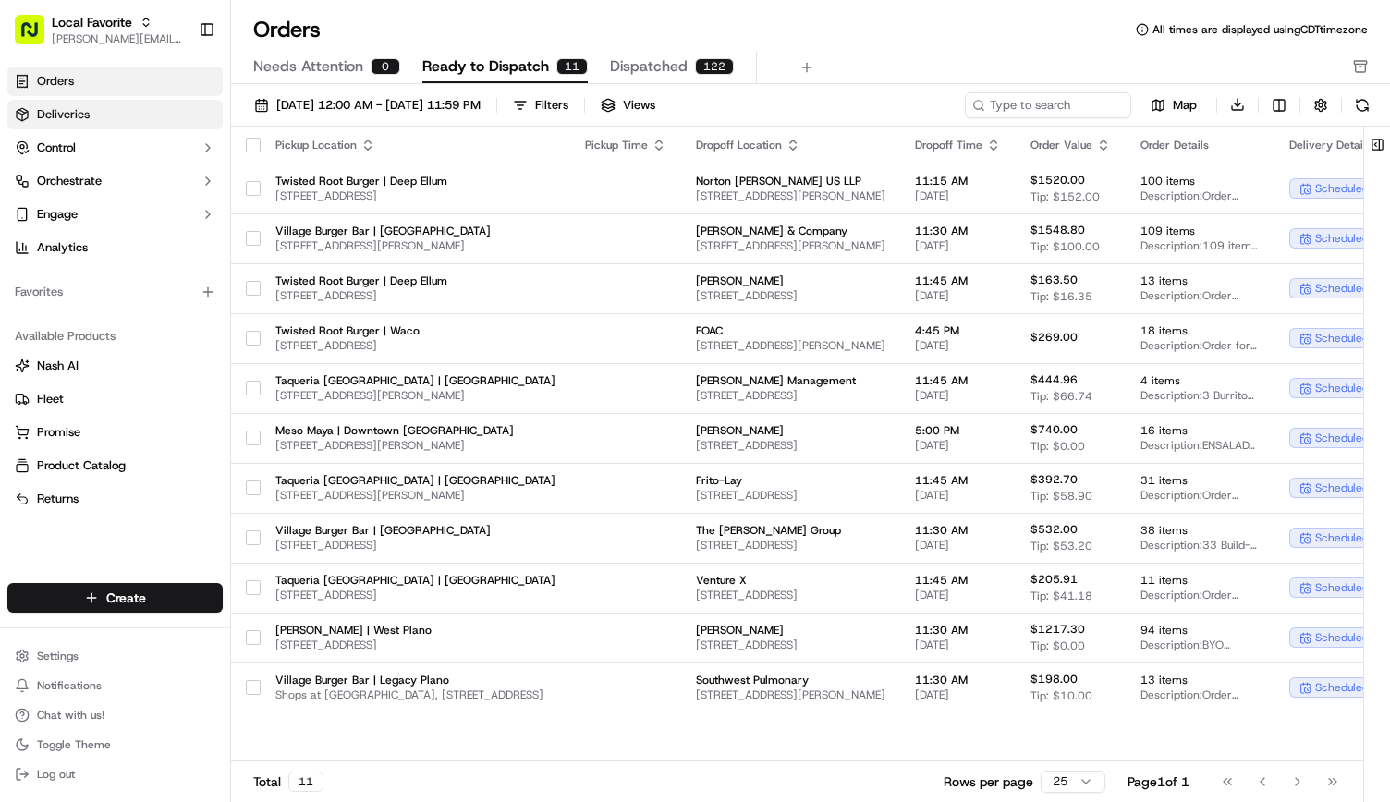
click at [167, 124] on link "Deliveries" at bounding box center [114, 115] width 215 height 30
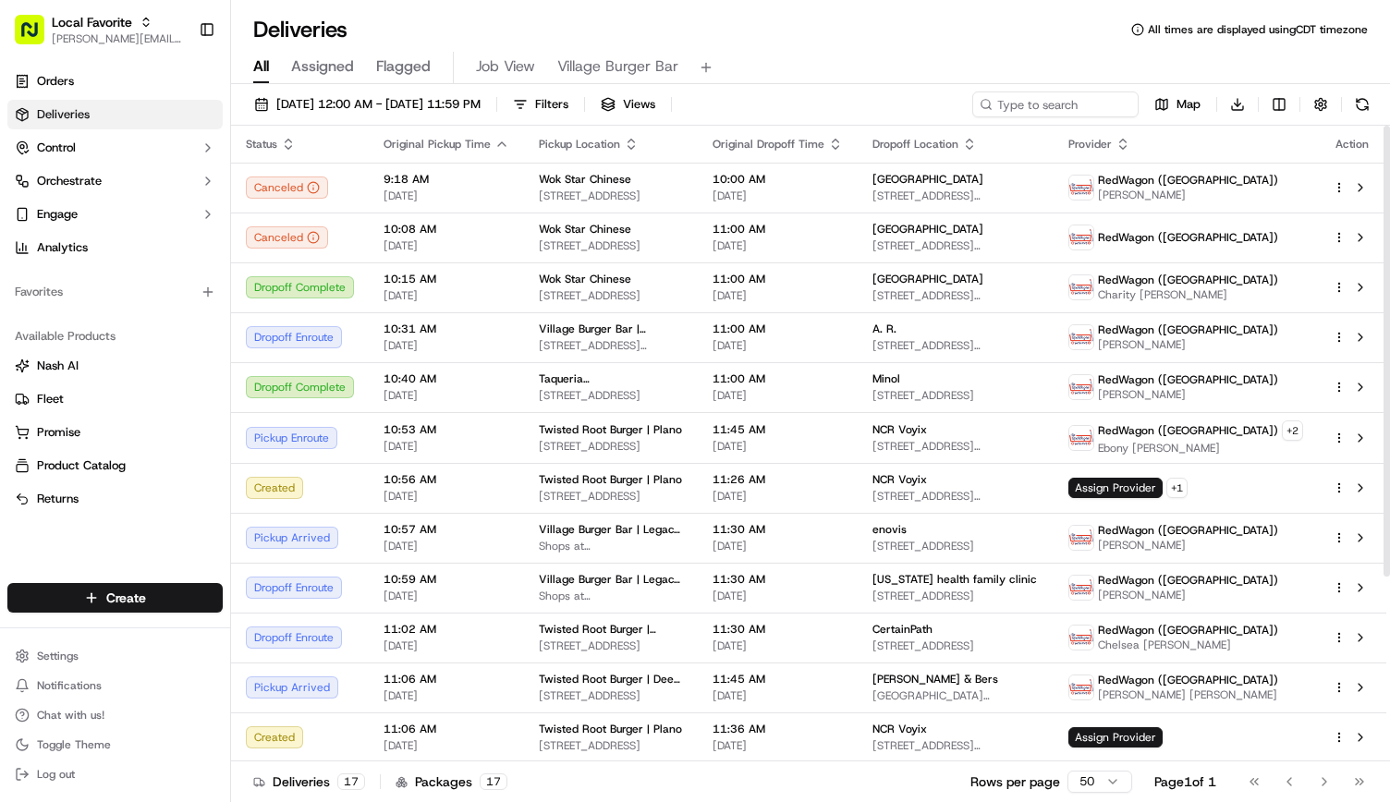
scroll to position [259, 0]
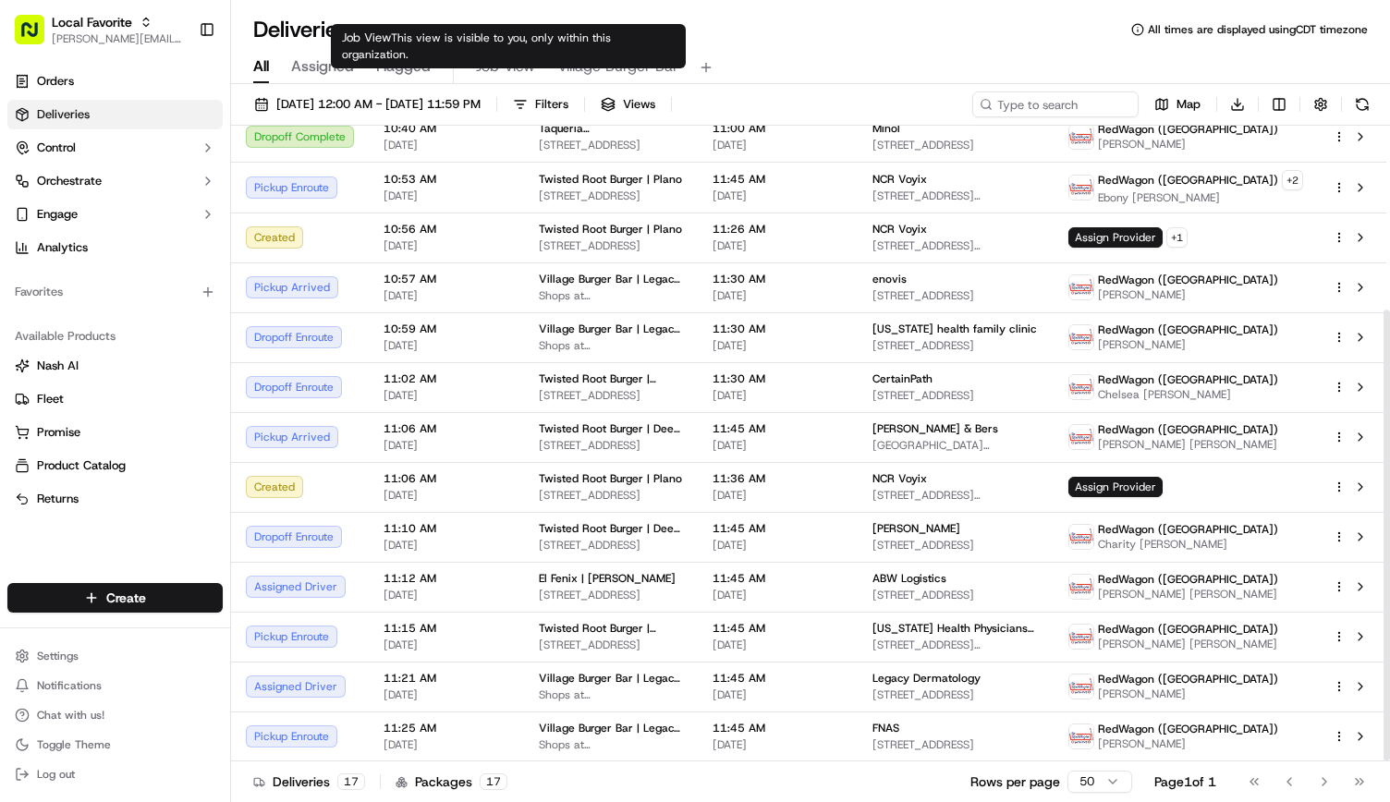
click at [482, 69] on span "Job View" at bounding box center [505, 66] width 59 height 22
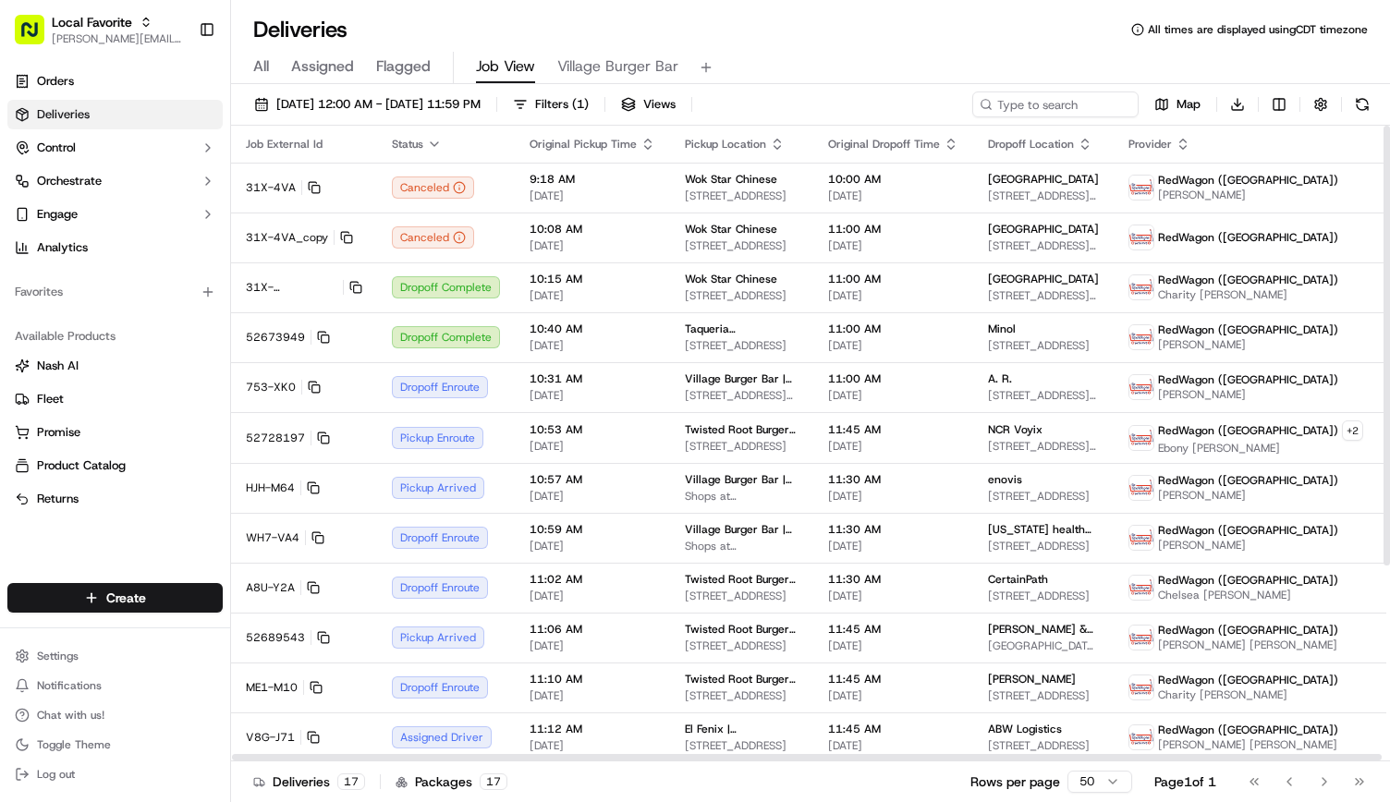
scroll to position [284, 0]
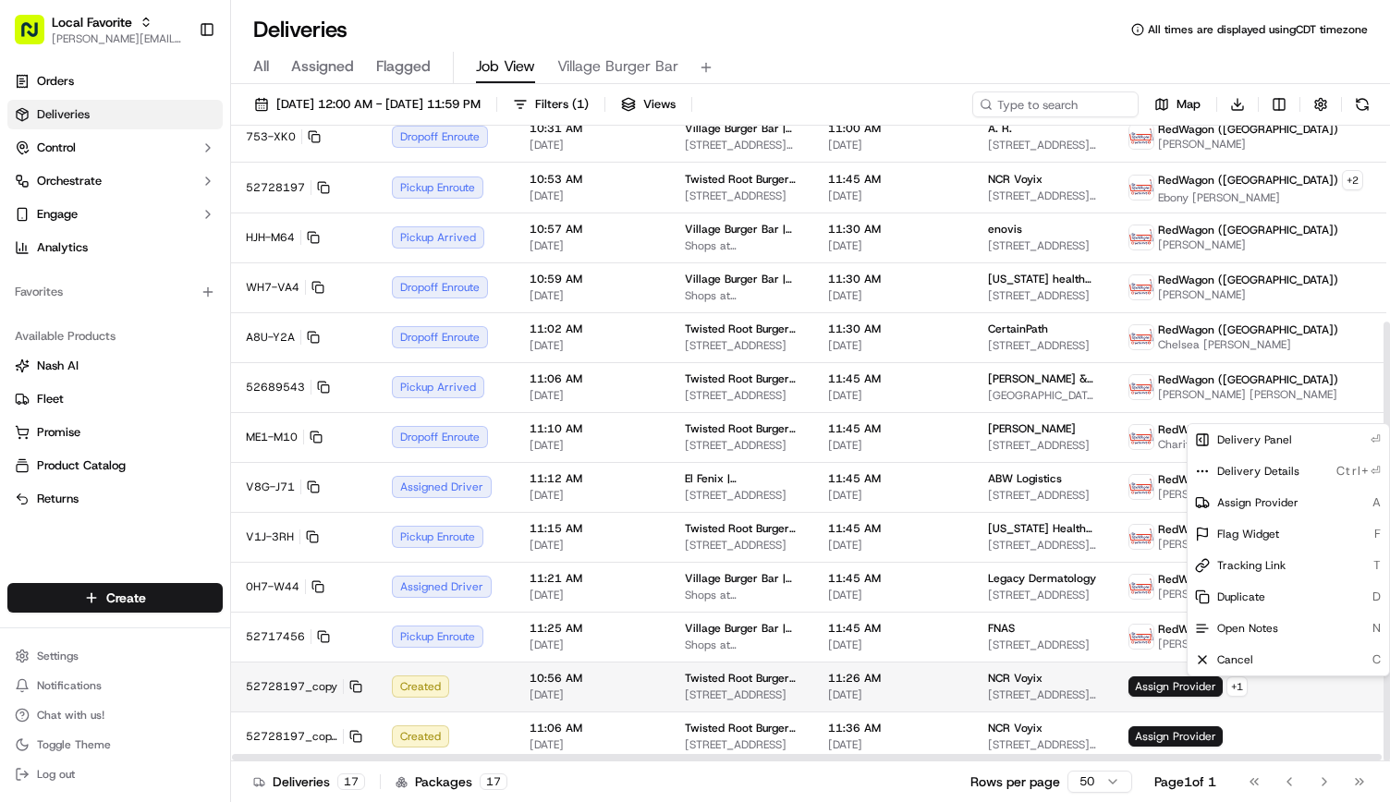
click at [1380, 689] on html "Local Favorite andrea.rojas@localfavorite.com Toggle Sidebar Orders Deliveries …" at bounding box center [695, 401] width 1390 height 802
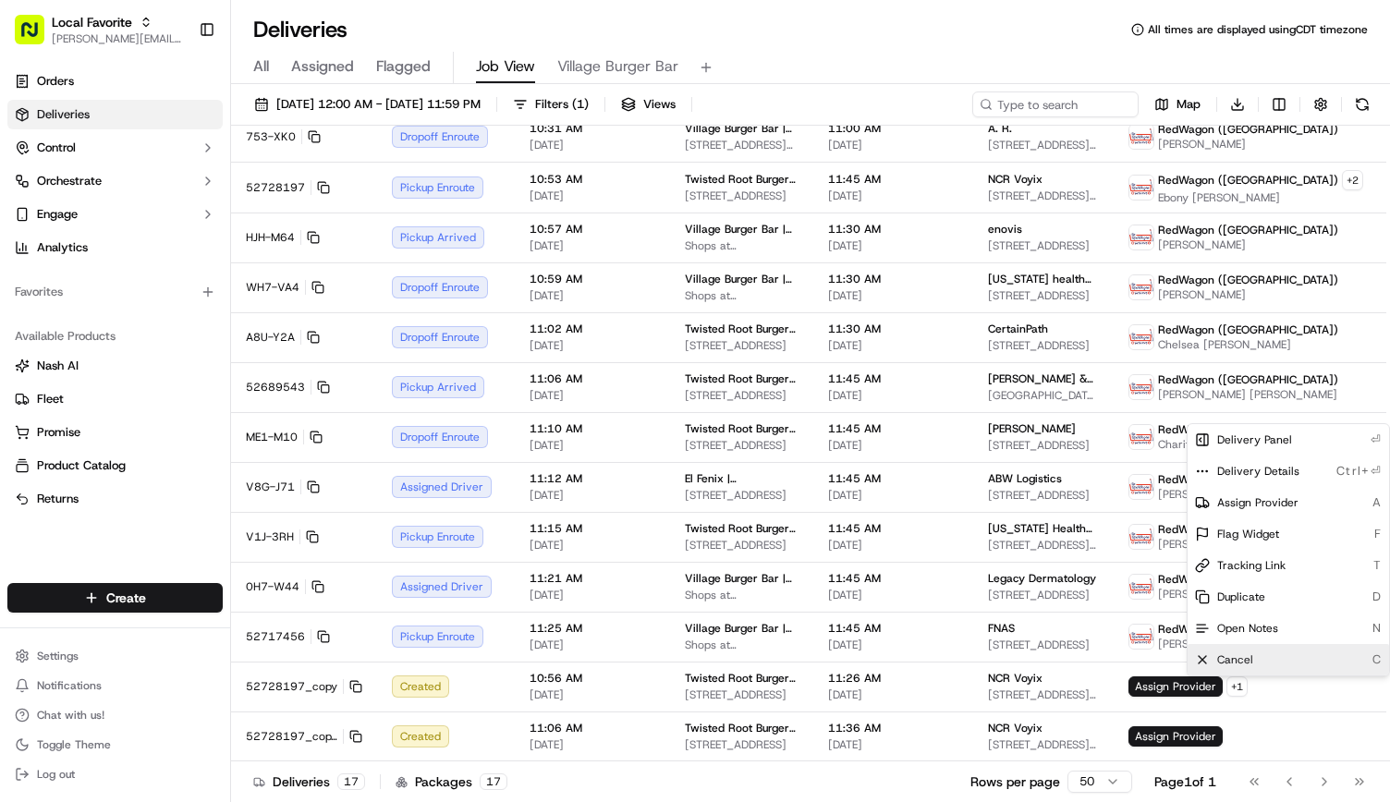
click at [1296, 661] on div "Cancel C" at bounding box center [1288, 659] width 201 height 31
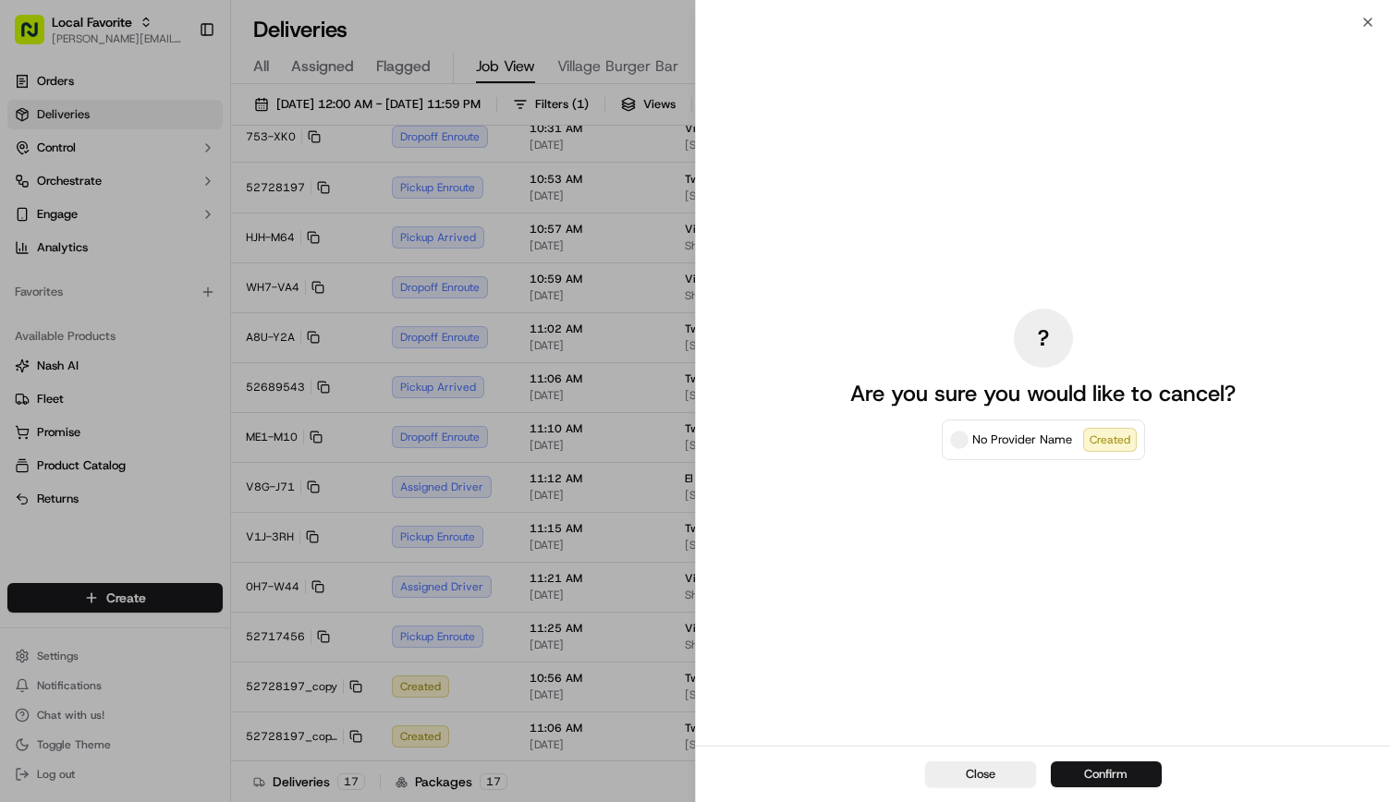
click at [1126, 762] on button "Confirm" at bounding box center [1106, 775] width 111 height 26
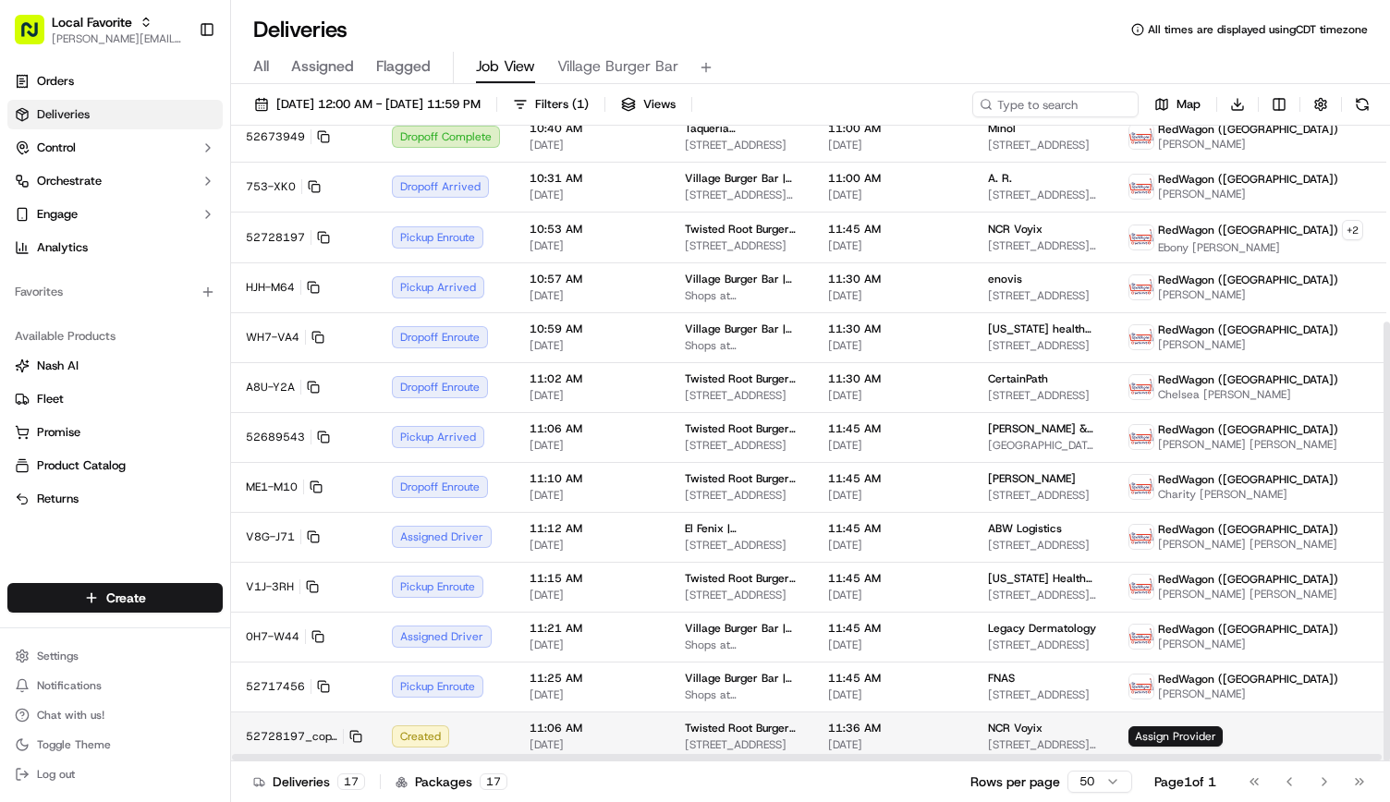
click at [1377, 735] on html "Local Favorite andrea.rojas@localfavorite.com Toggle Sidebar Orders Deliveries …" at bounding box center [695, 401] width 1390 height 802
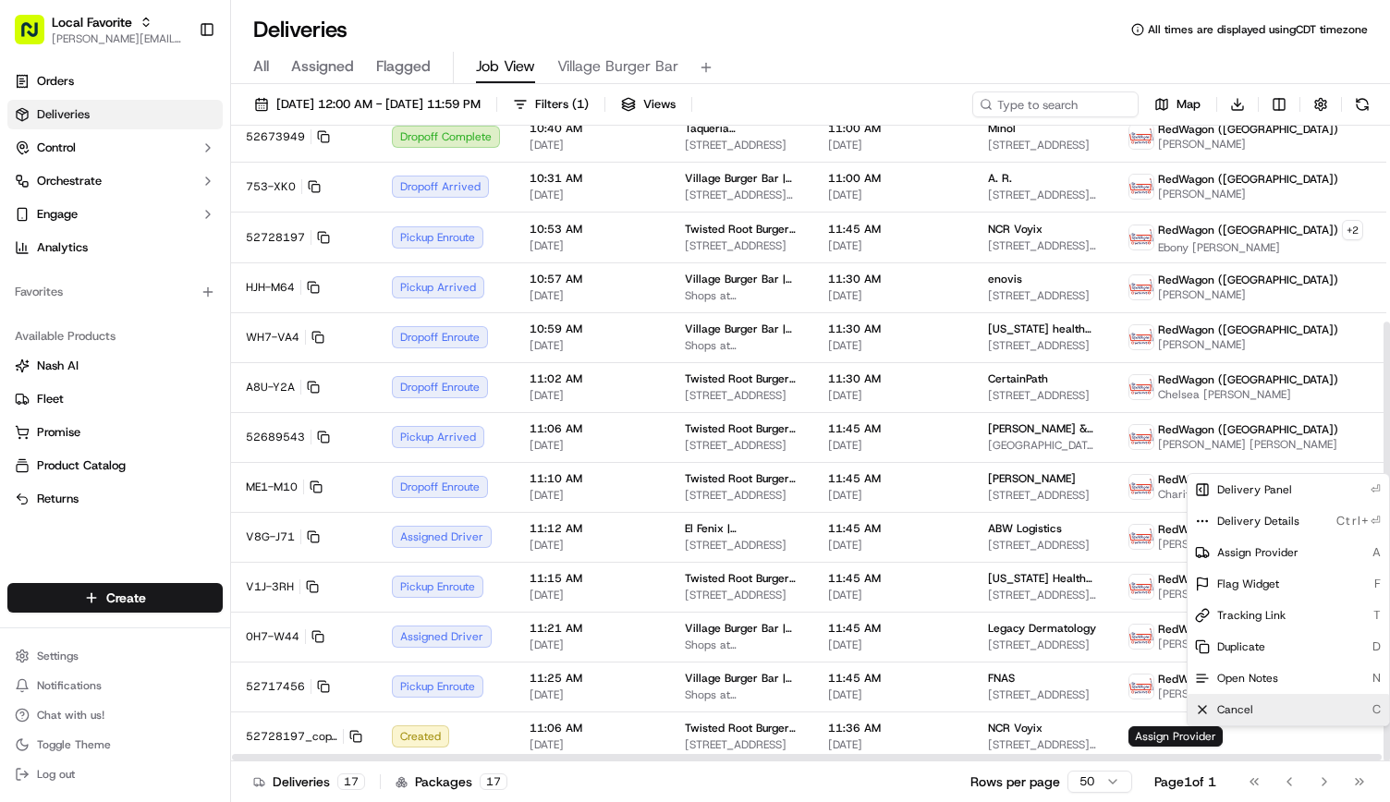
click at [1296, 707] on div "Cancel C" at bounding box center [1288, 709] width 201 height 31
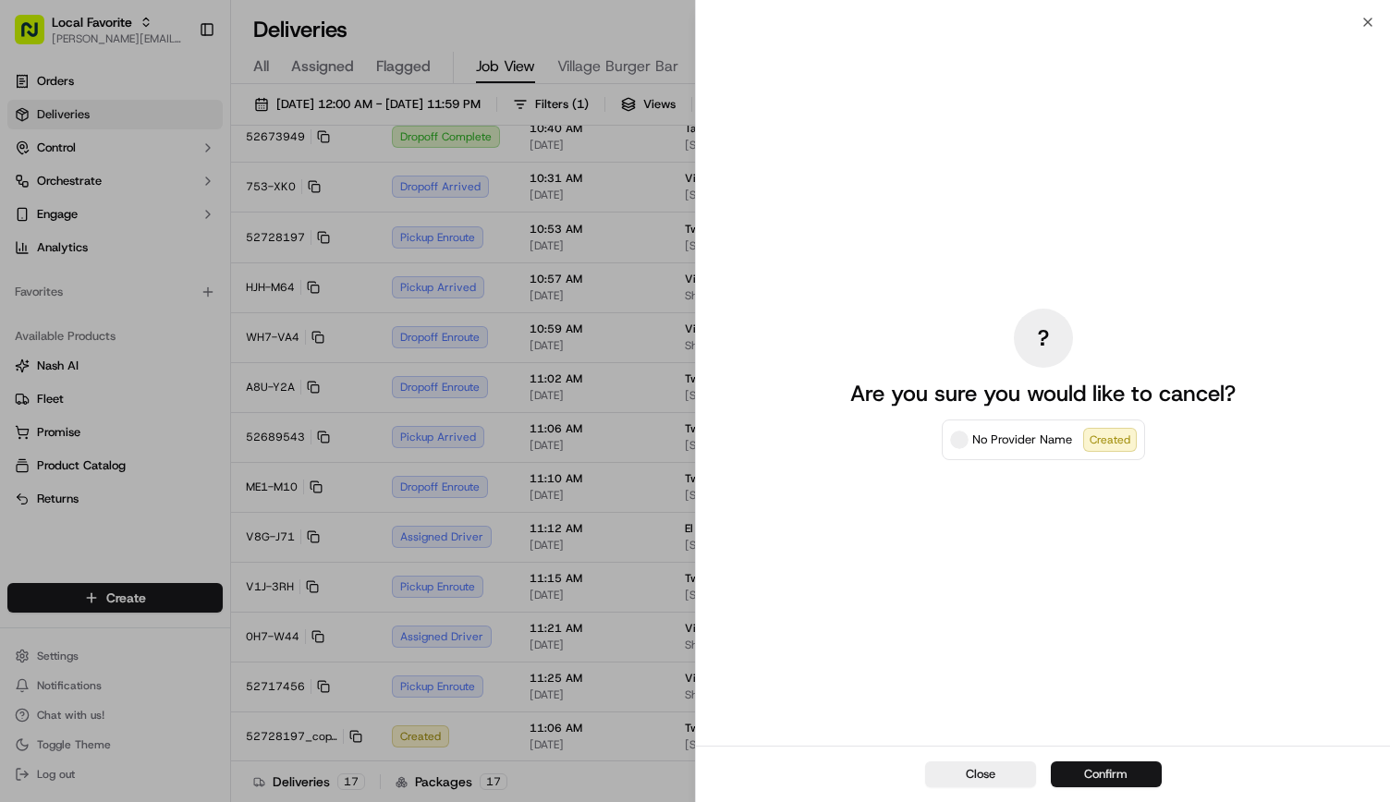
click at [1112, 764] on button "Confirm" at bounding box center [1106, 775] width 111 height 26
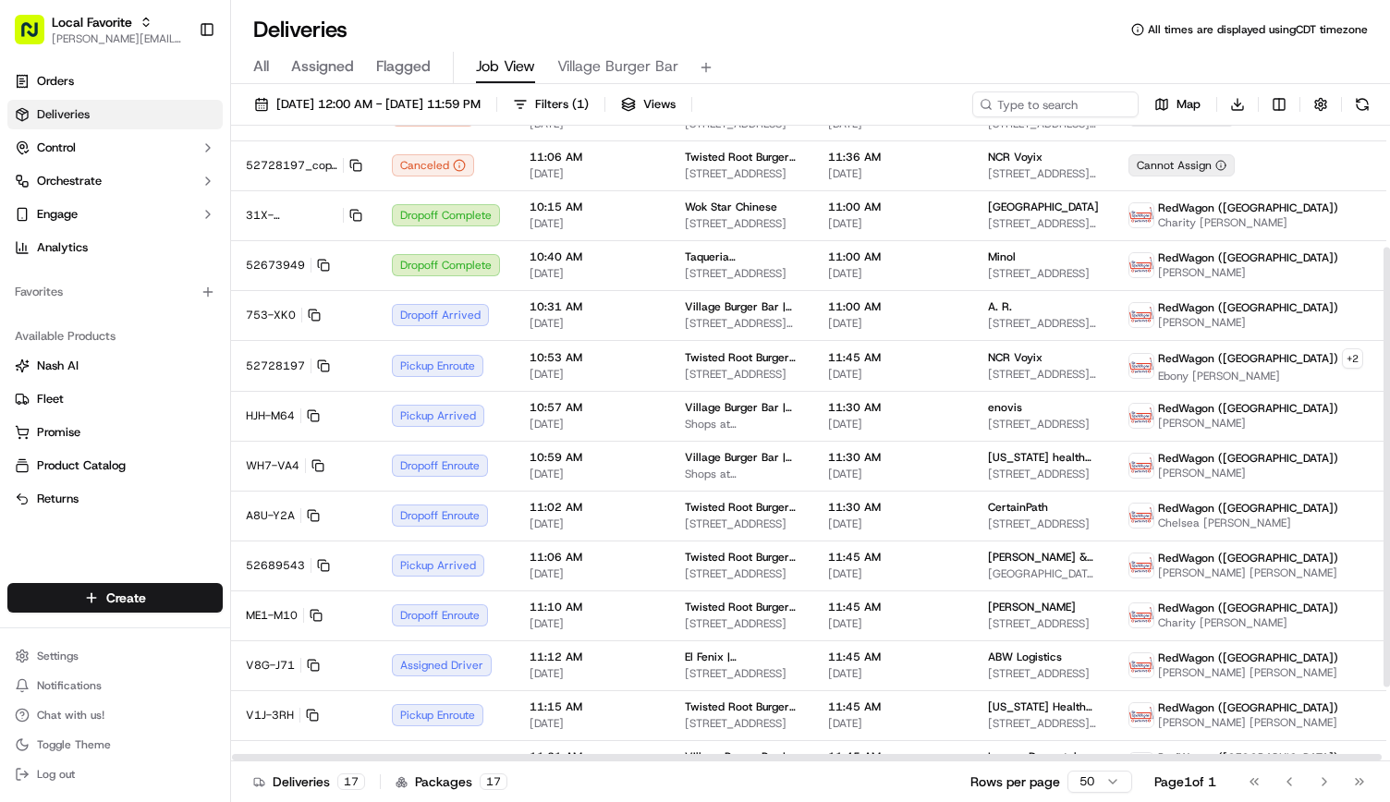
scroll to position [176, 0]
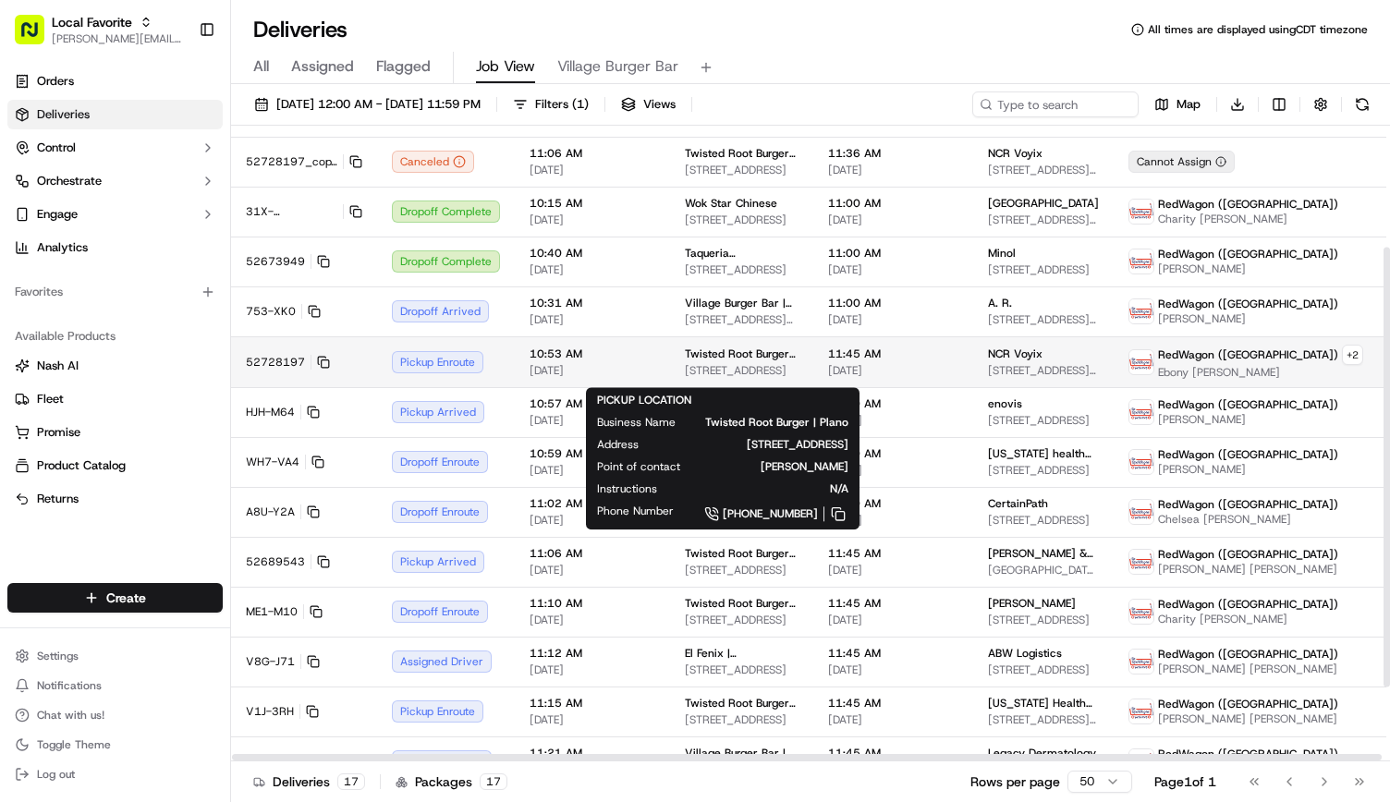
click at [738, 361] on span "Twisted Root Burger | Plano" at bounding box center [742, 354] width 114 height 15
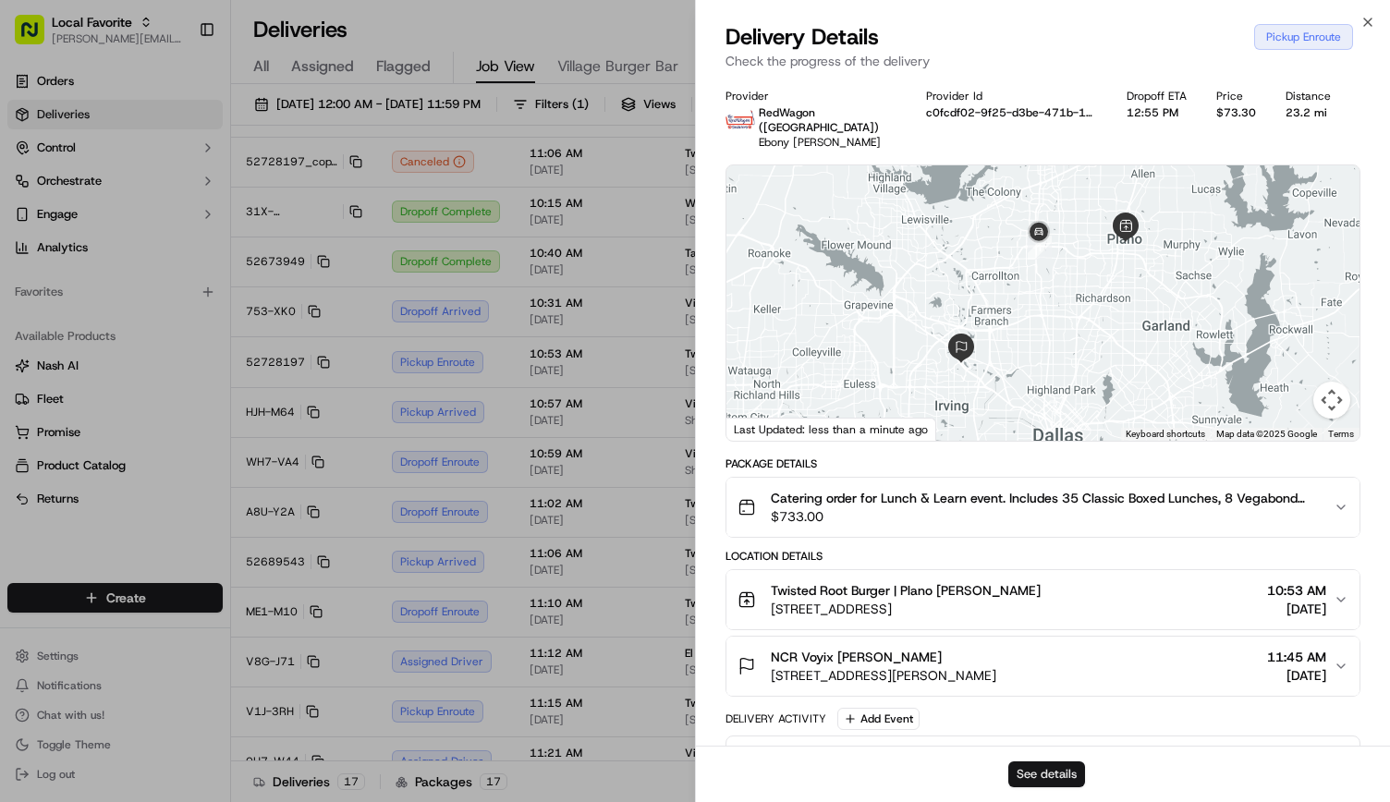
click at [1043, 767] on button "See details" at bounding box center [1046, 775] width 77 height 26
click at [1366, 26] on icon "button" at bounding box center [1367, 22] width 15 height 15
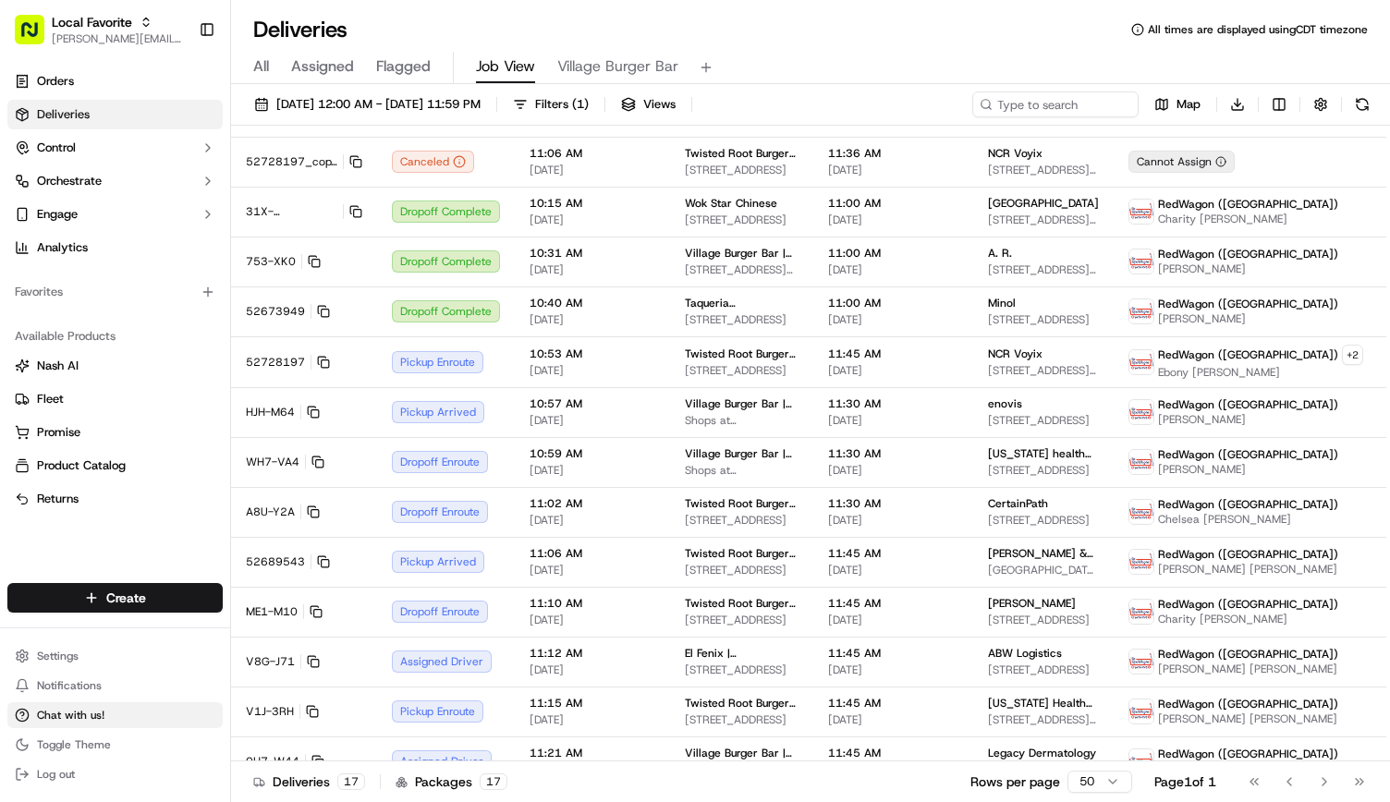
click at [110, 716] on button "Chat with us!" at bounding box center [114, 715] width 215 height 26
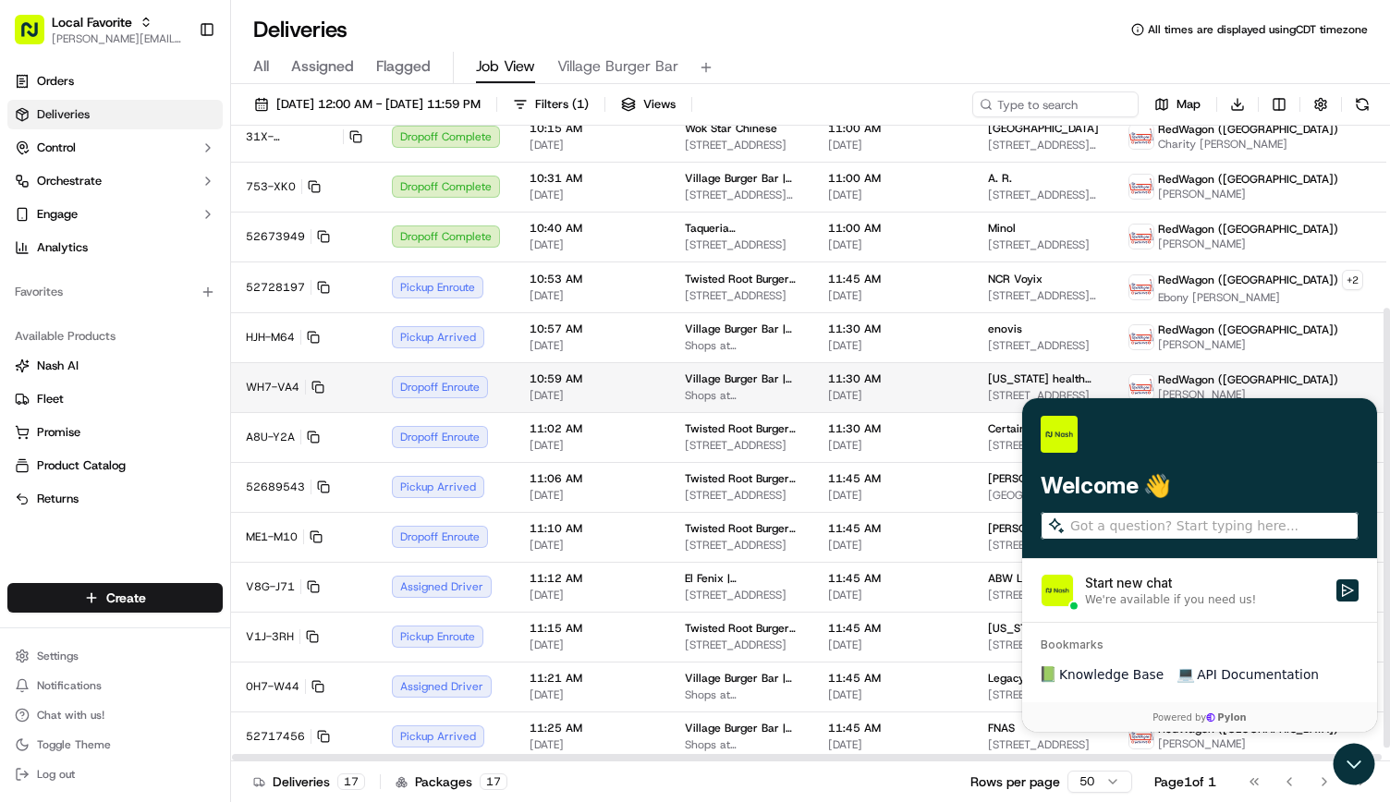
scroll to position [284, 0]
click at [1347, 768] on icon "Open customer support" at bounding box center [1354, 764] width 46 height 46
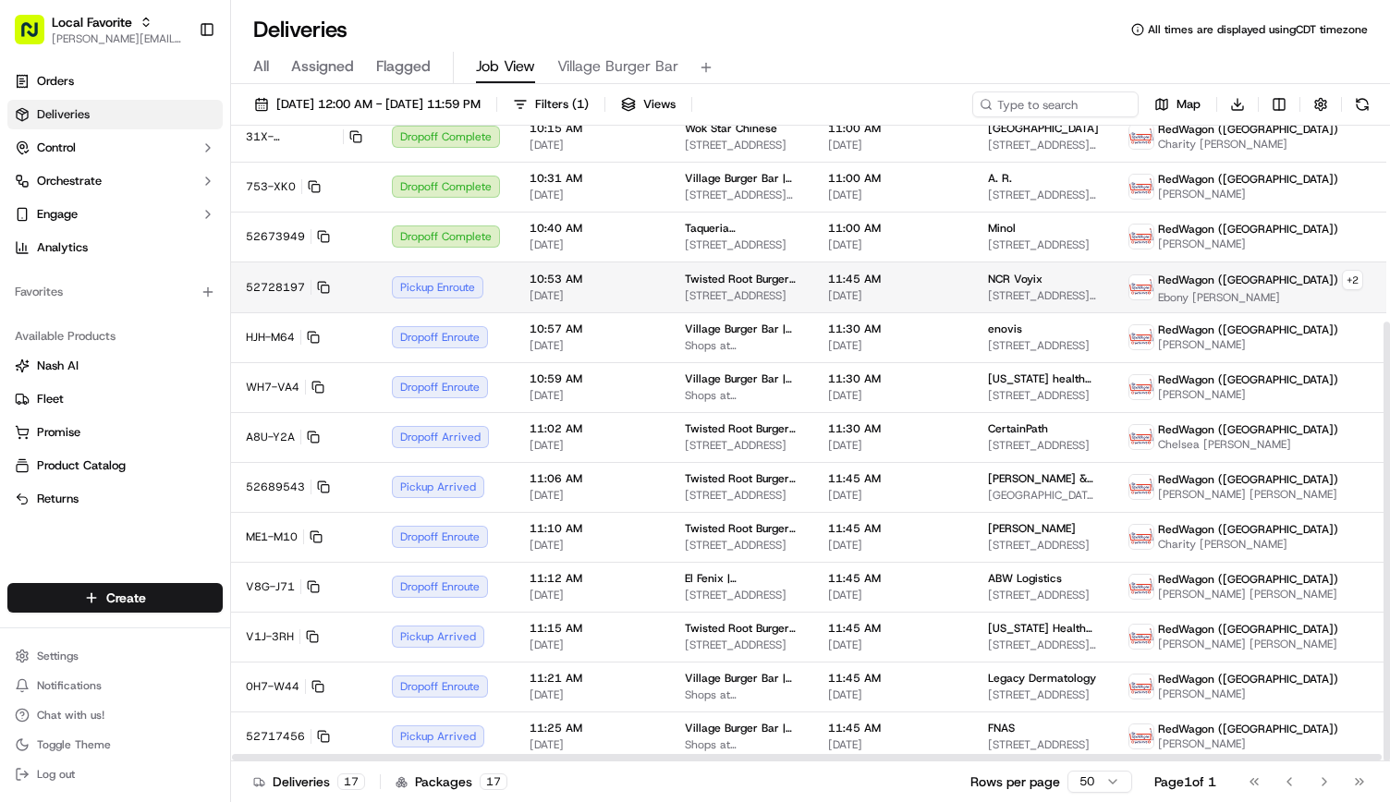
click at [594, 276] on td "10:53 AM 09/18/2025" at bounding box center [592, 287] width 155 height 51
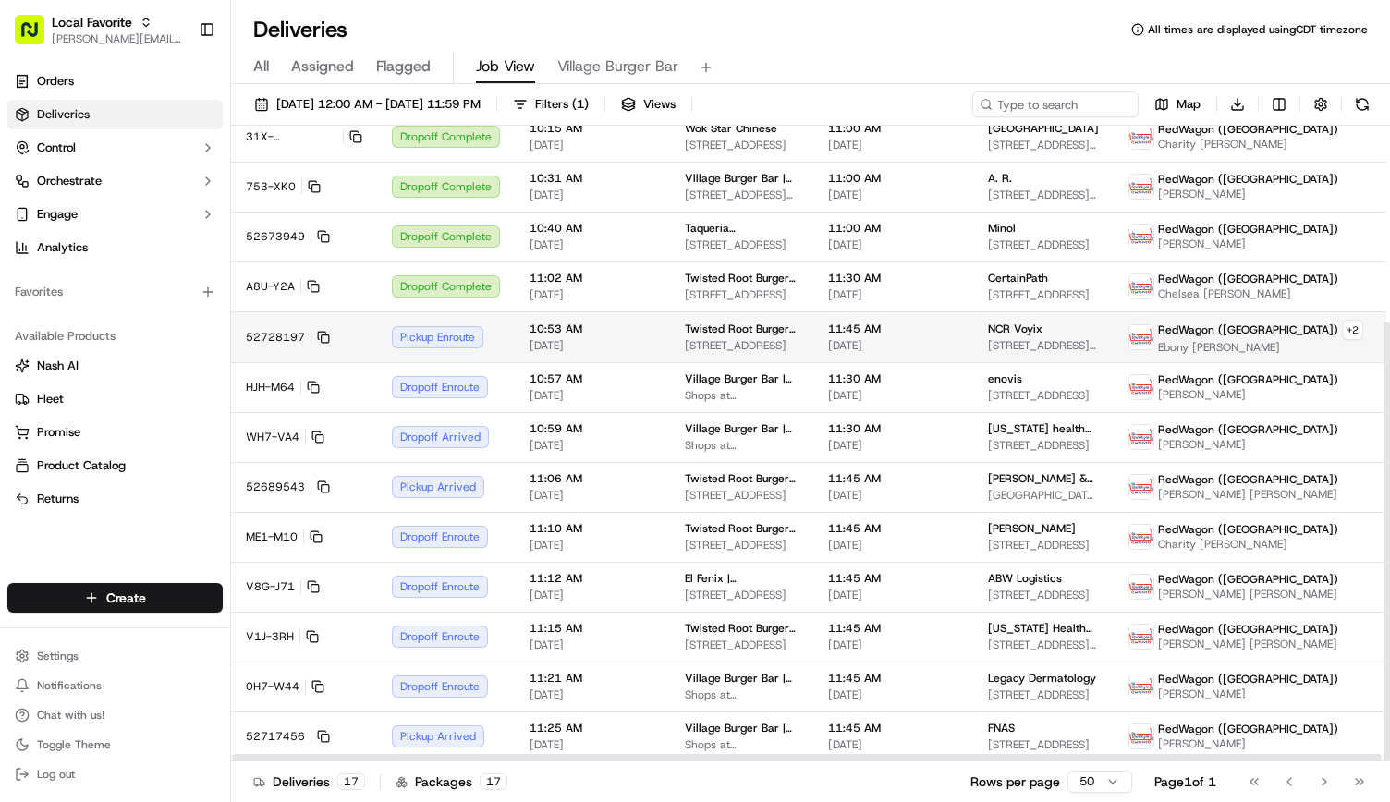
click at [602, 339] on td "10:53 AM 09/18/2025" at bounding box center [592, 336] width 155 height 51
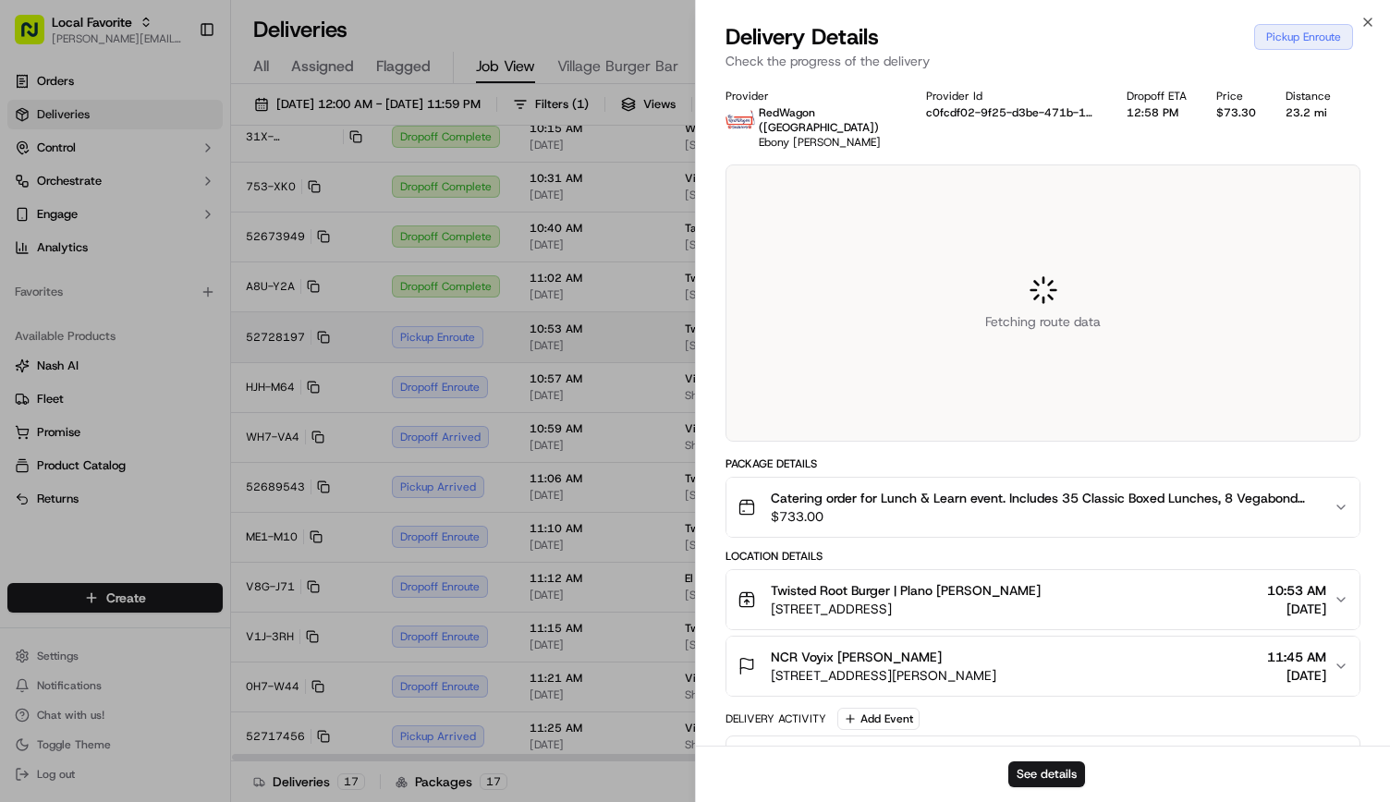
click at [602, 339] on div at bounding box center [695, 401] width 1390 height 802
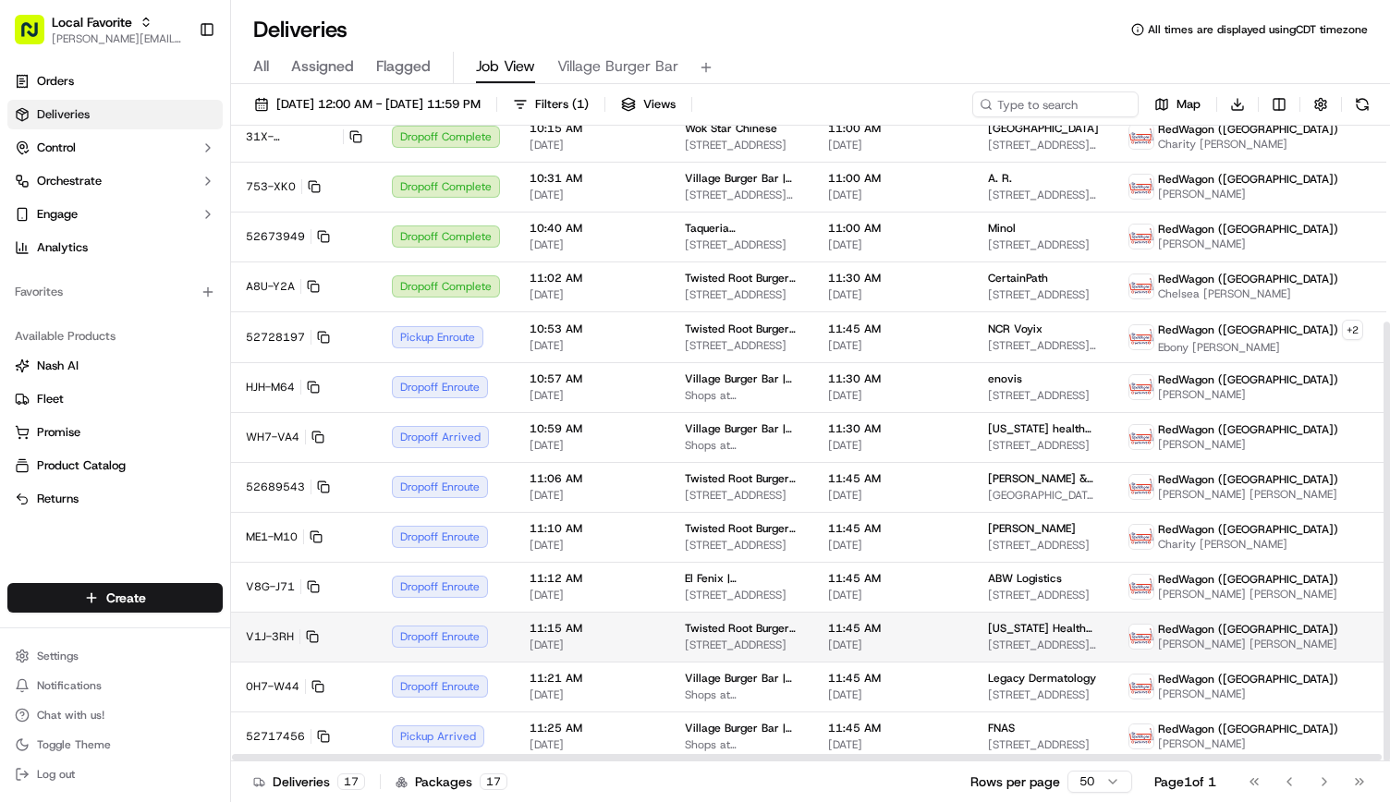
click at [774, 640] on span "505 Houston St, Coppell, TX 75019, USA" at bounding box center [742, 645] width 114 height 15
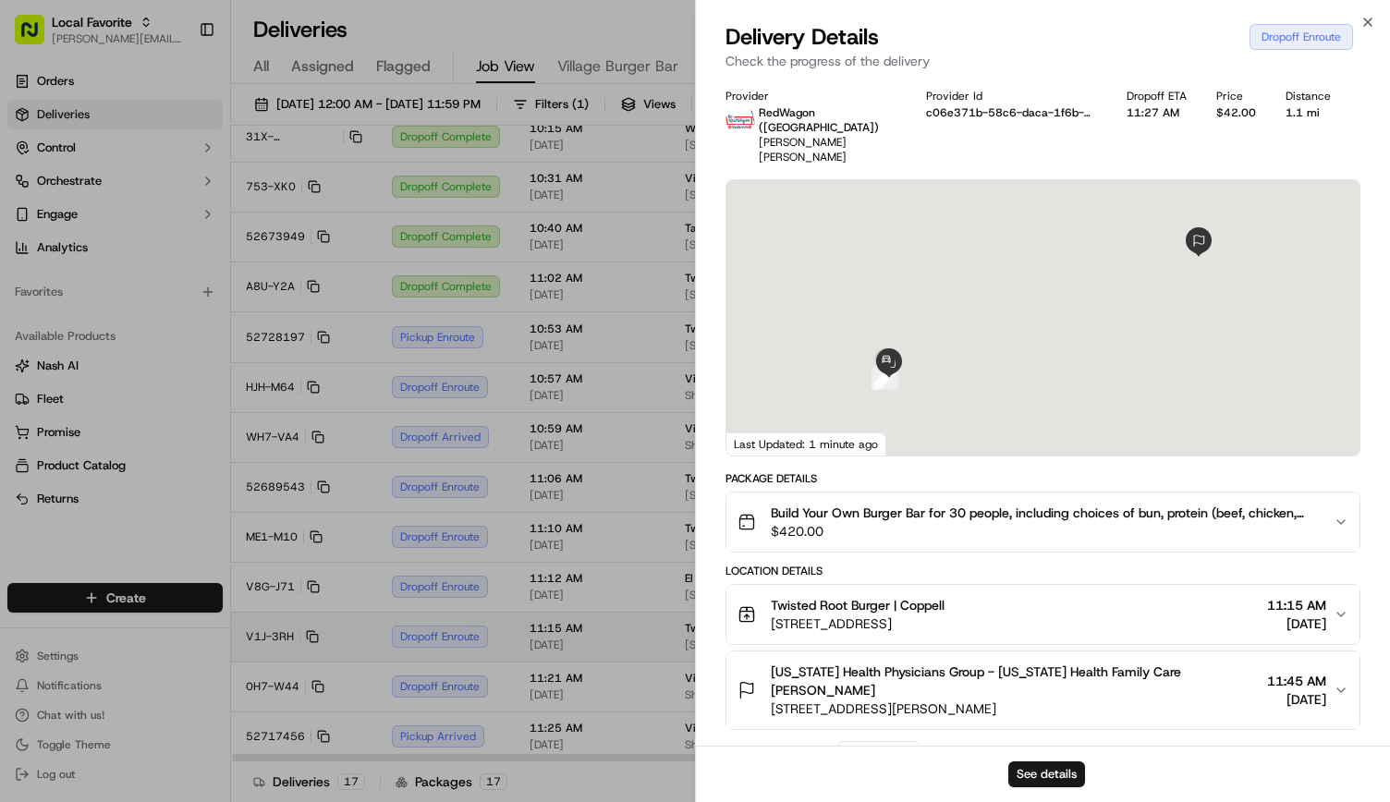
scroll to position [1, 0]
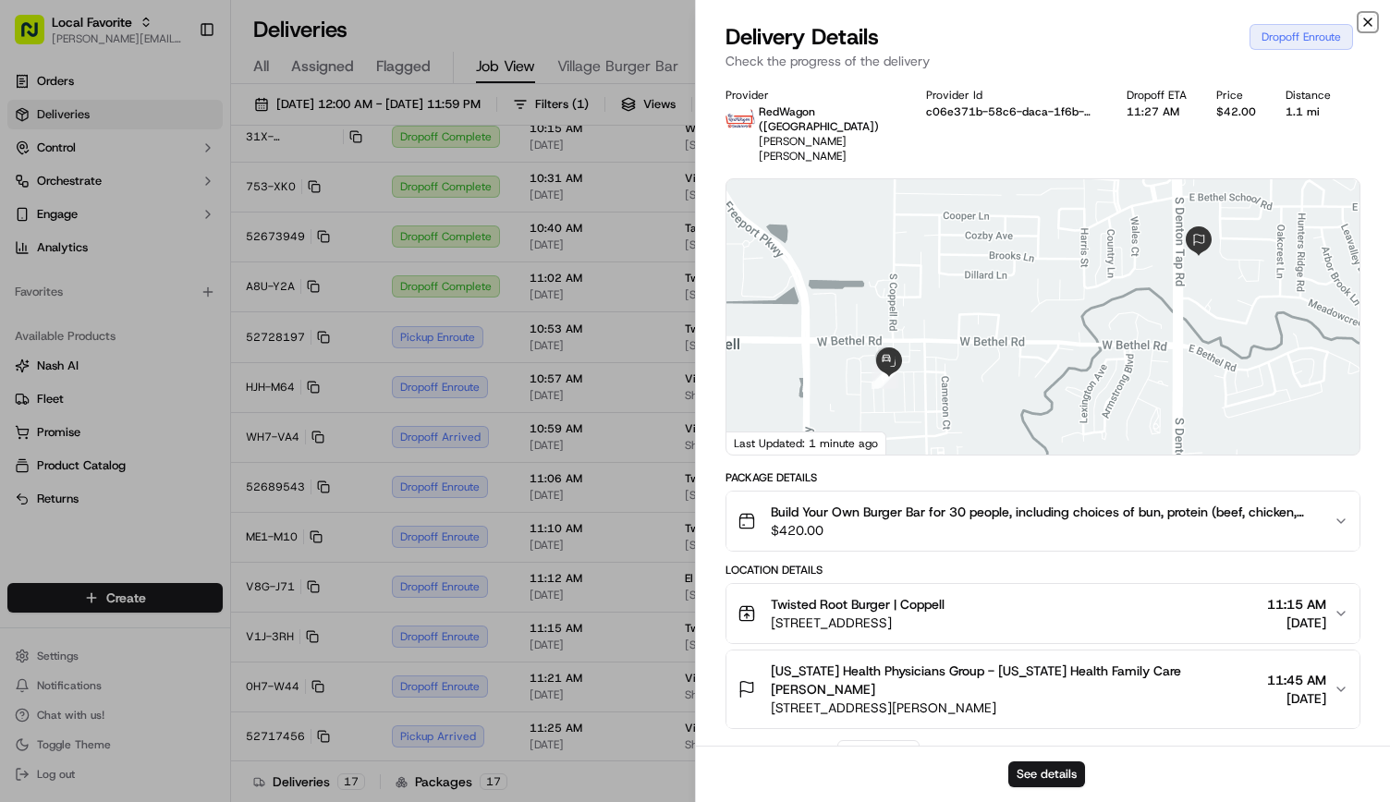
click at [1368, 22] on icon "button" at bounding box center [1367, 21] width 7 height 7
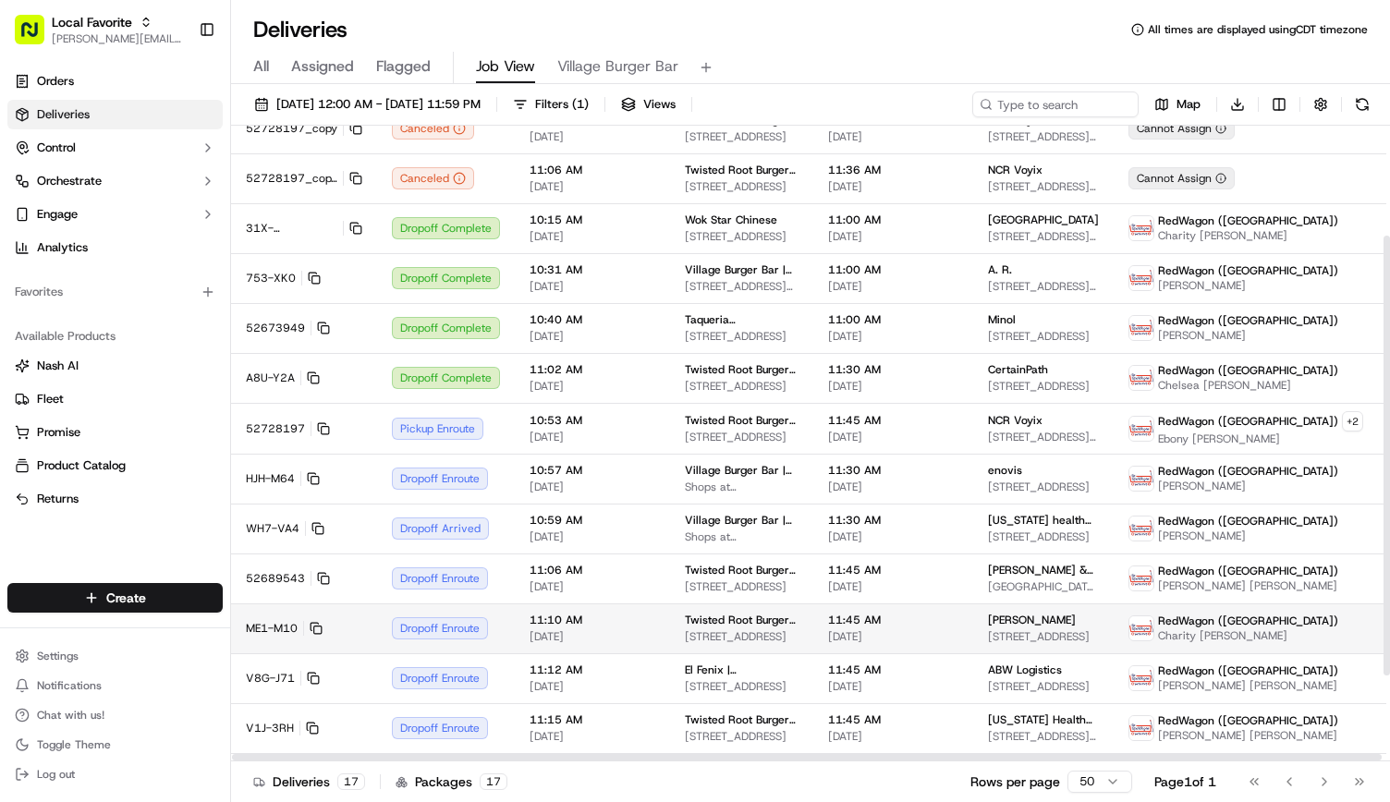
scroll to position [284, 0]
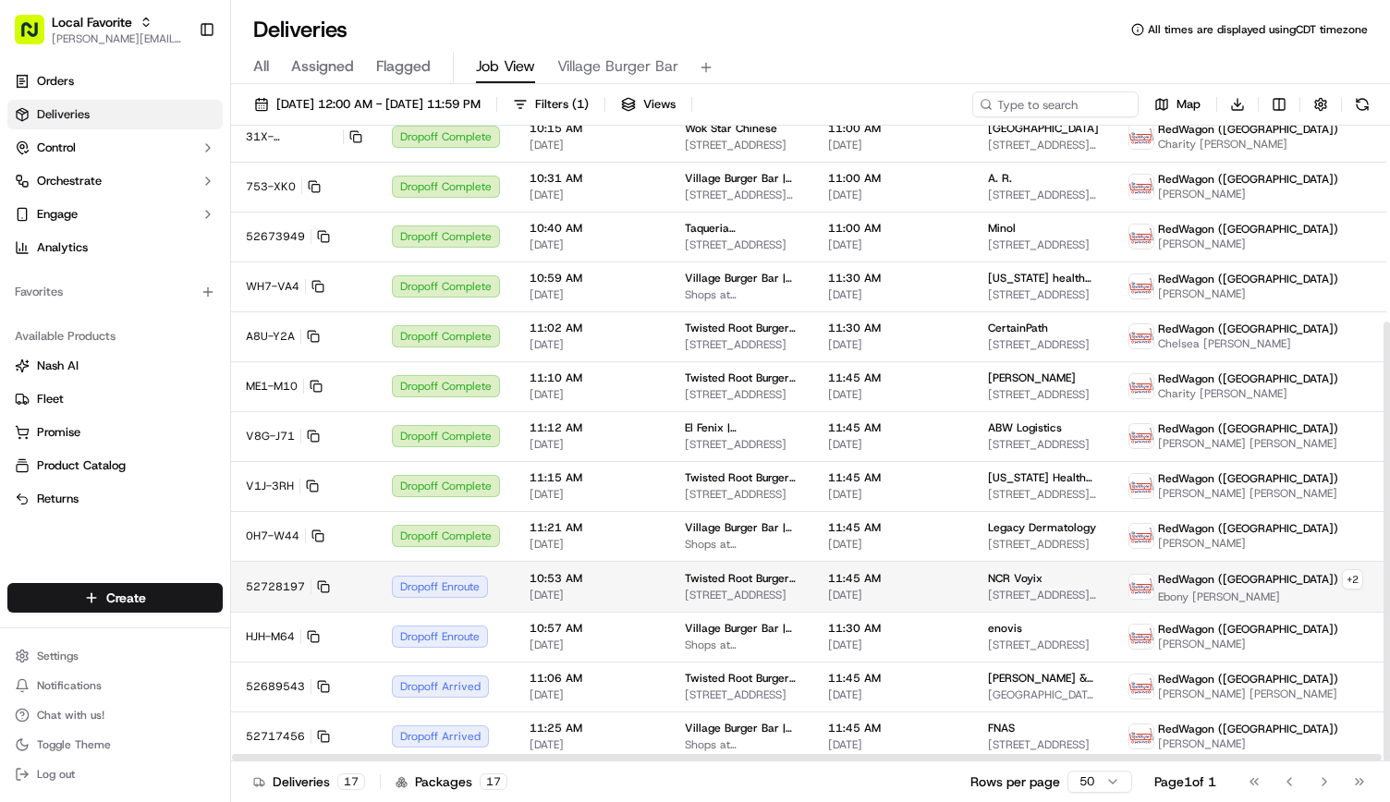
click at [691, 591] on span "[STREET_ADDRESS]" at bounding box center [742, 595] width 114 height 15
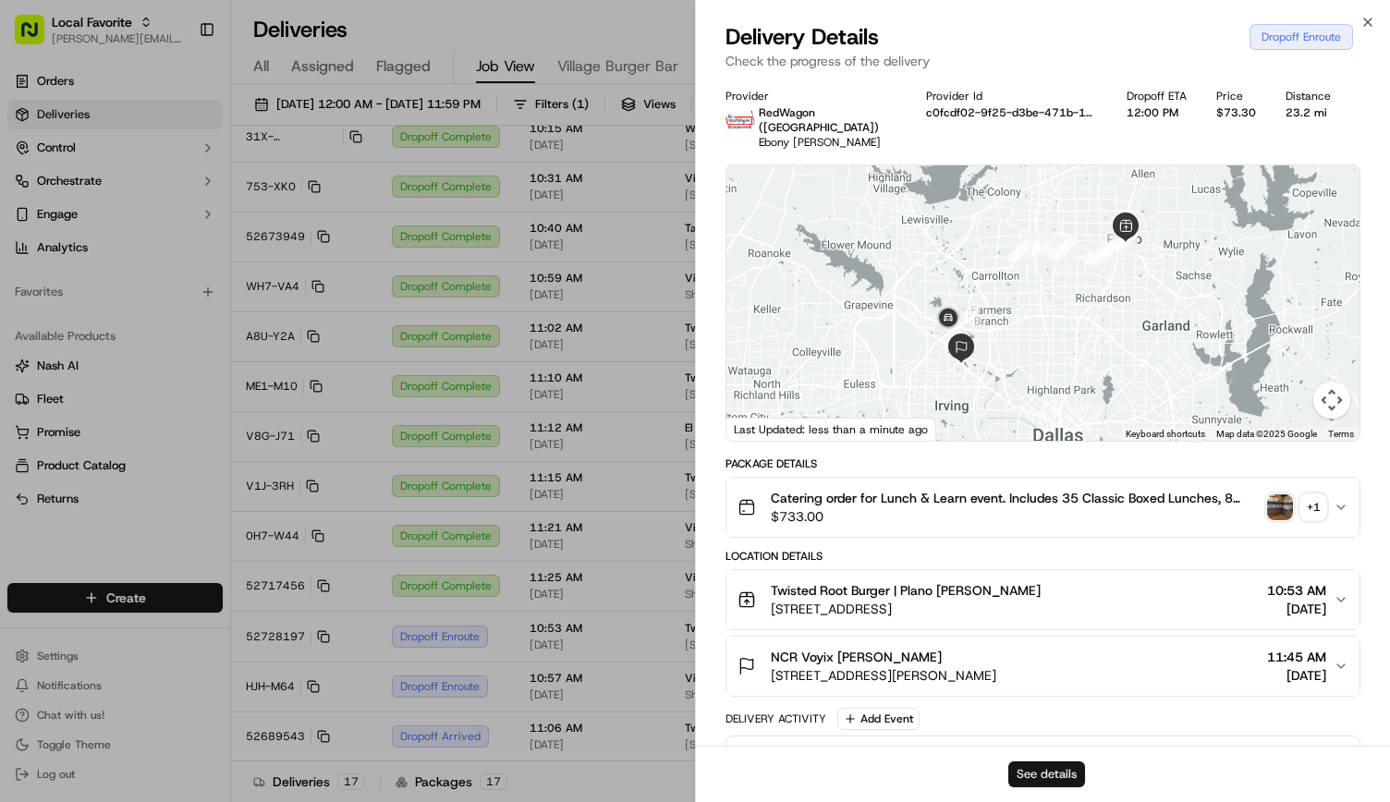
click at [1048, 774] on button "See details" at bounding box center [1046, 775] width 77 height 26
click at [1060, 764] on button "See details" at bounding box center [1046, 775] width 77 height 26
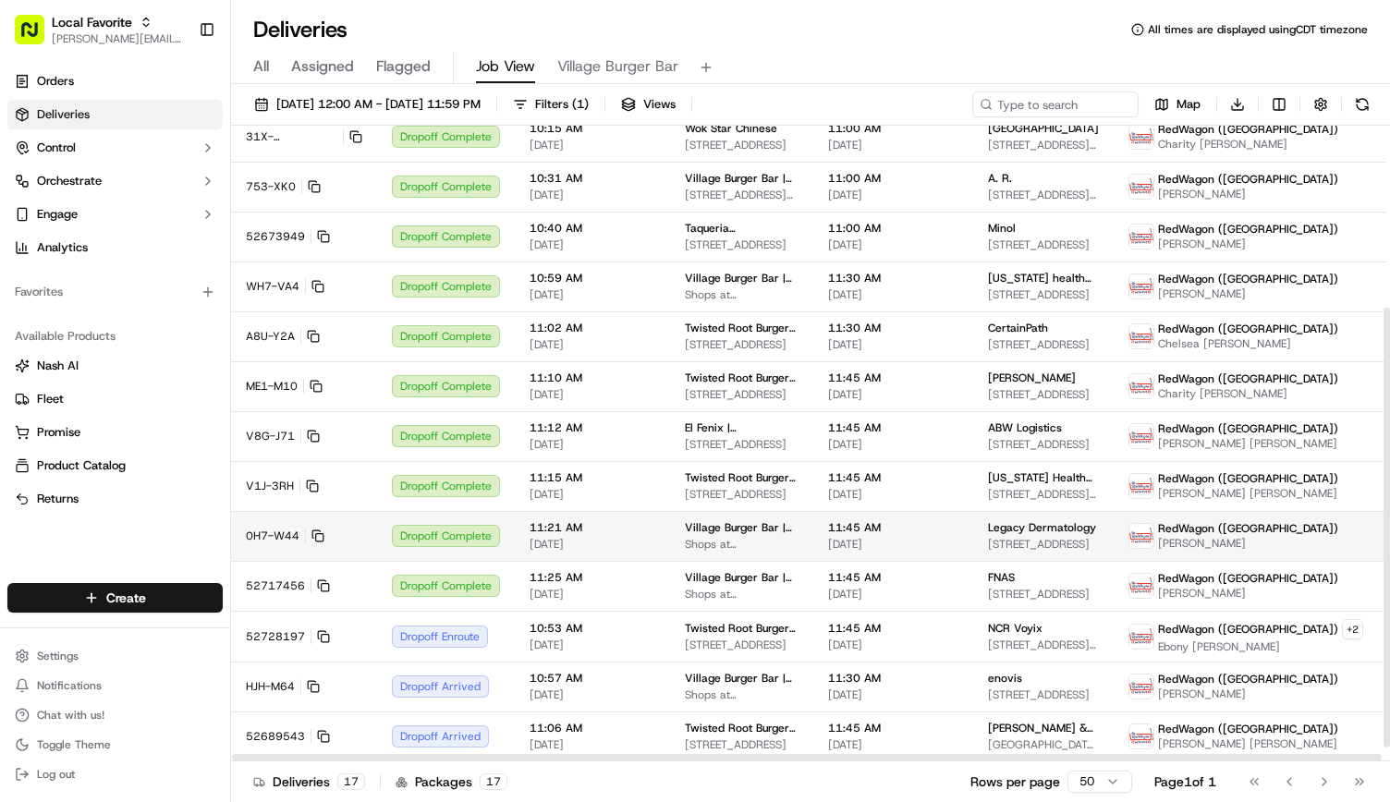
scroll to position [262, 0]
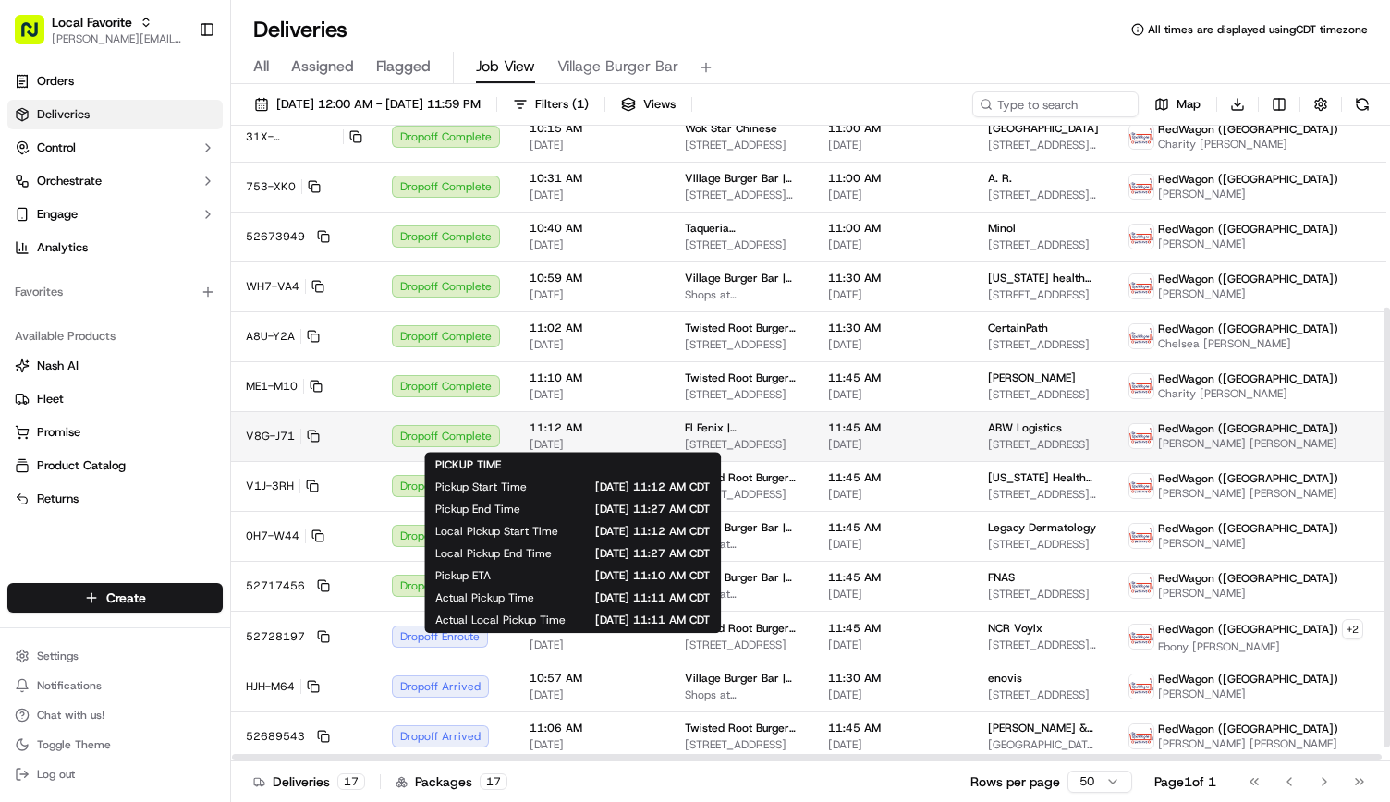
click at [579, 424] on span "11:12 AM" at bounding box center [593, 428] width 126 height 15
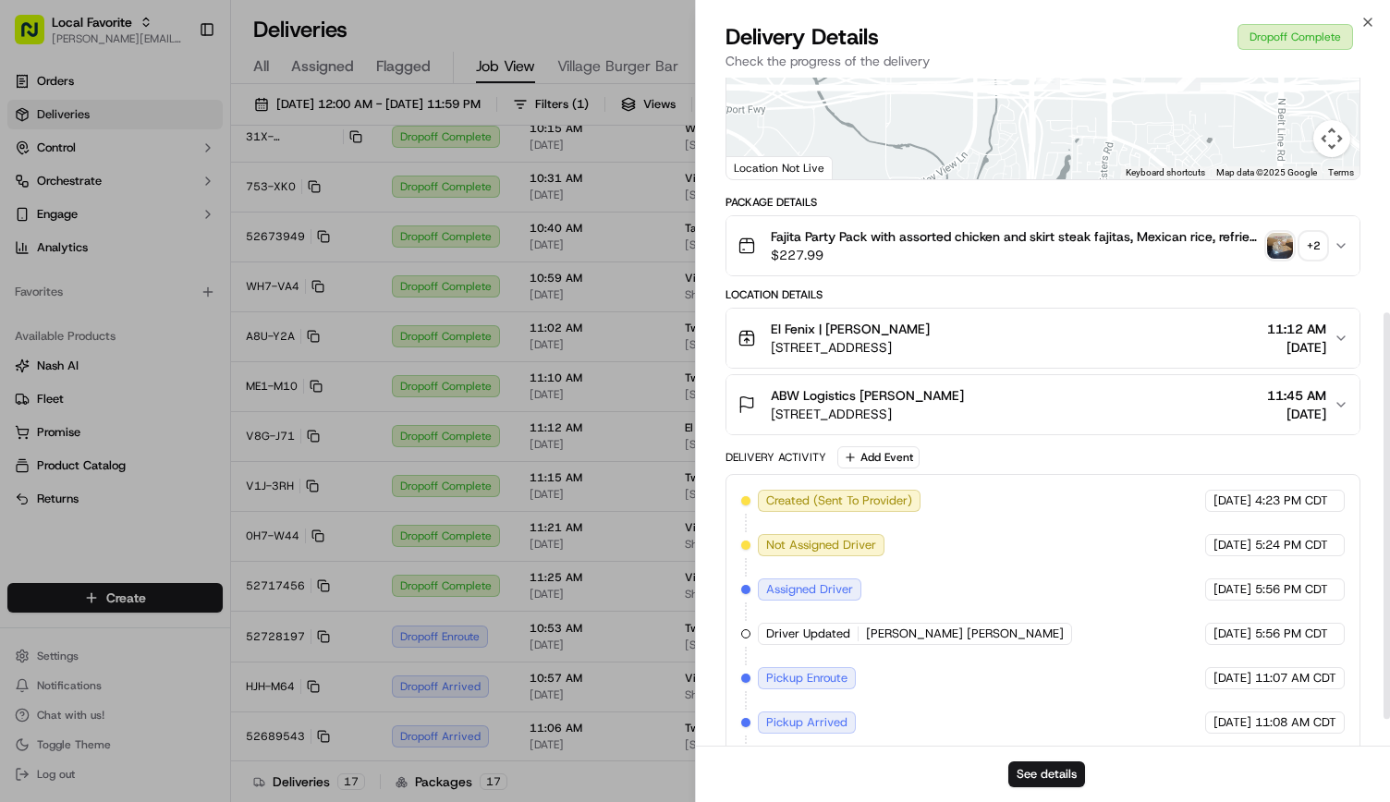
scroll to position [430, 0]
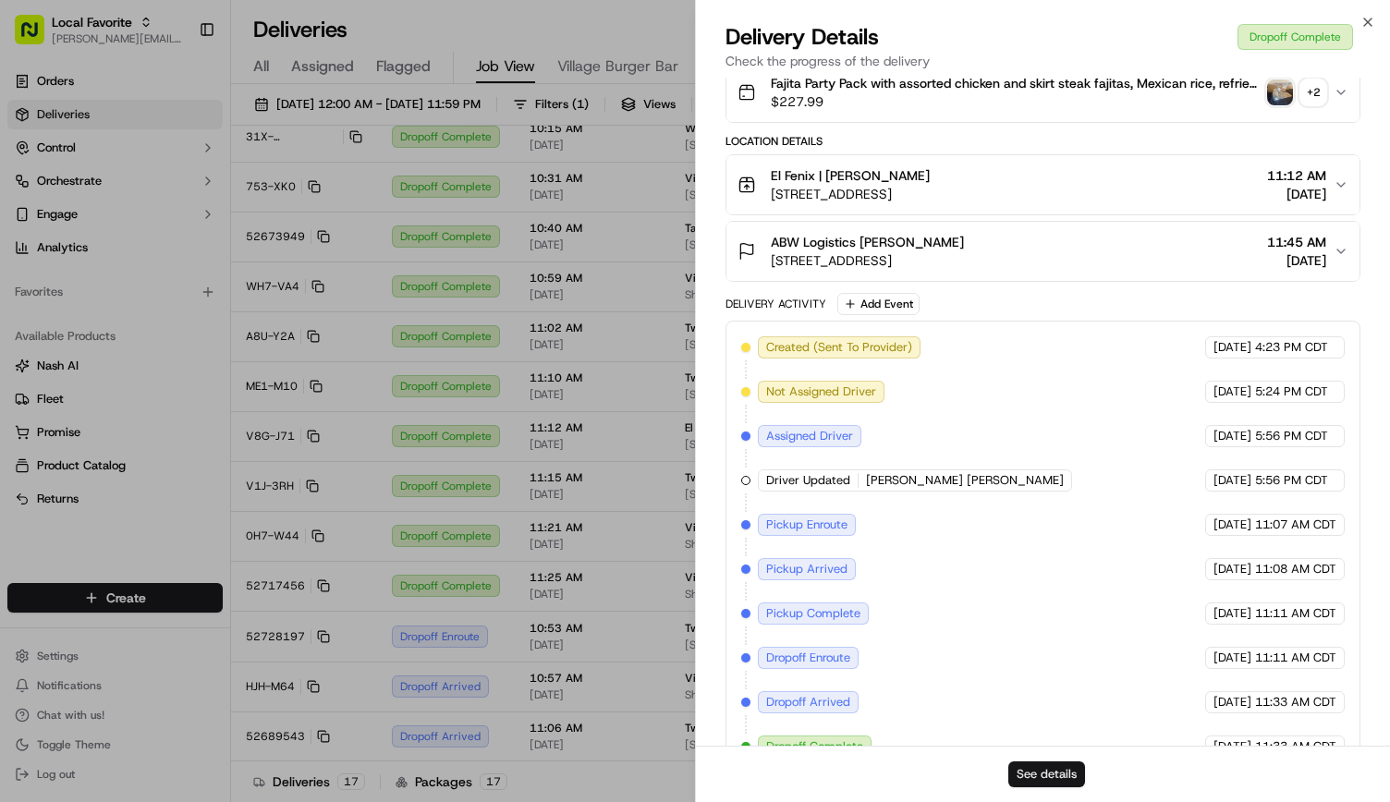
click at [1055, 761] on div "See details" at bounding box center [1043, 774] width 694 height 56
click at [1047, 770] on button "See details" at bounding box center [1046, 775] width 77 height 26
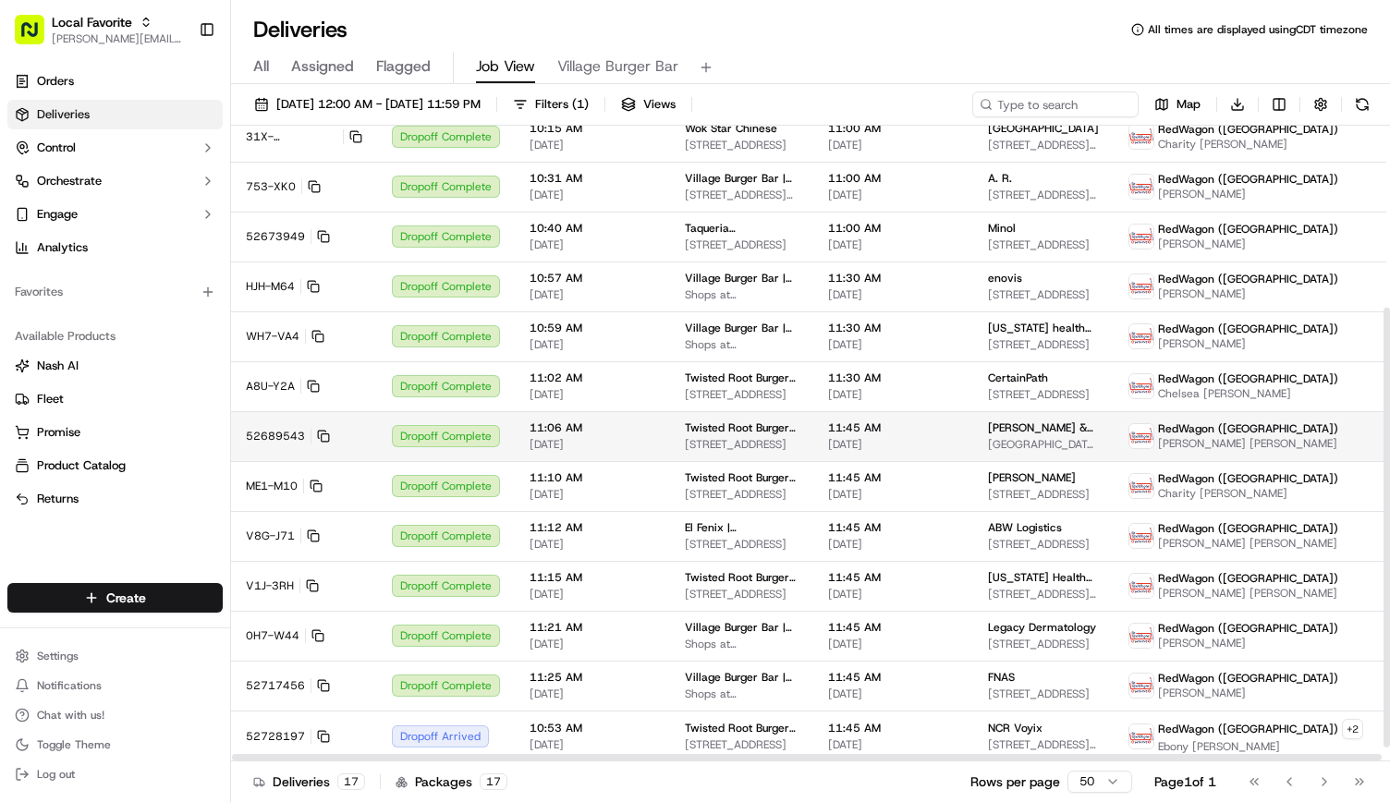
scroll to position [284, 0]
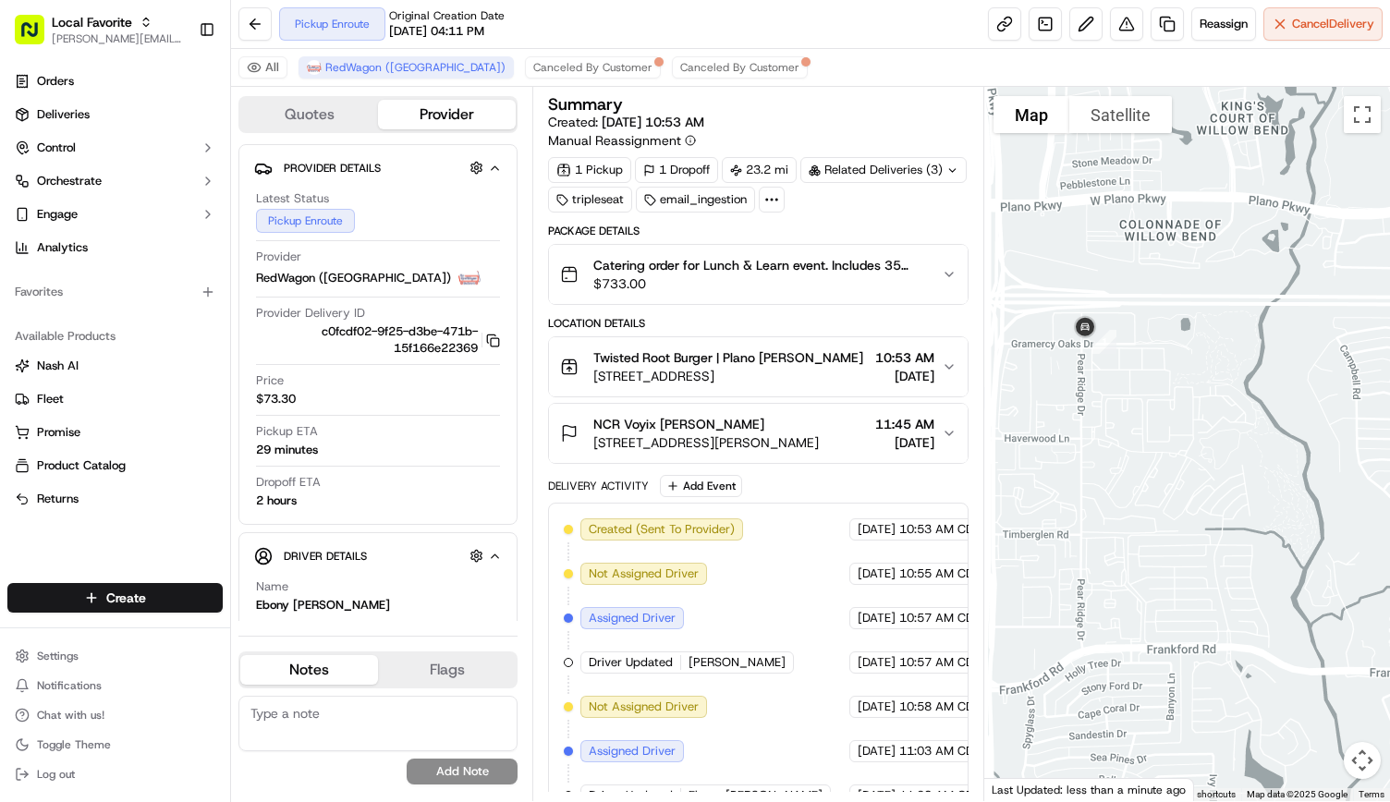
drag, startPoint x: 1045, startPoint y: 364, endPoint x: 1120, endPoint y: 378, distance: 76.1
click at [1120, 378] on div at bounding box center [1187, 444] width 406 height 714
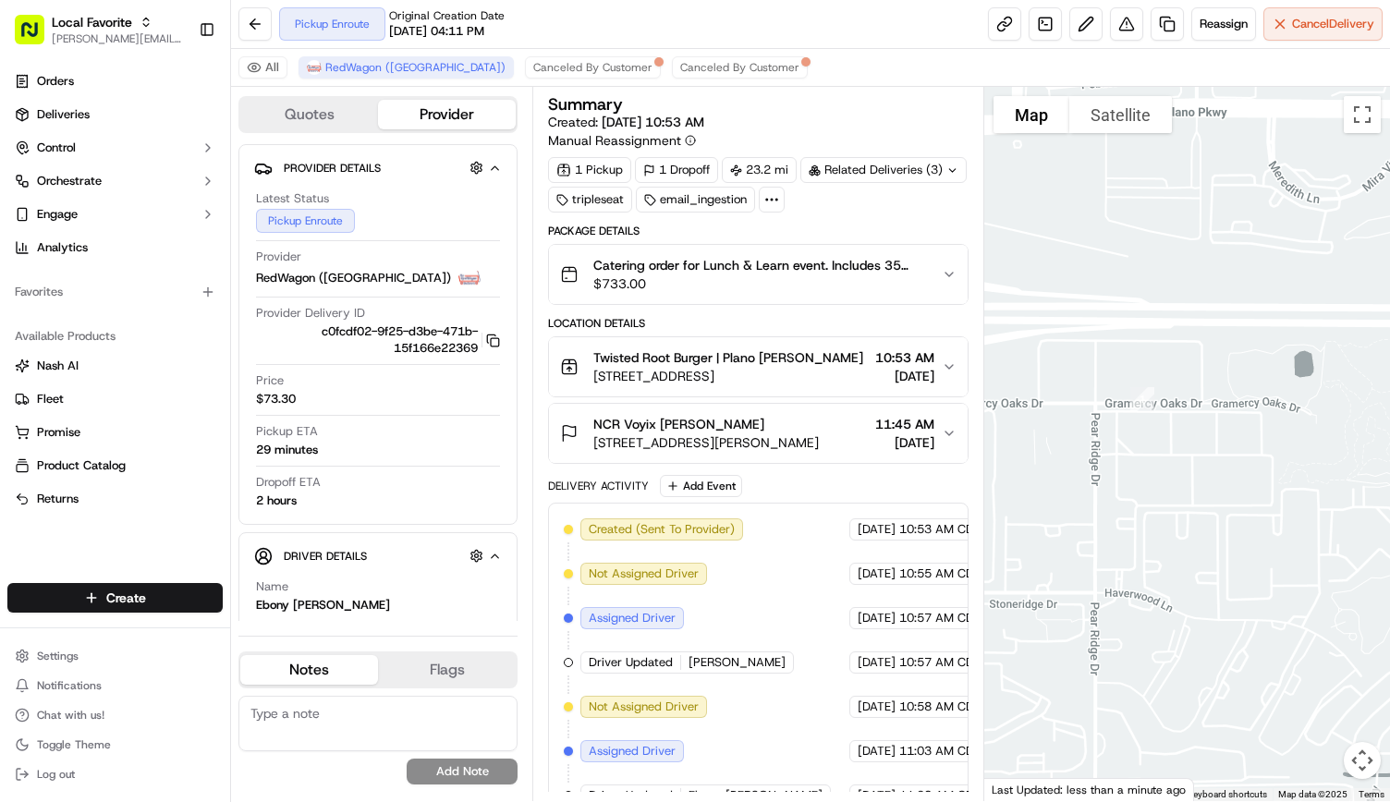
drag, startPoint x: 1128, startPoint y: 364, endPoint x: 1289, endPoint y: 196, distance: 232.7
click at [1289, 196] on div at bounding box center [1187, 444] width 406 height 714
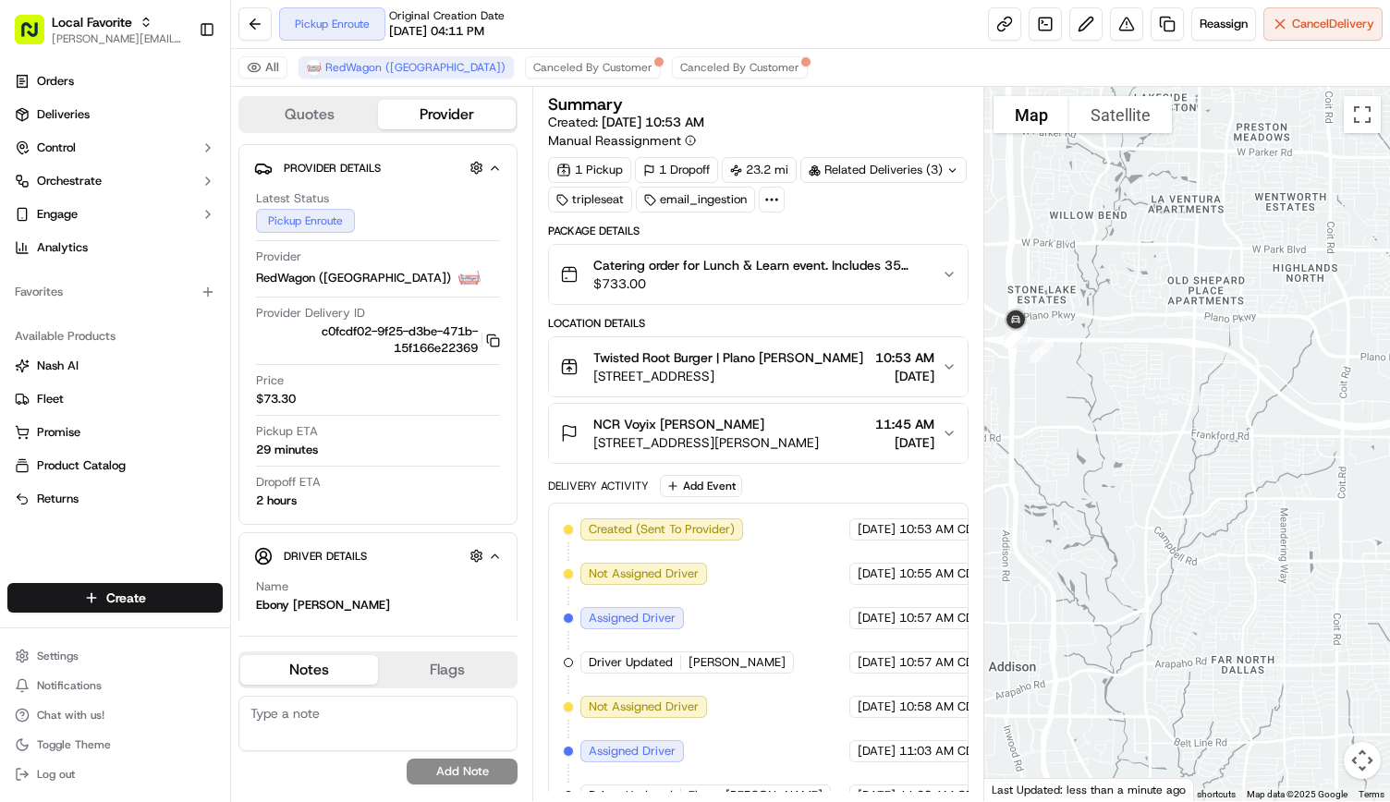
drag, startPoint x: 1196, startPoint y: 361, endPoint x: 1109, endPoint y: 361, distance: 86.9
click at [1109, 361] on div at bounding box center [1187, 444] width 406 height 714
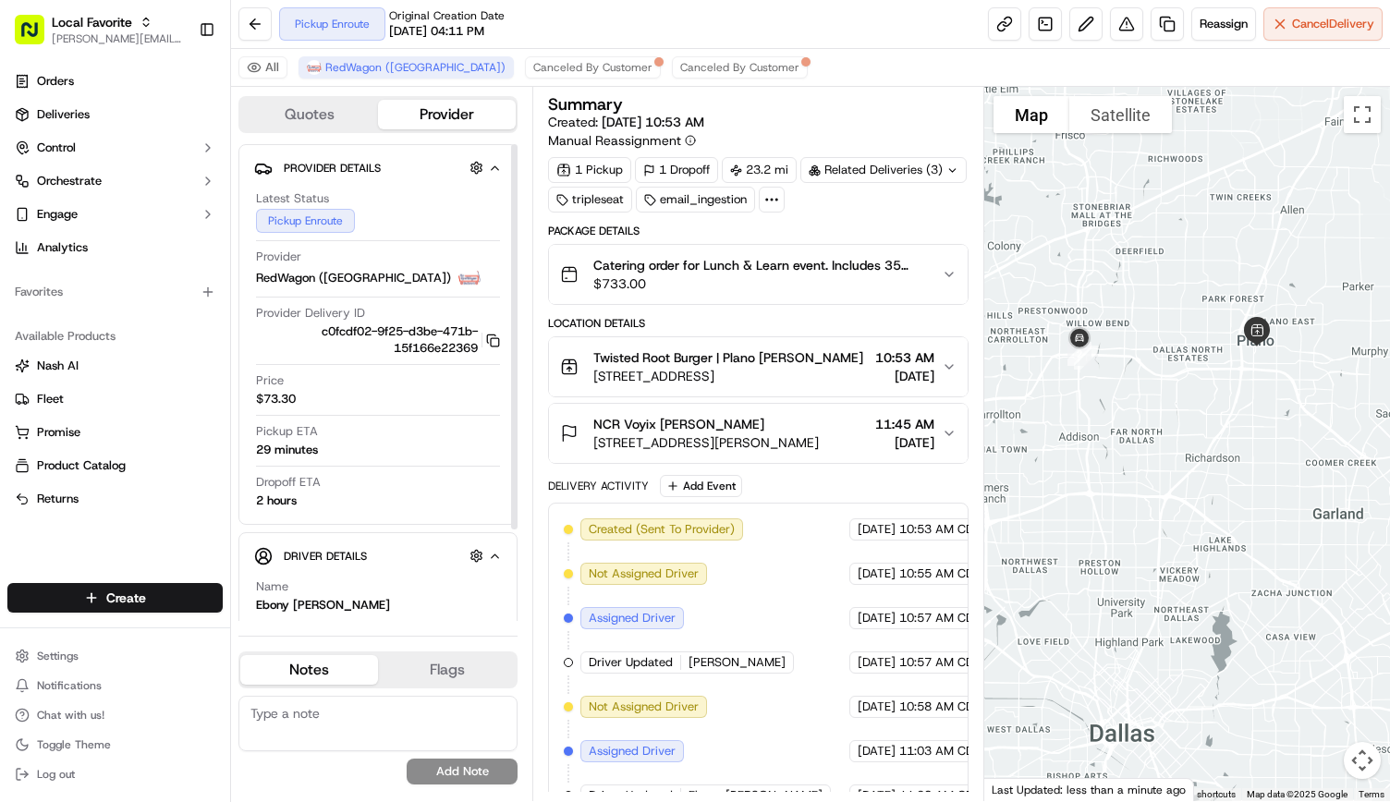
scroll to position [114, 0]
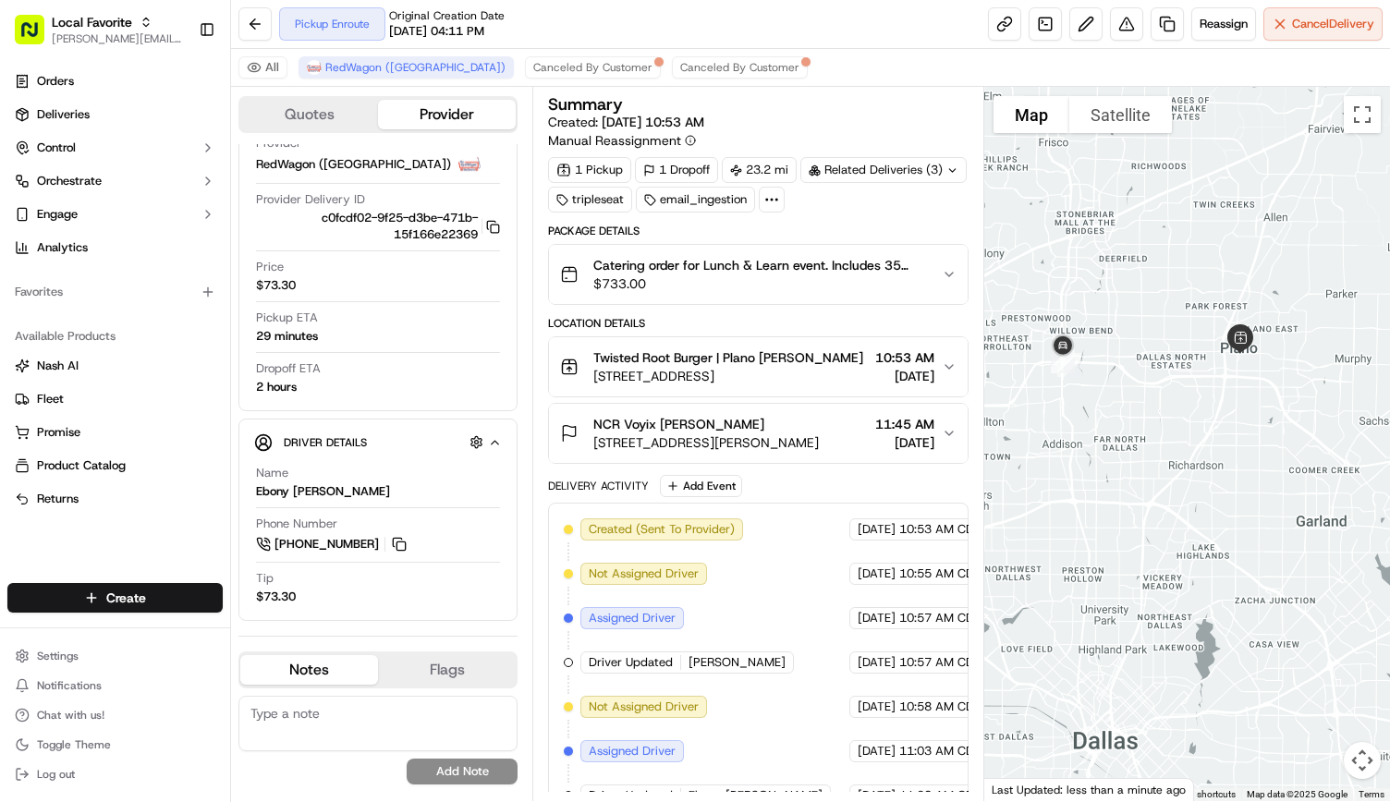
drag, startPoint x: 1154, startPoint y: 368, endPoint x: 1134, endPoint y: 374, distance: 21.3
click at [1134, 374] on div at bounding box center [1187, 444] width 406 height 714
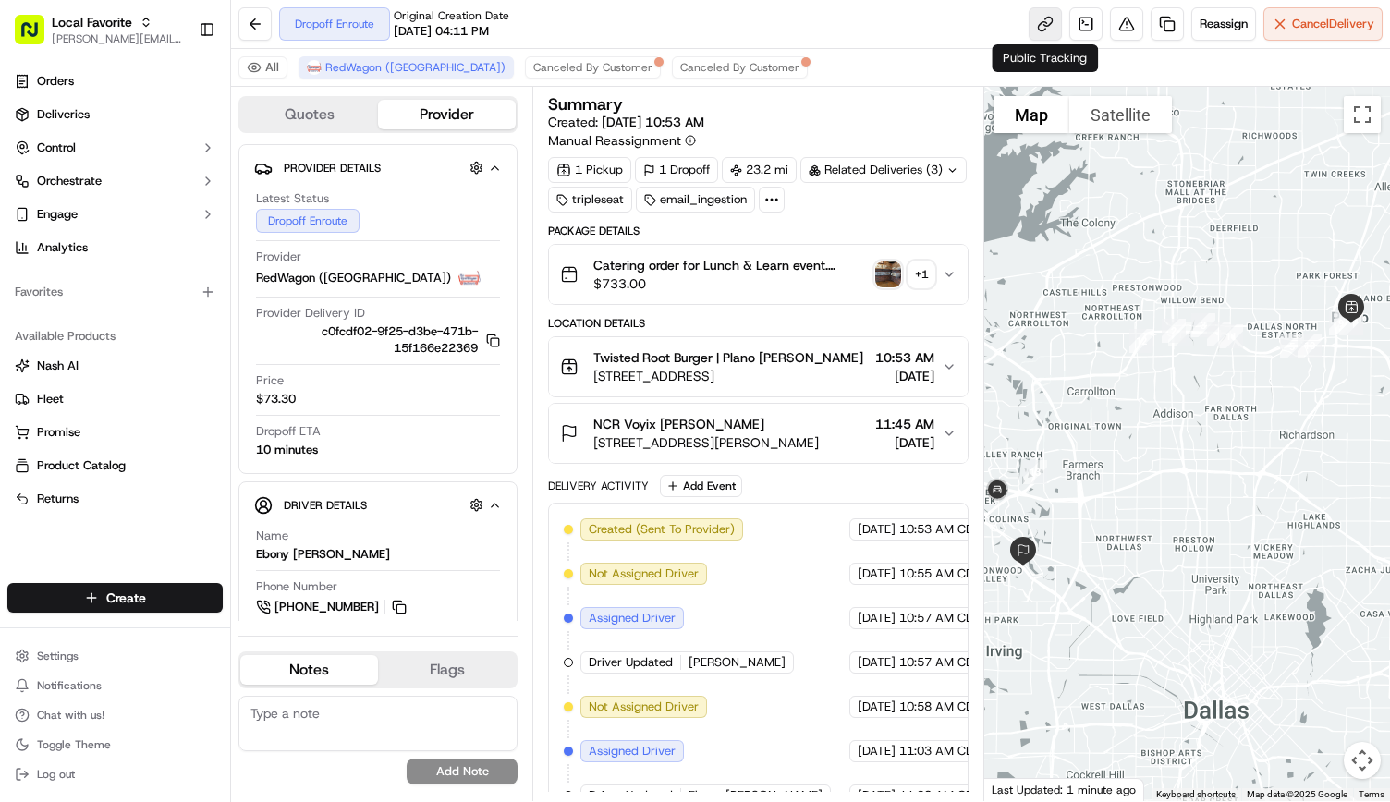
click at [1039, 20] on link at bounding box center [1045, 23] width 33 height 33
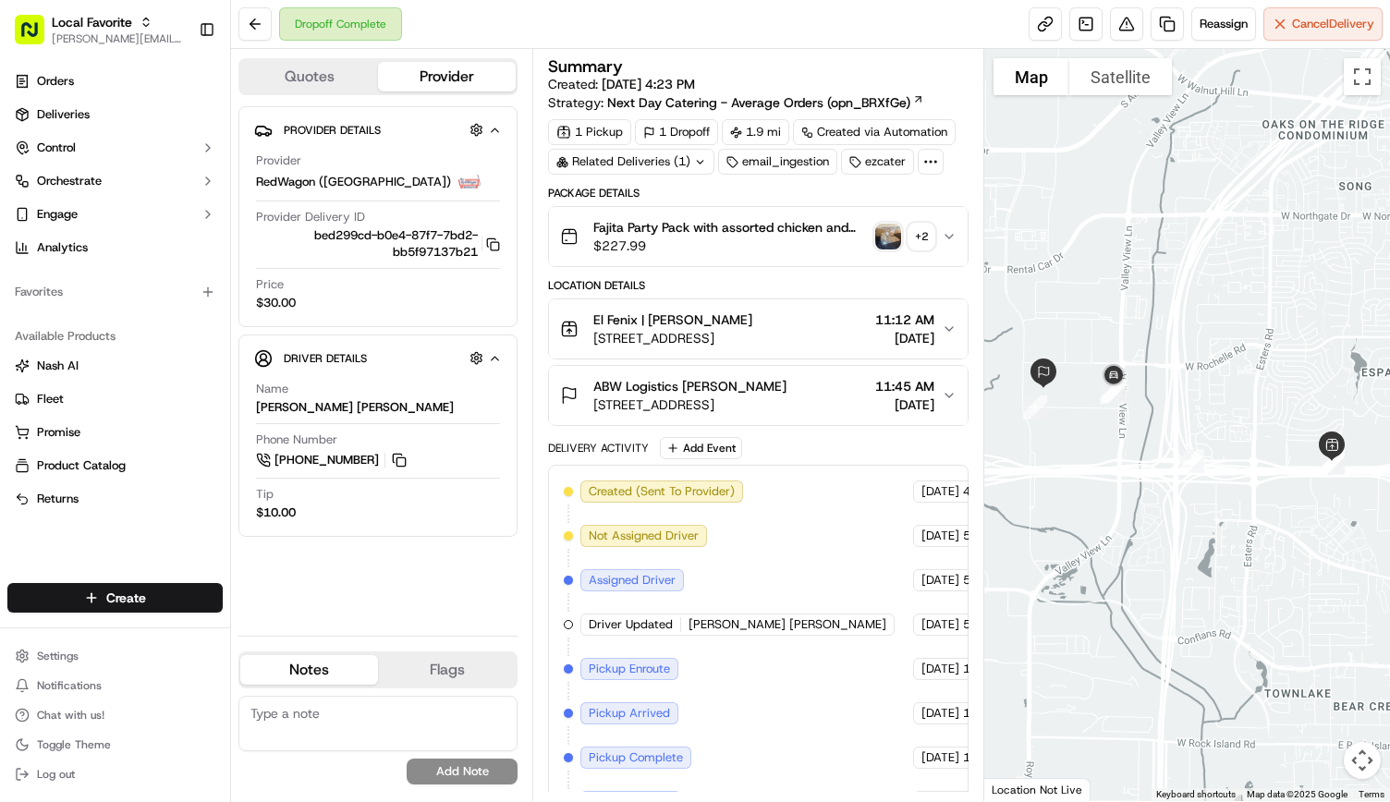
scroll to position [116, 0]
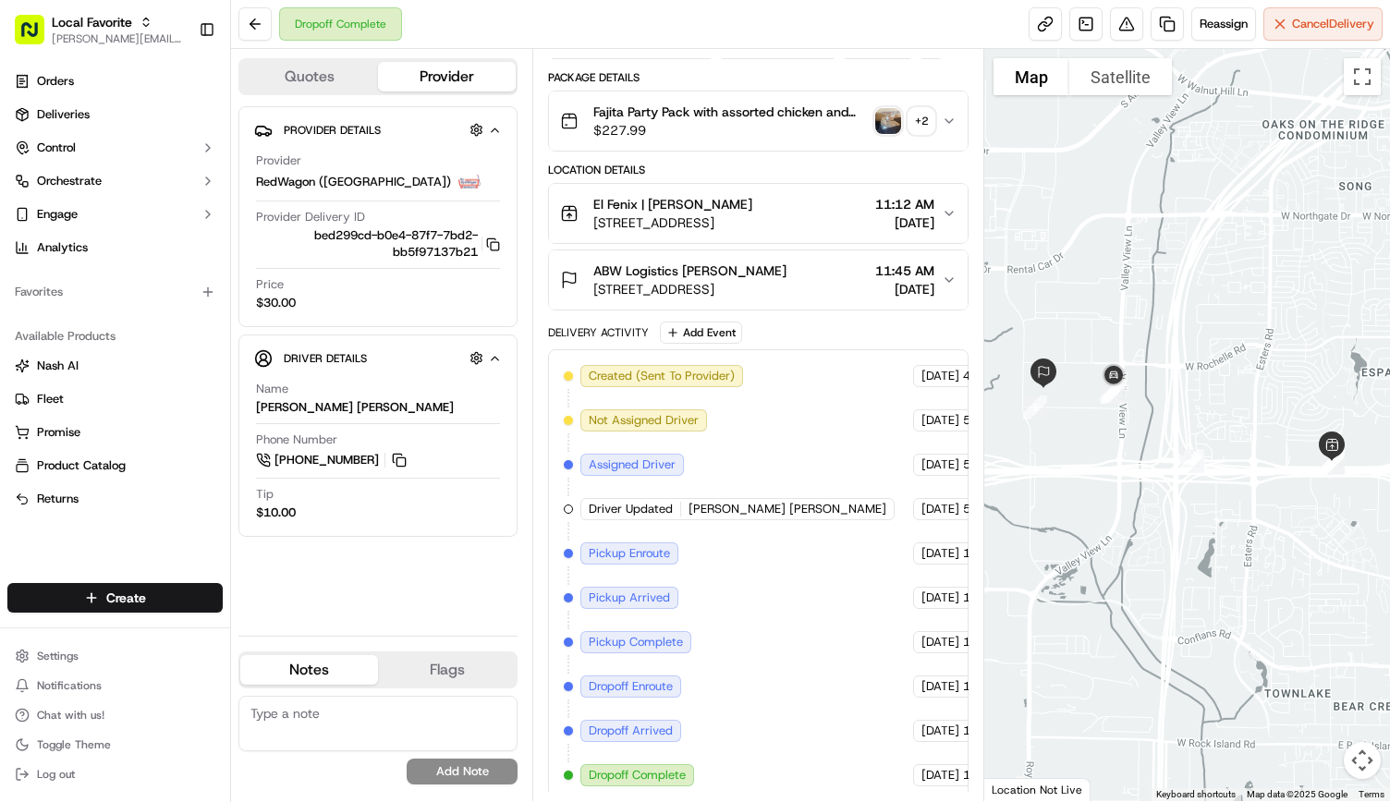
click at [894, 115] on img "button" at bounding box center [888, 121] width 26 height 26
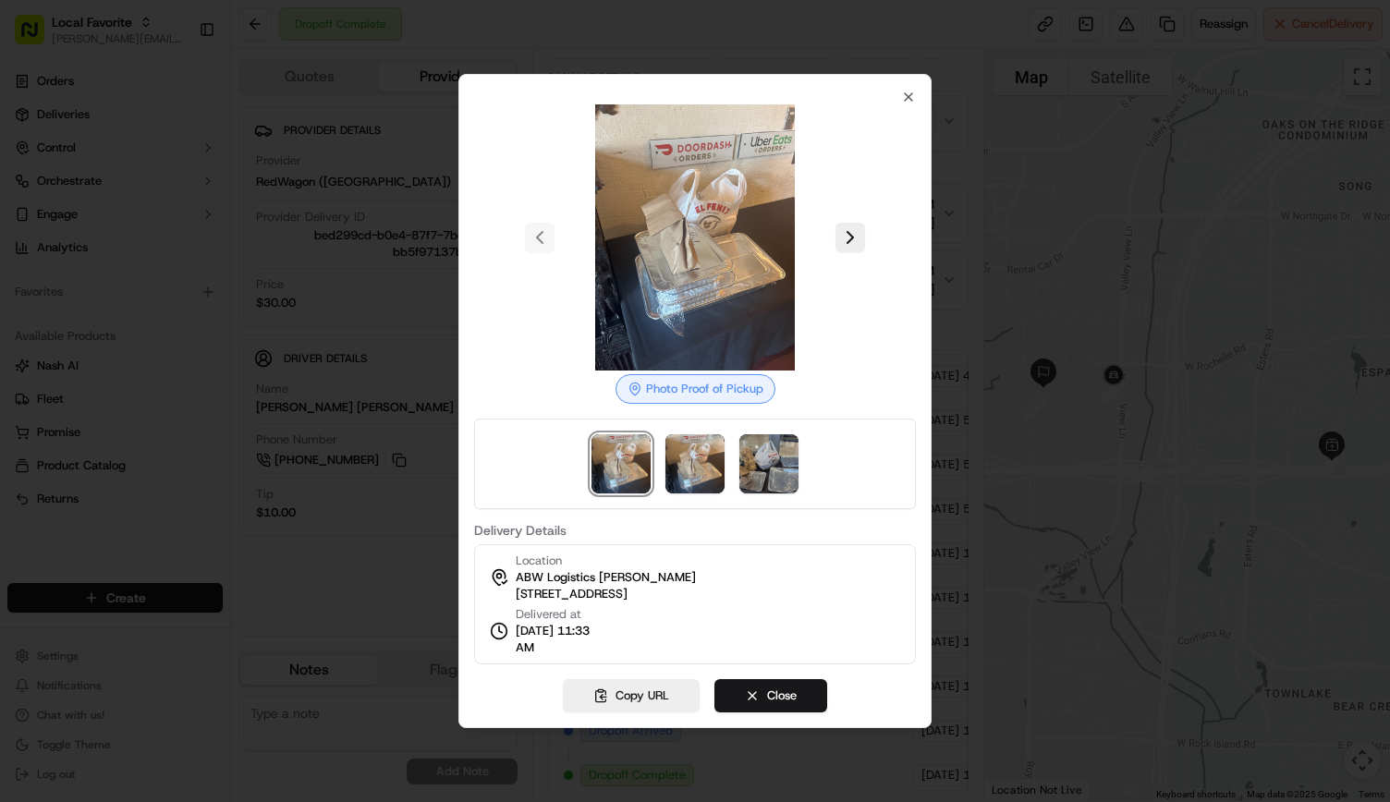
click at [918, 102] on div "Photo Proof of Pickup Delivery Details Location ABW Logistics Paige Strong 2801…" at bounding box center [694, 401] width 473 height 654
click at [847, 241] on button at bounding box center [850, 238] width 30 height 30
click at [911, 96] on icon "button" at bounding box center [908, 97] width 15 height 15
